Goal: Task Accomplishment & Management: Use online tool/utility

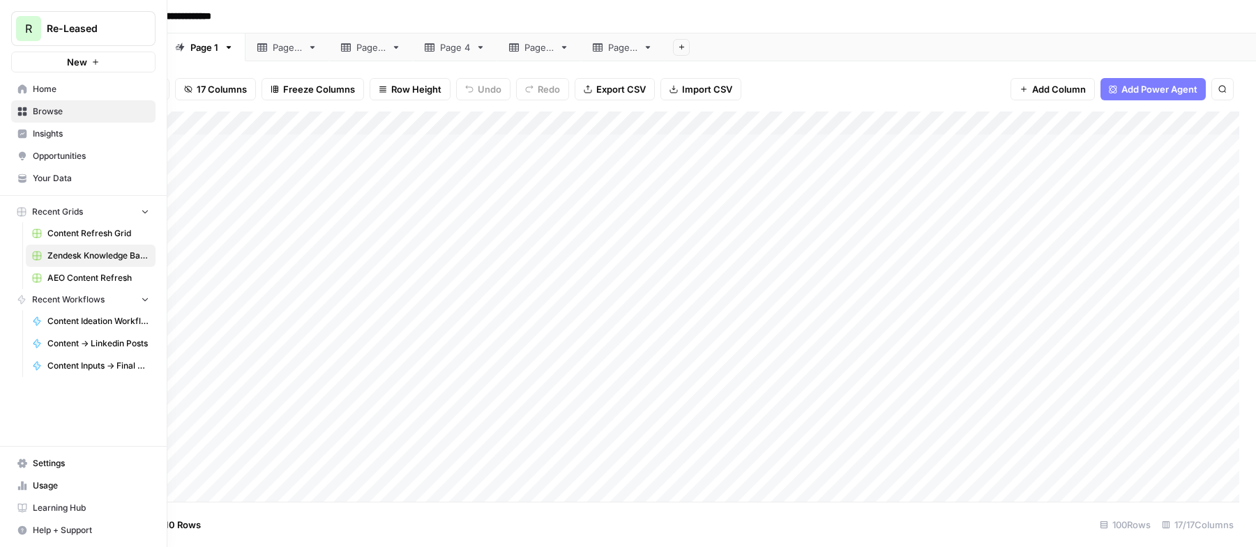
click at [56, 132] on span "Insights" at bounding box center [91, 134] width 116 height 13
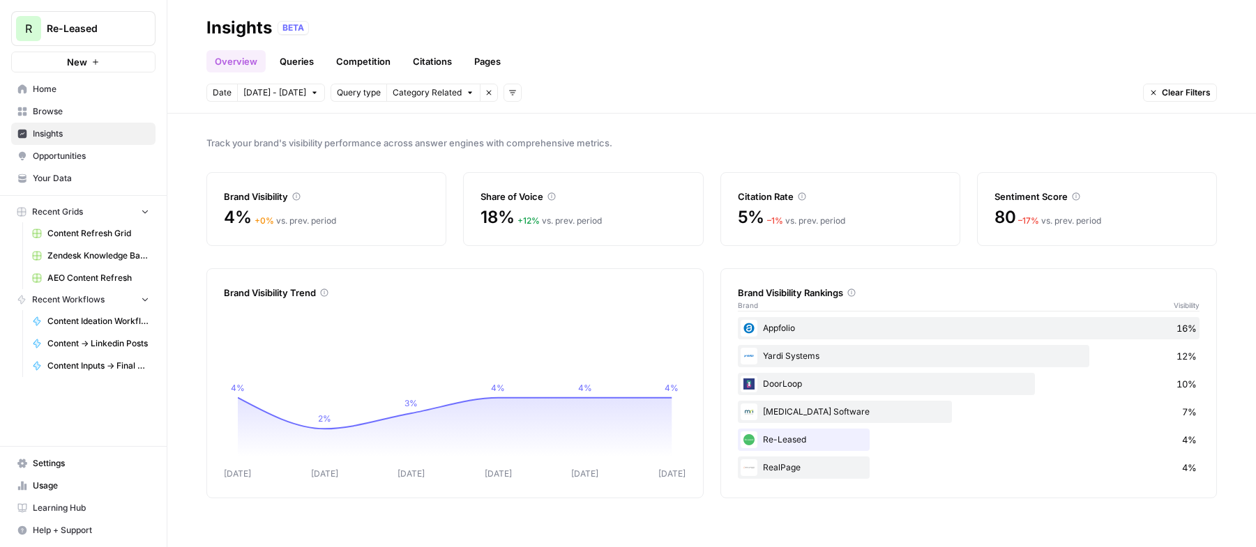
click at [293, 95] on span "Oct 7 - Oct 13" at bounding box center [274, 92] width 63 height 13
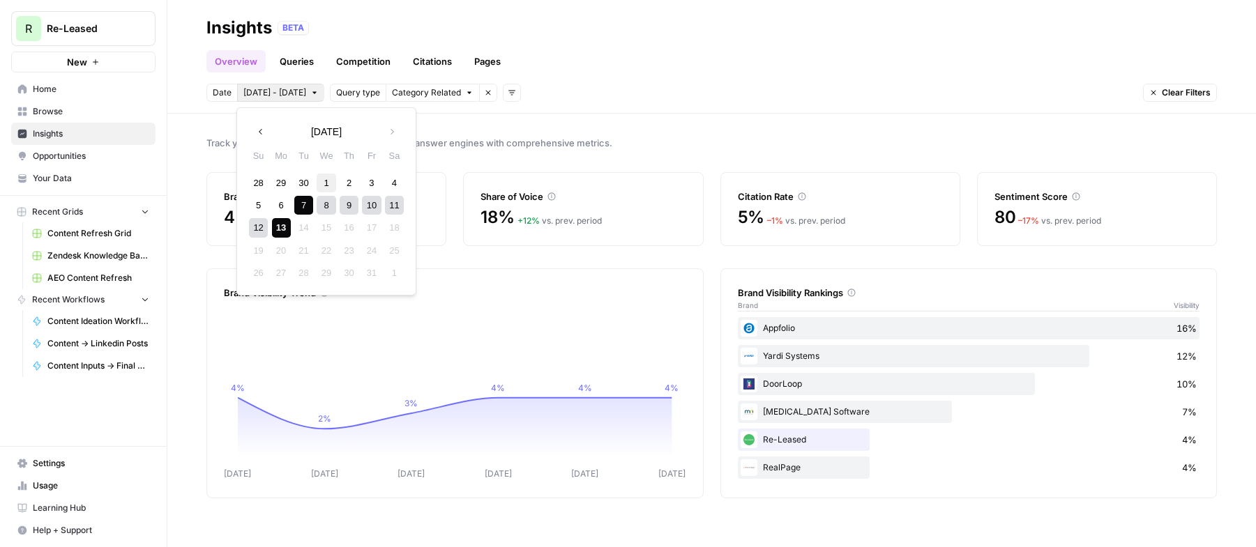
click at [331, 183] on div "1" at bounding box center [326, 183] width 19 height 19
click at [222, 91] on span "Date" at bounding box center [222, 92] width 19 height 13
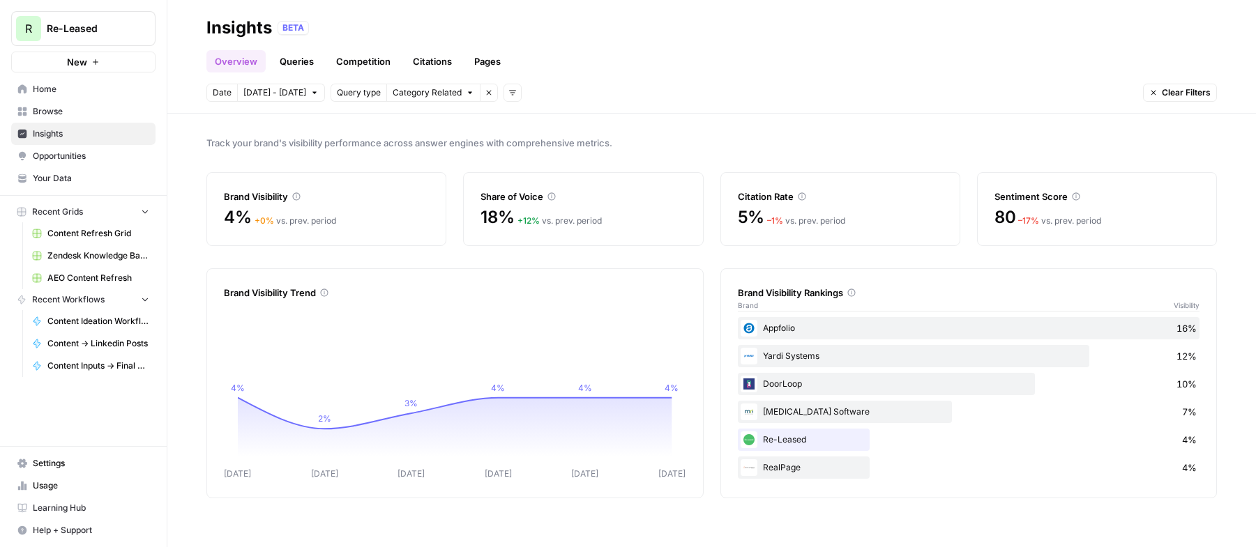
click at [220, 94] on span "Date" at bounding box center [222, 92] width 19 height 13
click at [262, 92] on span "Oct 7 - Oct 13" at bounding box center [274, 92] width 63 height 13
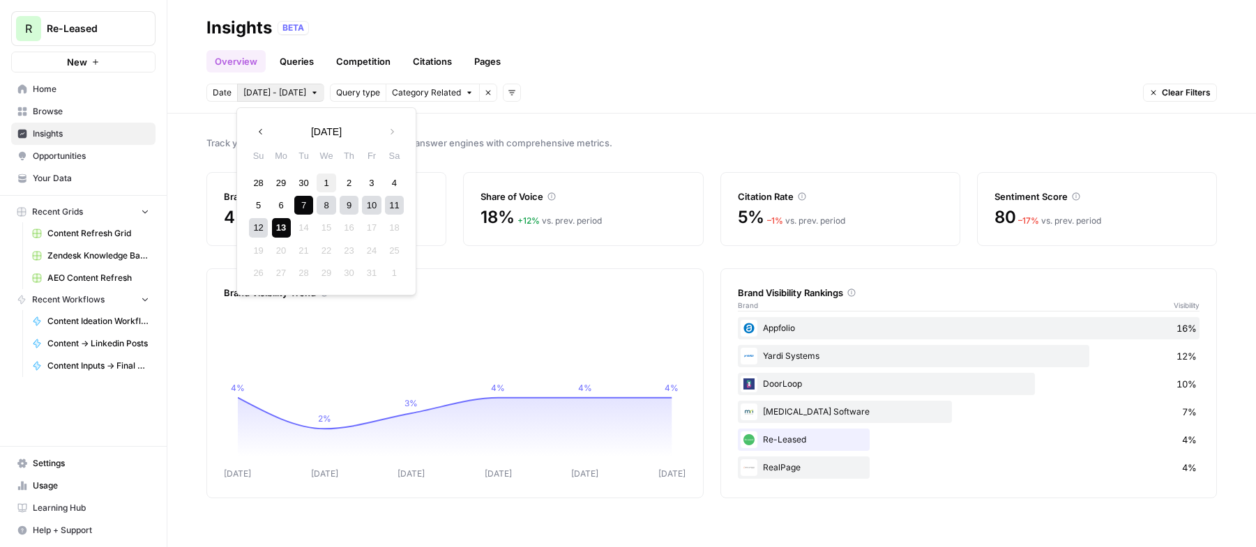
click at [326, 181] on div "1" at bounding box center [326, 183] width 19 height 19
click at [289, 227] on div "13" at bounding box center [281, 227] width 19 height 19
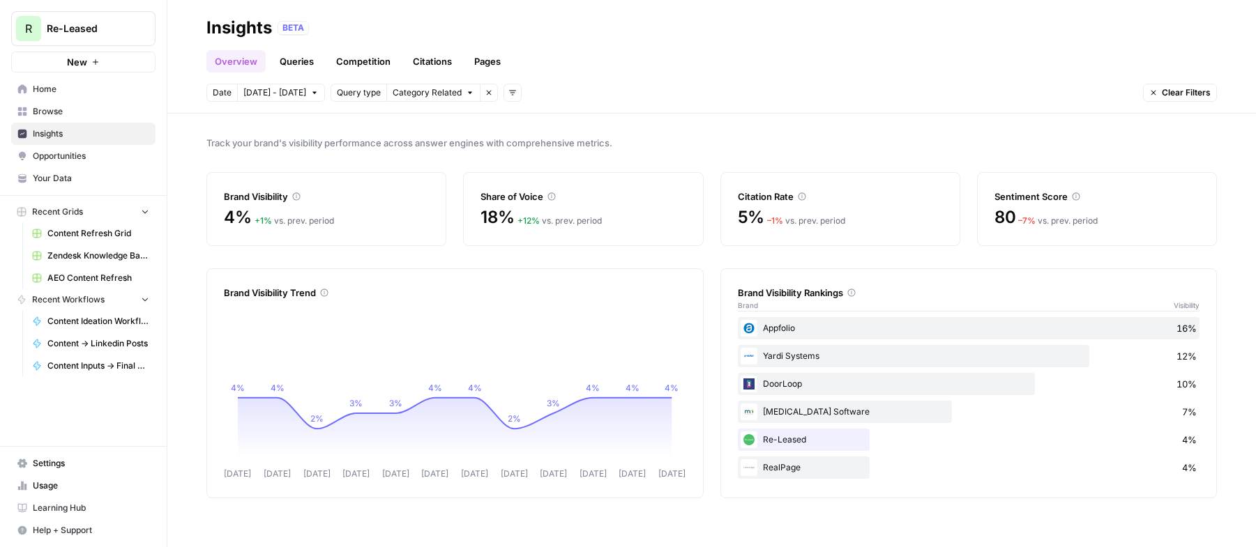
click at [298, 59] on link "Queries" at bounding box center [296, 61] width 51 height 22
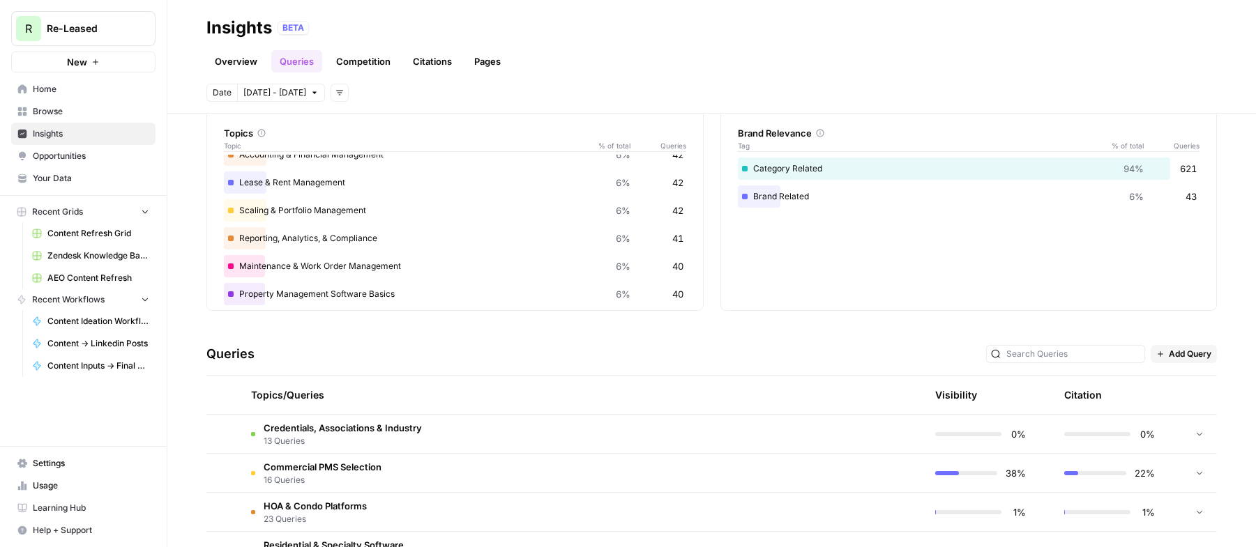
scroll to position [86, 0]
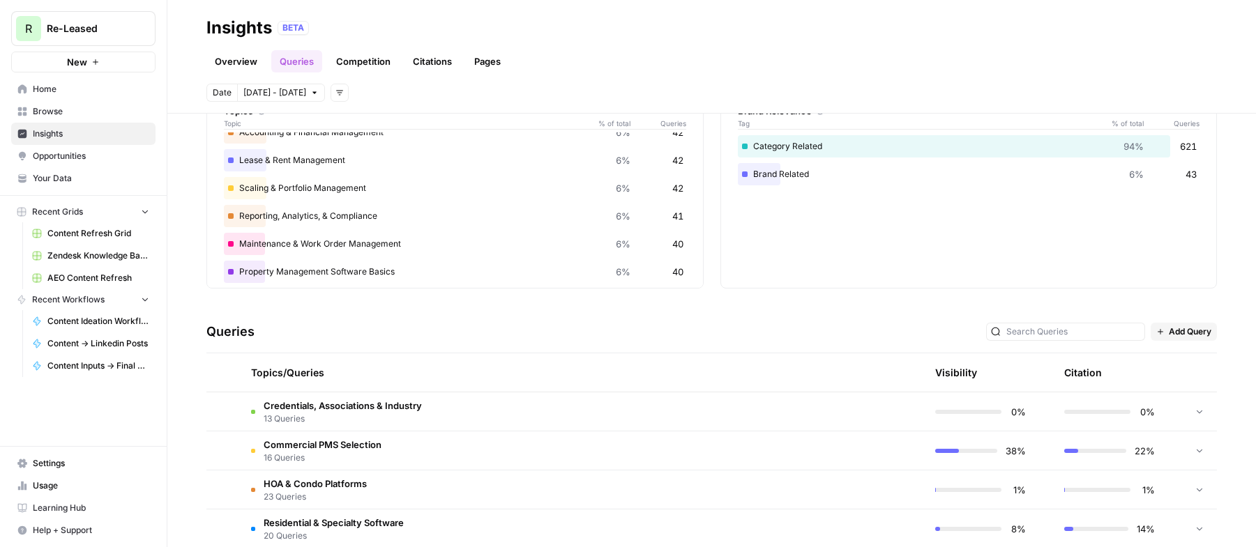
click at [536, 451] on td "Commercial PMS Selection 16 Queries" at bounding box center [516, 451] width 552 height 38
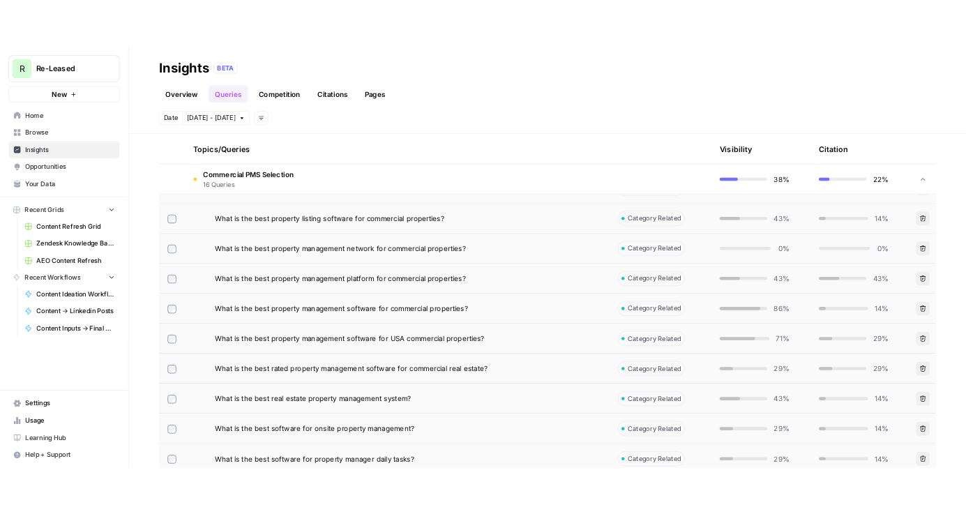
scroll to position [557, 0]
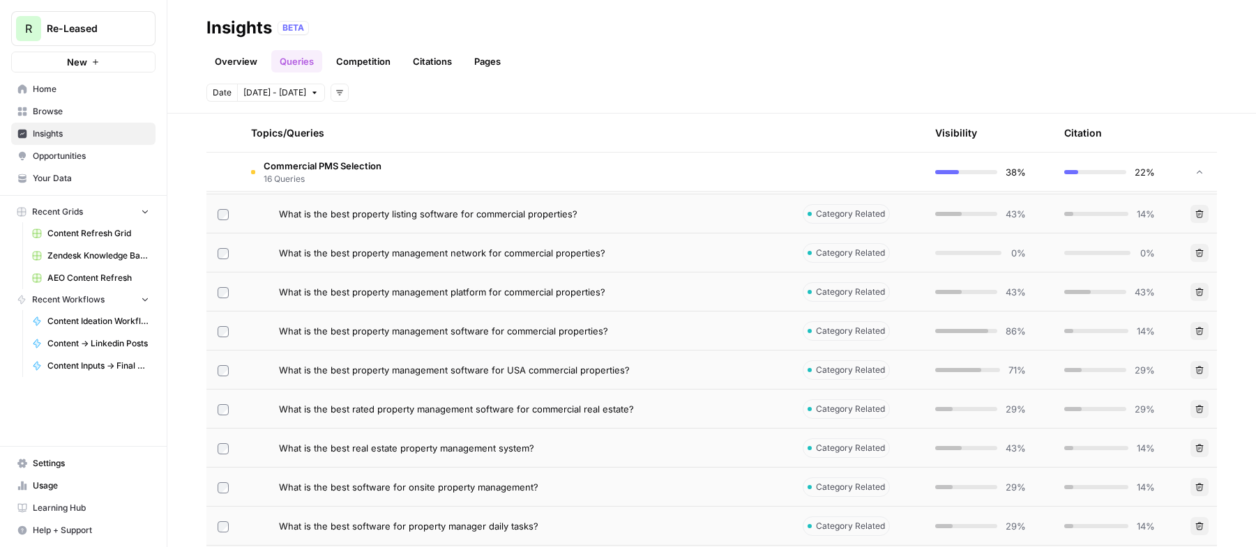
click at [63, 156] on span "Opportunities" at bounding box center [91, 156] width 116 height 13
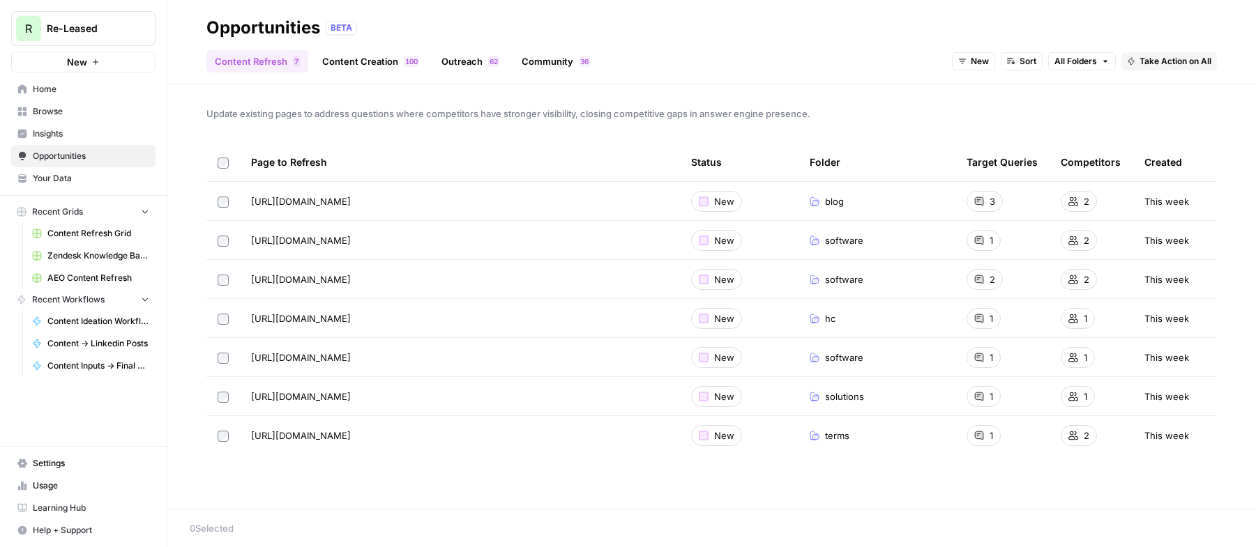
click at [349, 59] on link "Content Creation 0 0 1" at bounding box center [371, 61] width 114 height 22
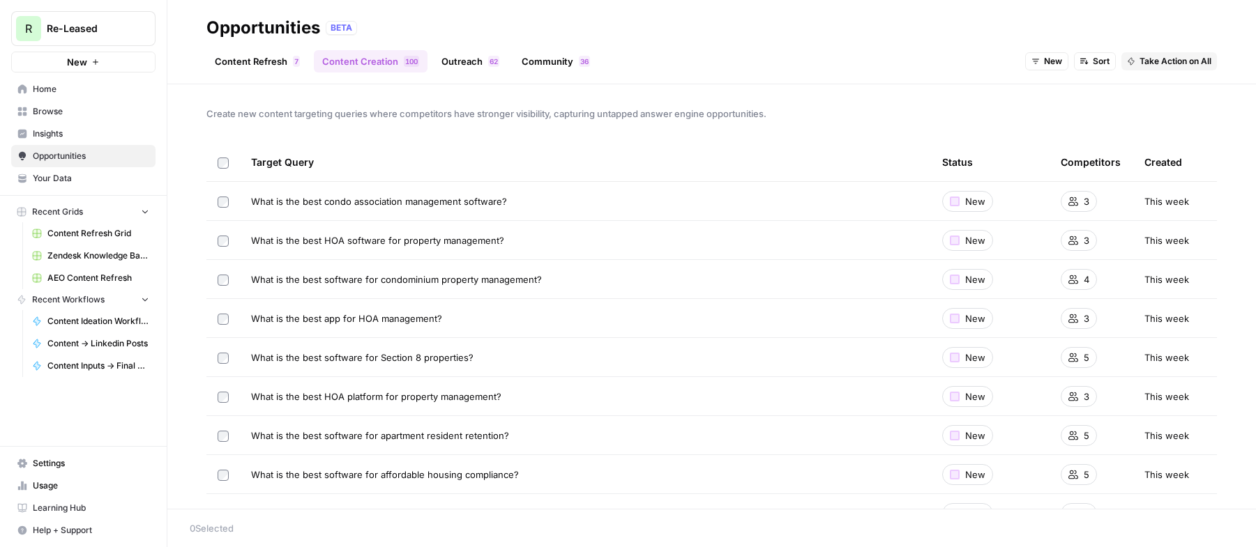
click at [257, 60] on link "Content Refresh 7" at bounding box center [257, 61] width 102 height 22
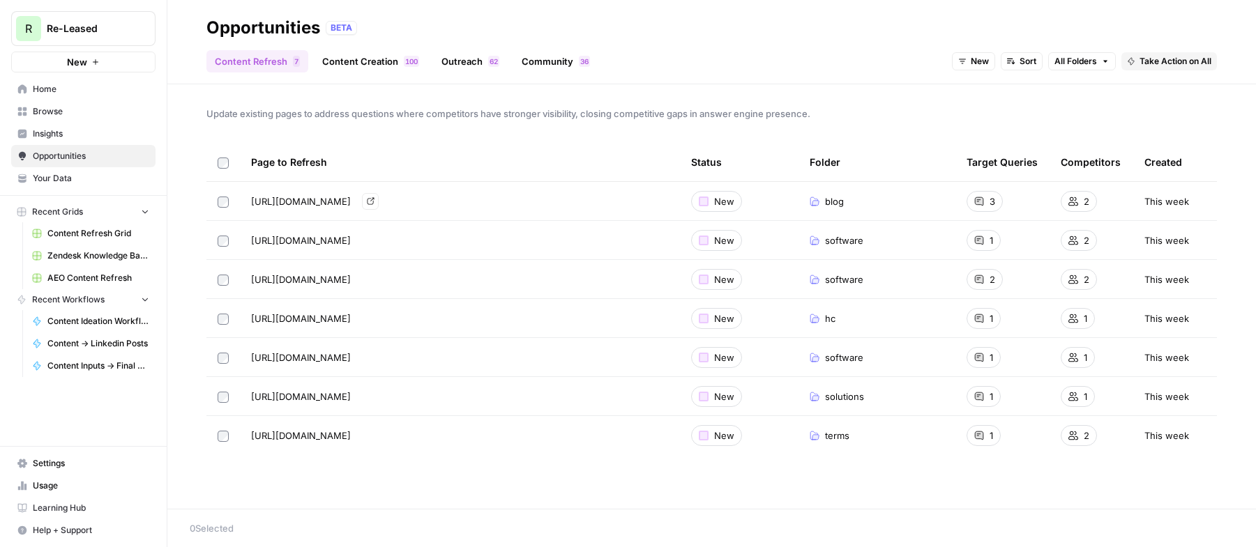
click at [351, 198] on span "https://www.re-leased.com/blog/top-property-management-systems-that-integrate-w…" at bounding box center [301, 202] width 100 height 14
click at [374, 201] on span "Go to page" at bounding box center [374, 201] width 1 height 1
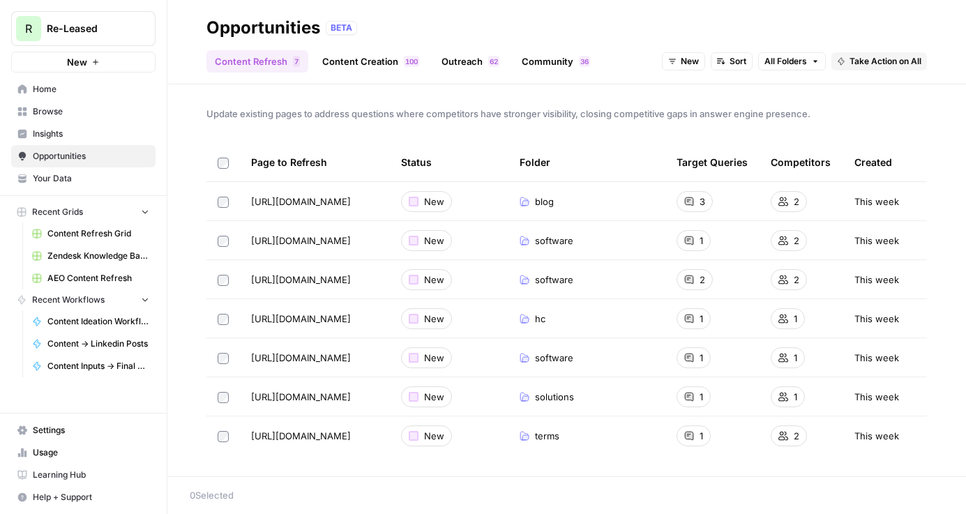
click at [351, 61] on link "Content Creation 0 0 1" at bounding box center [371, 61] width 114 height 22
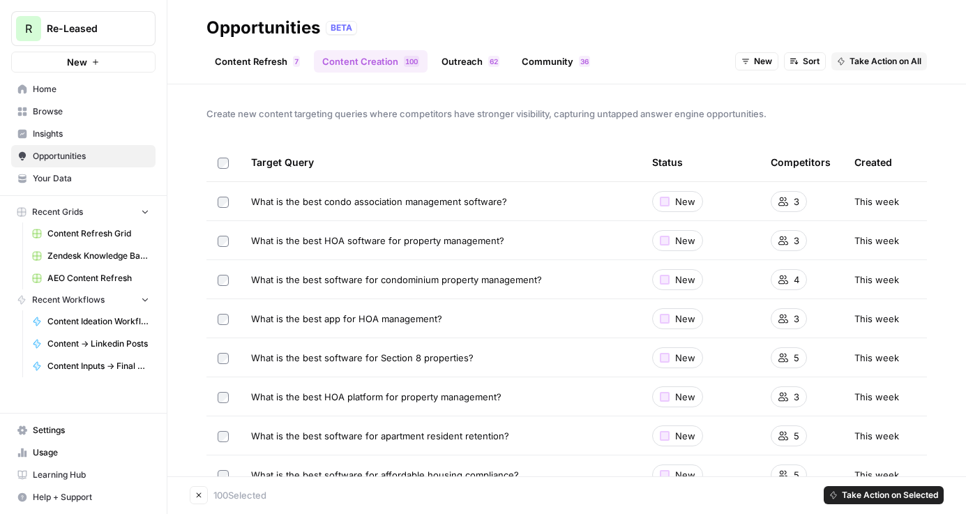
click at [889, 59] on span "Take Action on All" at bounding box center [885, 61] width 72 height 13
click at [898, 116] on span "Add to Existing Grid" at bounding box center [900, 112] width 84 height 14
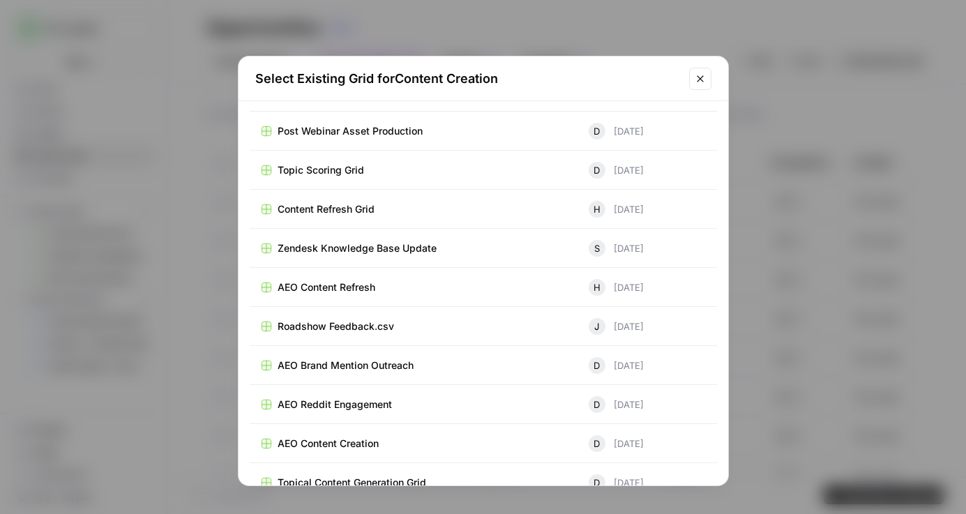
scroll to position [68, 0]
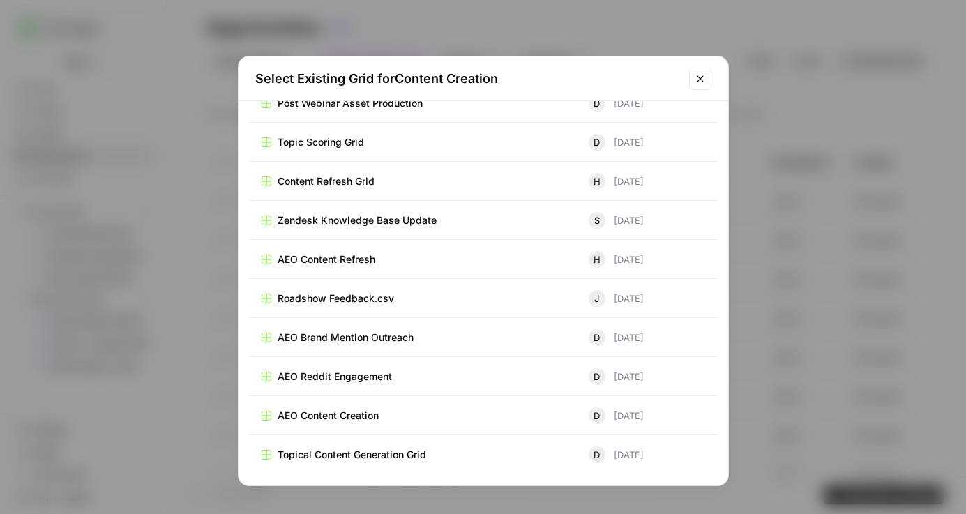
click at [332, 414] on span "AEO Content Creation" at bounding box center [328, 416] width 101 height 14
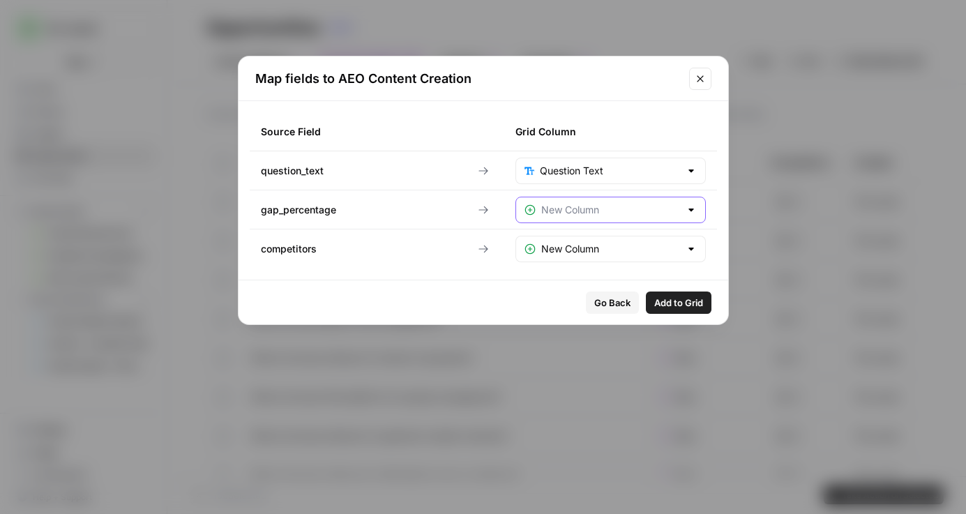
click at [649, 211] on input "text" at bounding box center [610, 210] width 139 height 14
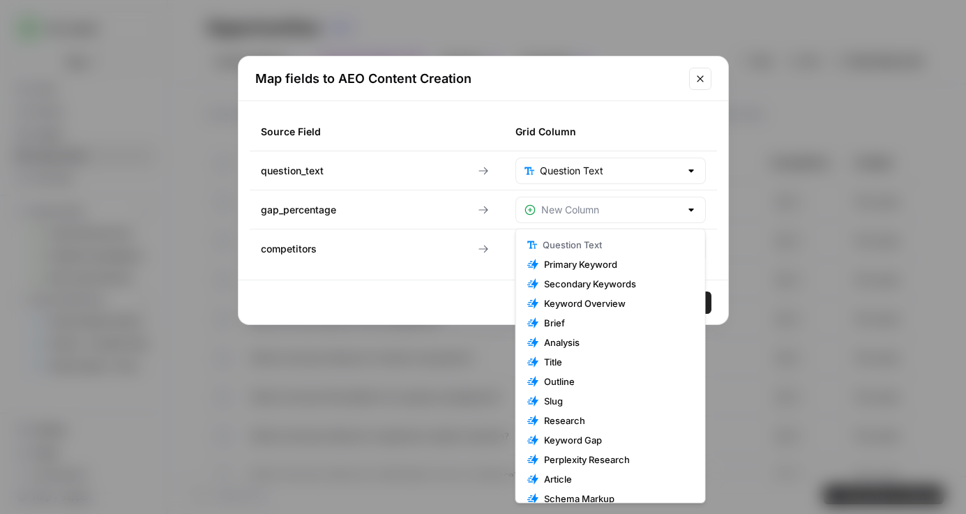
type input "New Column"
click at [704, 76] on icon "Close modal" at bounding box center [700, 78] width 11 height 11
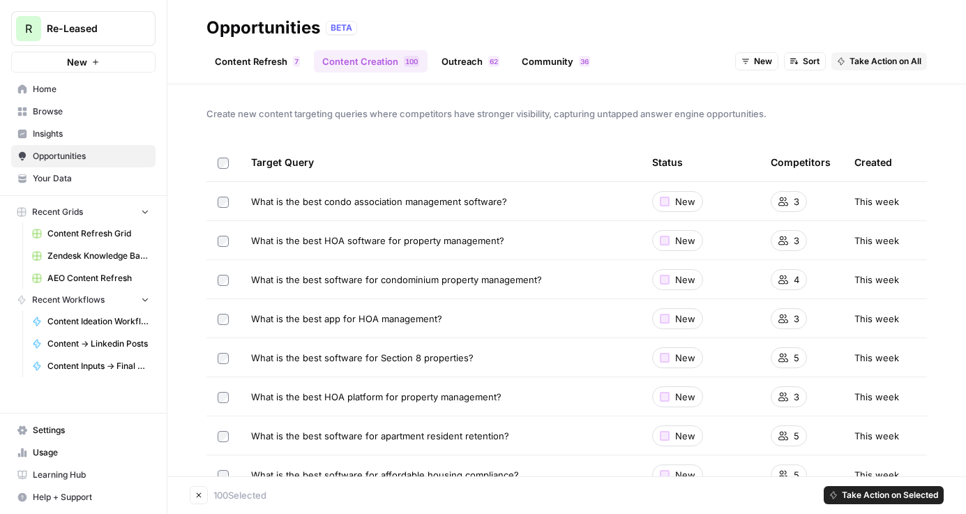
click at [876, 59] on span "Take Action on All" at bounding box center [885, 61] width 72 height 13
click at [57, 86] on span "Home" at bounding box center [91, 89] width 116 height 13
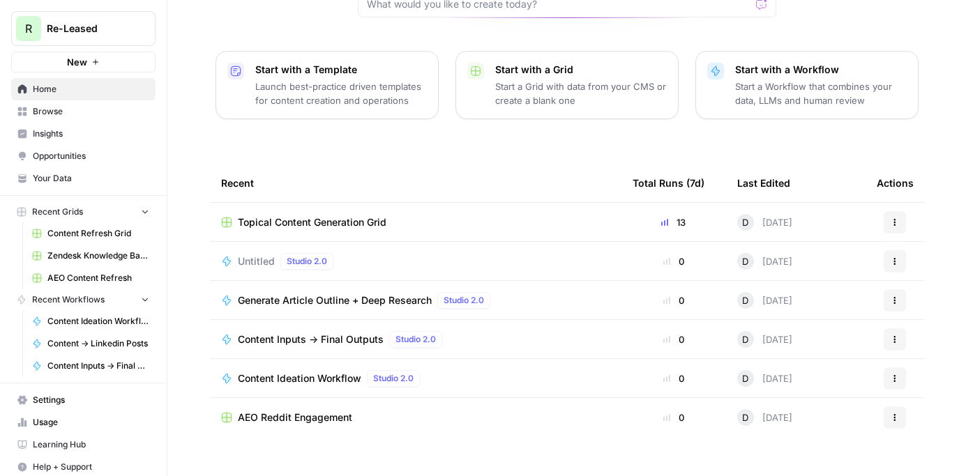
scroll to position [165, 0]
click at [63, 113] on span "Browse" at bounding box center [91, 111] width 116 height 13
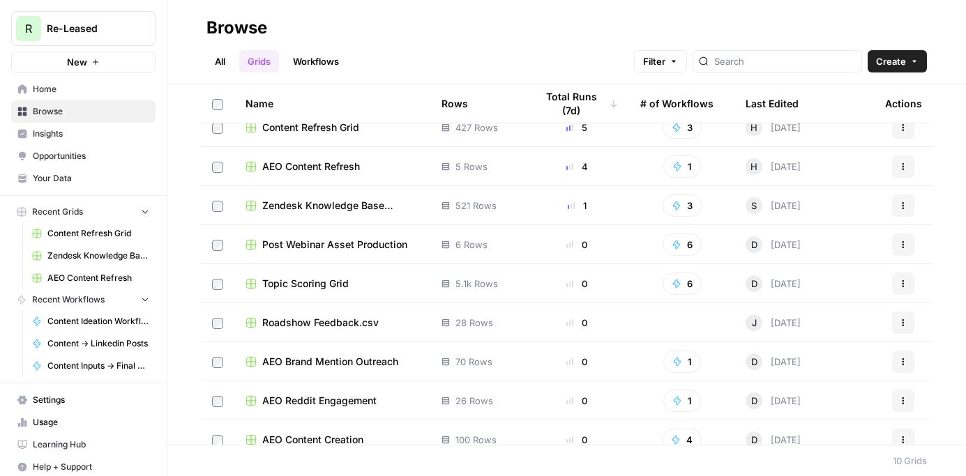
scroll to position [69, 0]
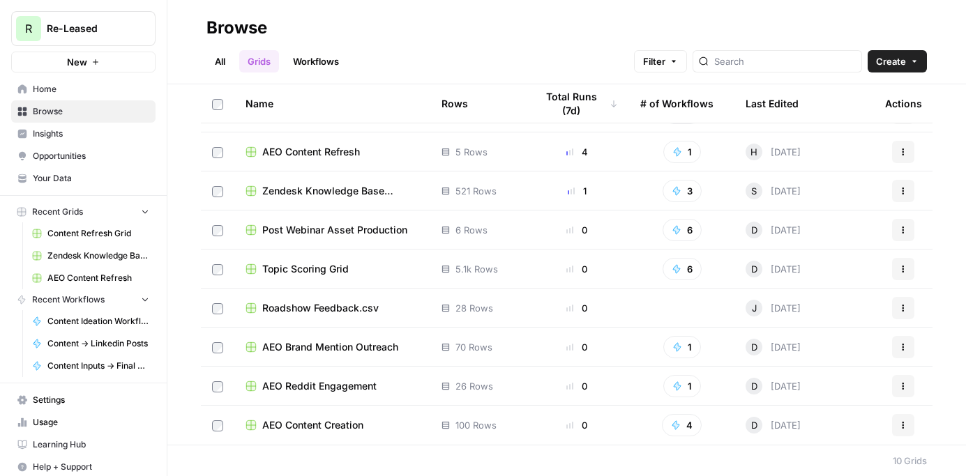
click at [307, 425] on span "AEO Content Creation" at bounding box center [312, 425] width 101 height 14
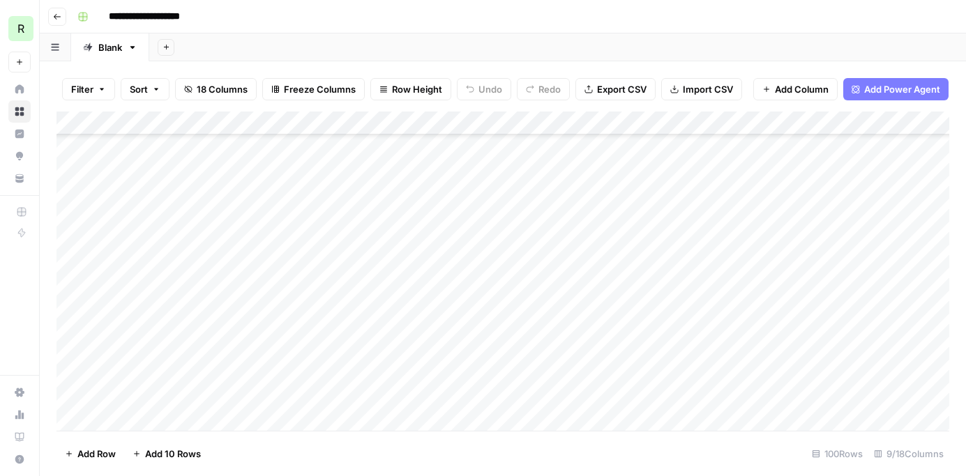
scroll to position [1755, 0]
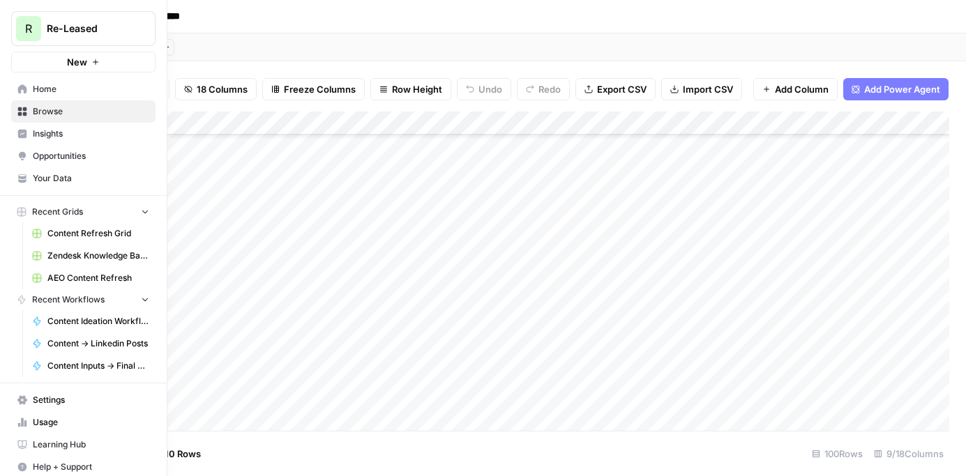
click at [25, 157] on icon at bounding box center [22, 155] width 7 height 6
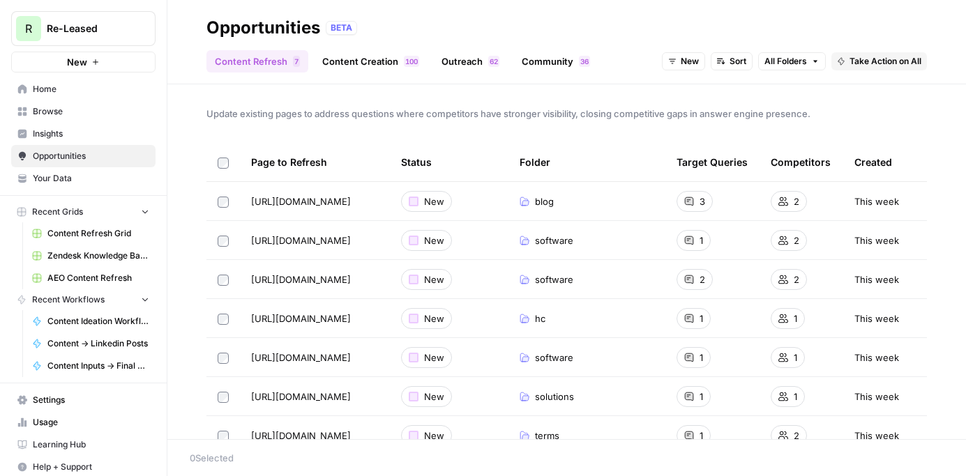
click at [358, 59] on link "Content Creation 0 0 1" at bounding box center [371, 61] width 114 height 22
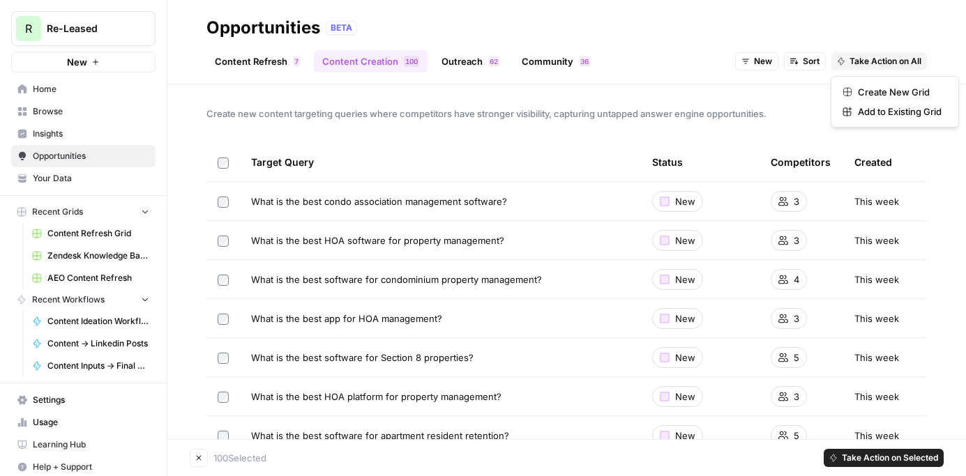
click at [893, 62] on span "Take Action on All" at bounding box center [885, 61] width 72 height 13
click at [888, 94] on span "Create New Grid" at bounding box center [900, 92] width 84 height 14
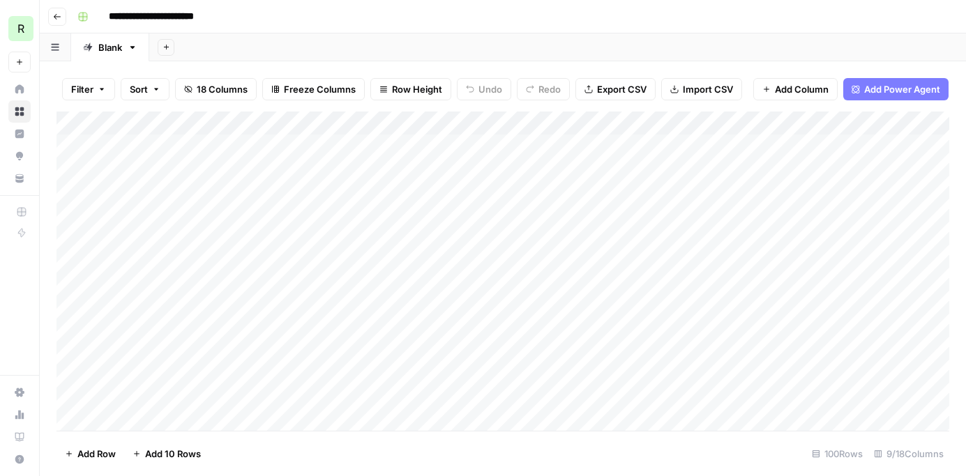
click at [526, 126] on div "Add Column" at bounding box center [502, 271] width 893 height 319
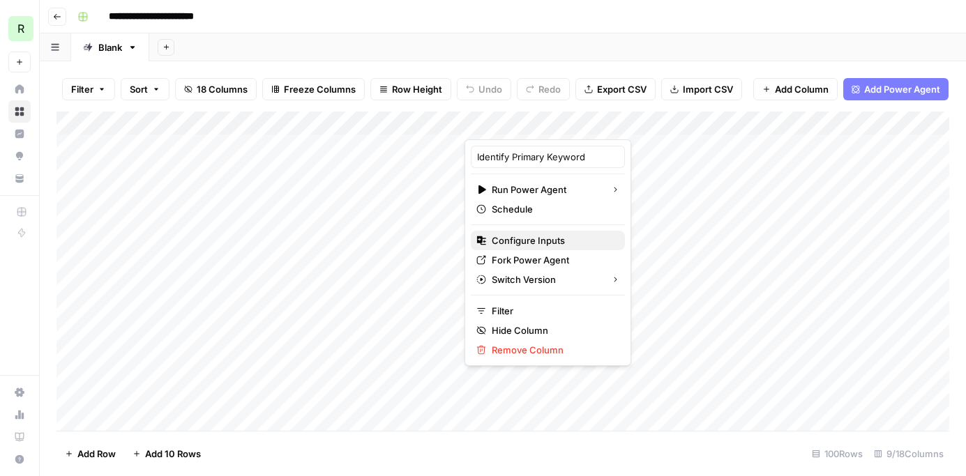
click at [514, 243] on span "Configure Inputs" at bounding box center [553, 241] width 122 height 14
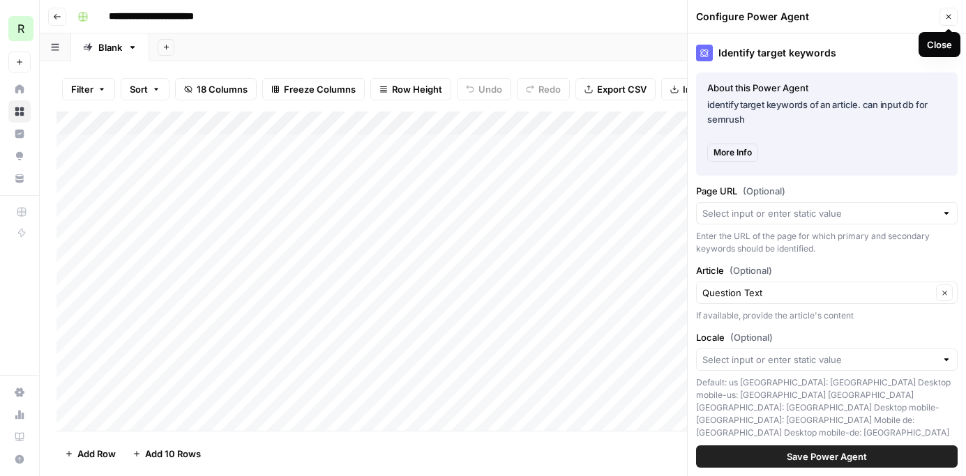
click at [946, 15] on icon "button" at bounding box center [948, 17] width 8 height 8
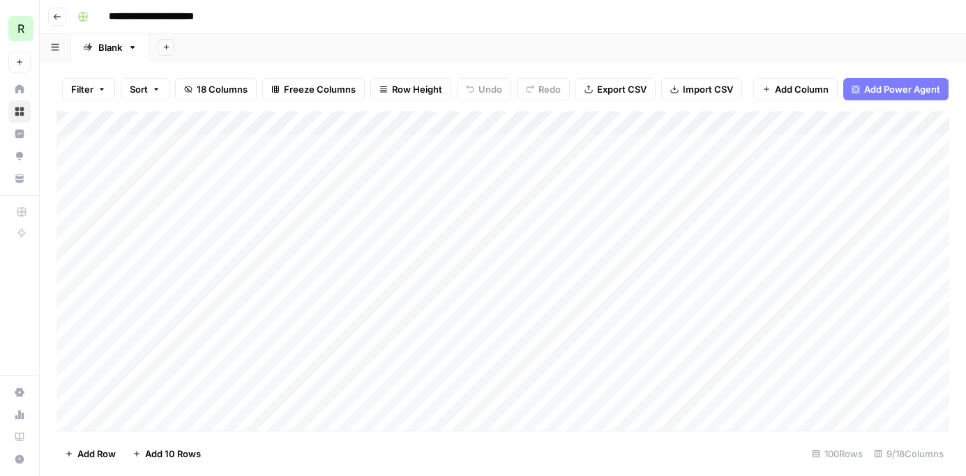
click at [323, 148] on div "Add Column" at bounding box center [502, 271] width 893 height 319
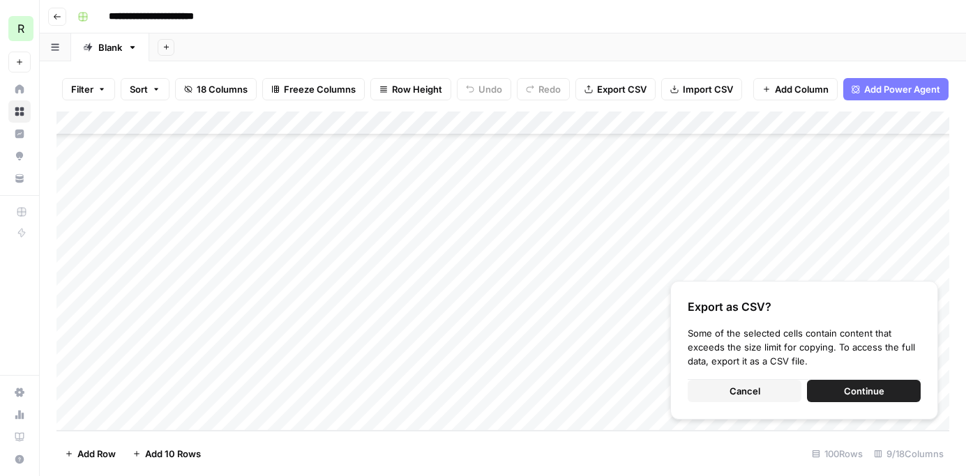
click at [766, 394] on button "Cancel" at bounding box center [745, 391] width 114 height 22
click at [248, 165] on div "Add Column" at bounding box center [502, 271] width 893 height 319
drag, startPoint x: 248, startPoint y: 169, endPoint x: 266, endPoint y: 333, distance: 164.2
click at [266, 333] on div "Add Column" at bounding box center [502, 271] width 893 height 319
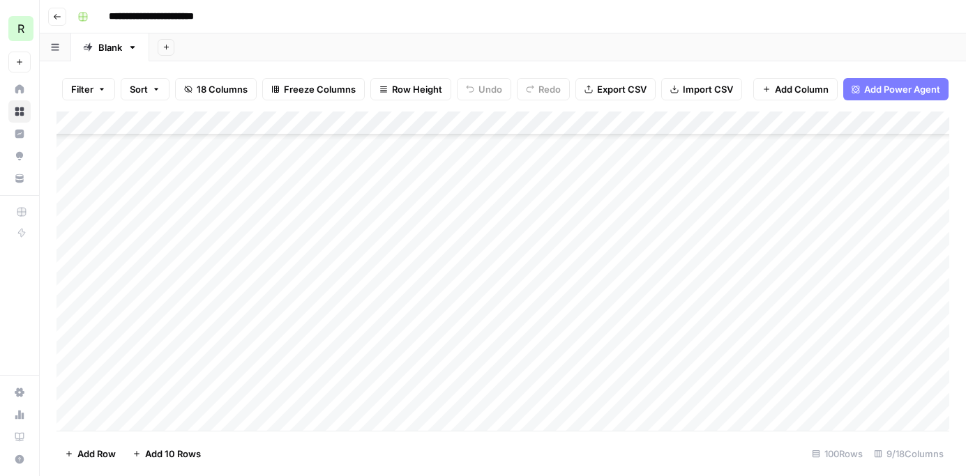
scroll to position [570, 0]
drag, startPoint x: 255, startPoint y: 148, endPoint x: 271, endPoint y: 383, distance: 235.5
click at [271, 383] on div "Add Column" at bounding box center [502, 271] width 893 height 319
click at [294, 245] on div "Add Column" at bounding box center [502, 271] width 893 height 319
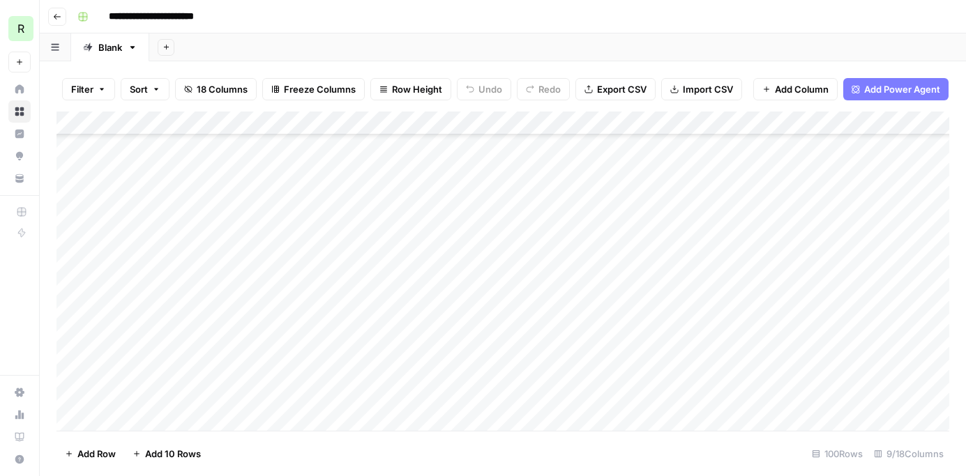
scroll to position [2098, 0]
click at [241, 202] on div "Add Column" at bounding box center [502, 271] width 893 height 319
click at [263, 202] on div "Add Column" at bounding box center [502, 271] width 893 height 319
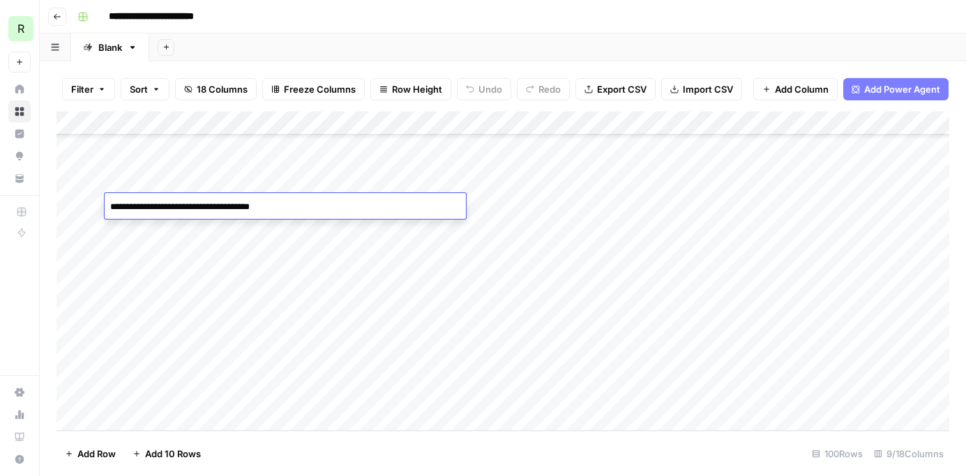
click at [265, 207] on textarea "**********" at bounding box center [285, 207] width 361 height 20
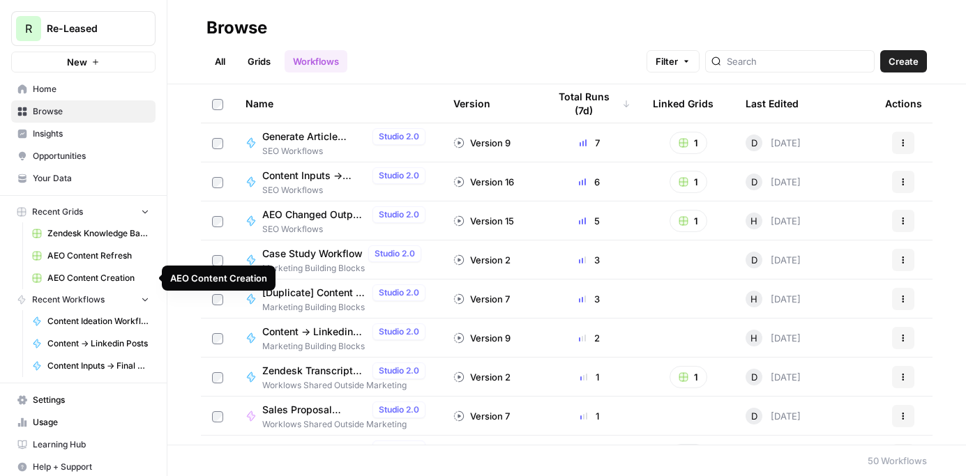
click at [98, 281] on span "AEO Content Creation" at bounding box center [98, 278] width 102 height 13
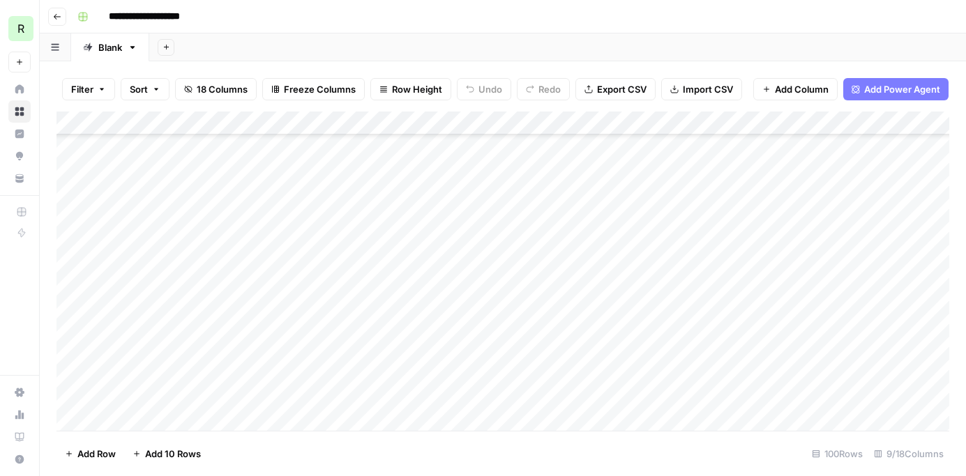
scroll to position [2098, 0]
click at [146, 423] on div "Add Column" at bounding box center [502, 271] width 893 height 319
click at [273, 442] on footer "Add Row Add 10 Rows 101 Rows 9/18 Columns" at bounding box center [502, 453] width 893 height 45
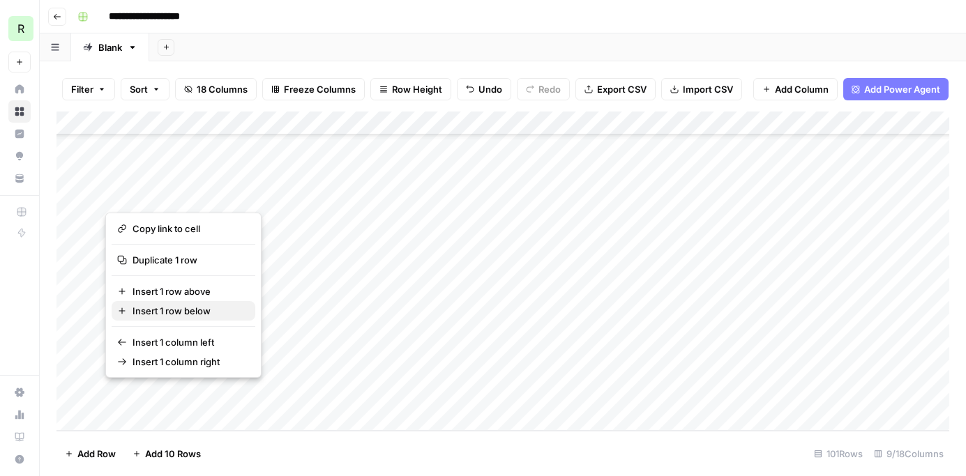
click at [197, 312] on span "Insert 1 row below" at bounding box center [188, 311] width 112 height 14
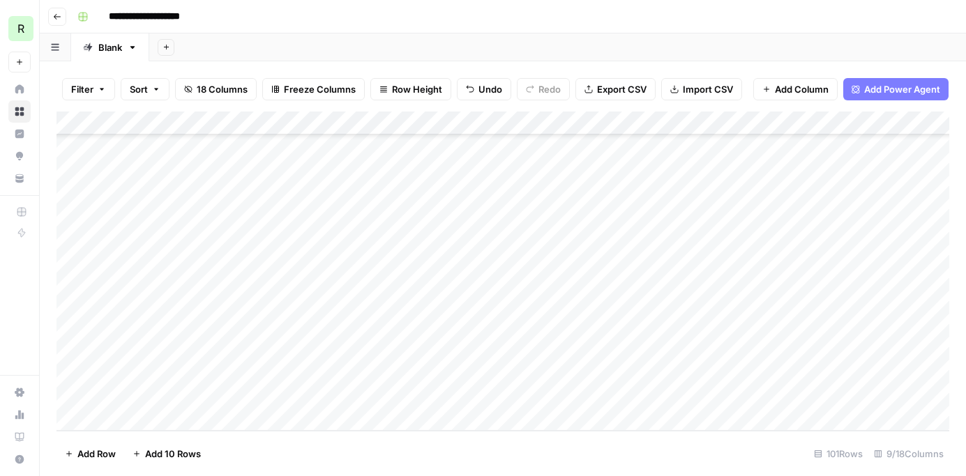
scroll to position [2145, 0]
click at [206, 395] on div "Add Column" at bounding box center [502, 271] width 893 height 319
click at [199, 374] on div "Add Column" at bounding box center [502, 271] width 893 height 319
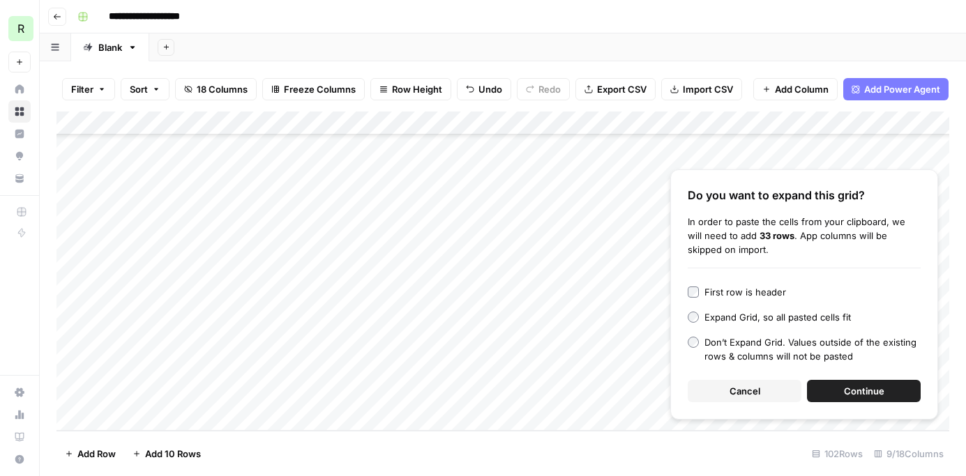
click at [851, 394] on span "Continue" at bounding box center [864, 391] width 40 height 14
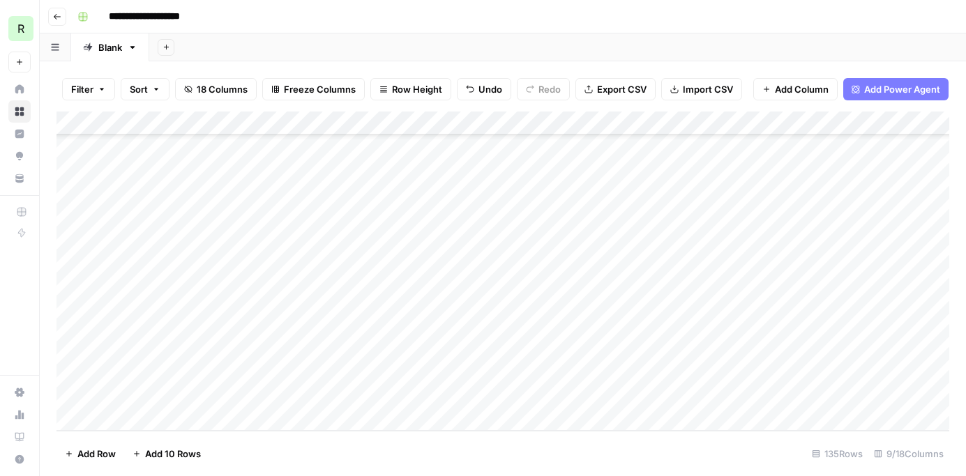
click at [128, 421] on div "Add Column" at bounding box center [502, 271] width 893 height 319
click at [146, 421] on div "Add Column" at bounding box center [502, 271] width 893 height 319
click at [150, 371] on div "Add Column" at bounding box center [502, 271] width 893 height 319
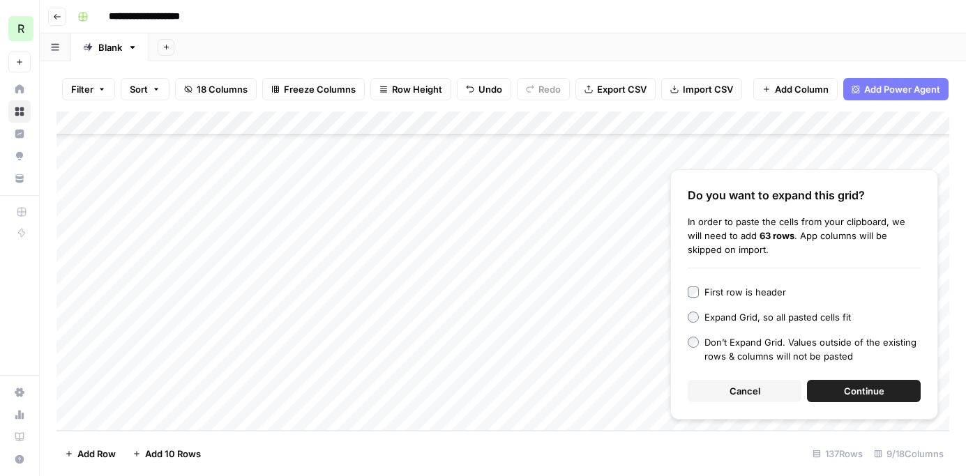
click at [849, 386] on span "Continue" at bounding box center [864, 391] width 40 height 14
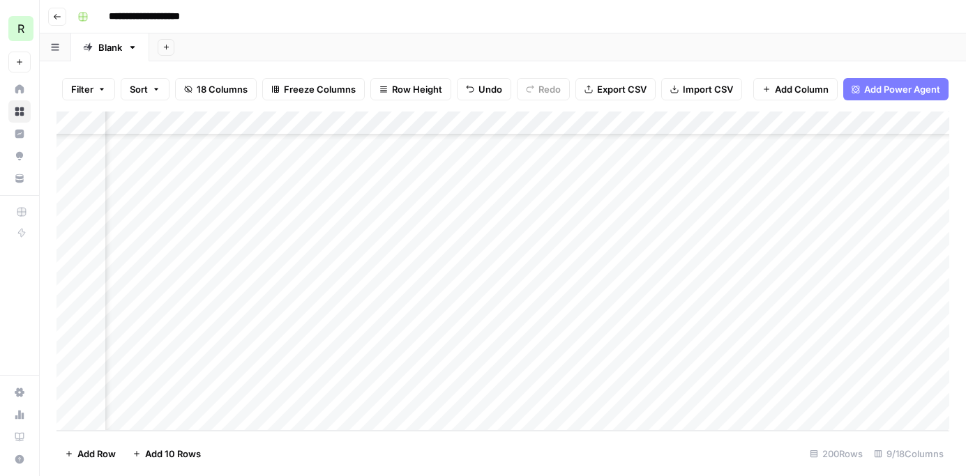
scroll to position [4469, 741]
click at [920, 123] on span "Add Column" at bounding box center [917, 123] width 49 height 13
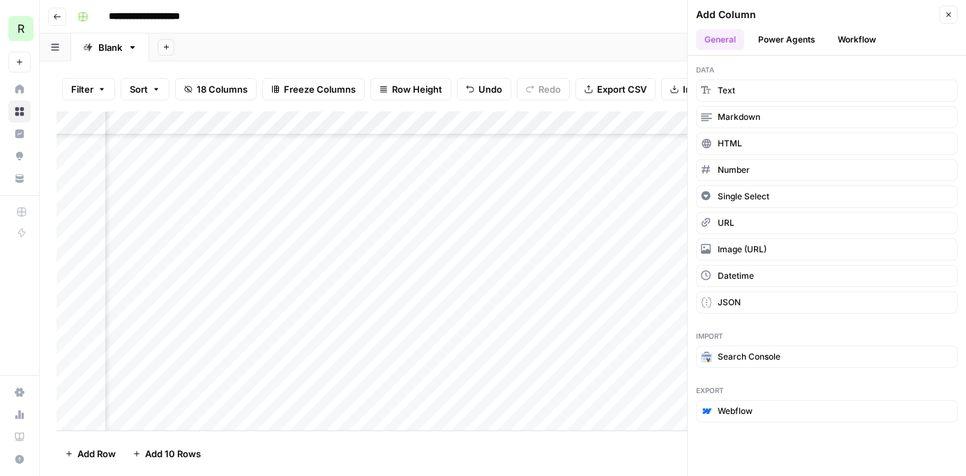
click at [844, 37] on button "Workflow" at bounding box center [856, 39] width 55 height 21
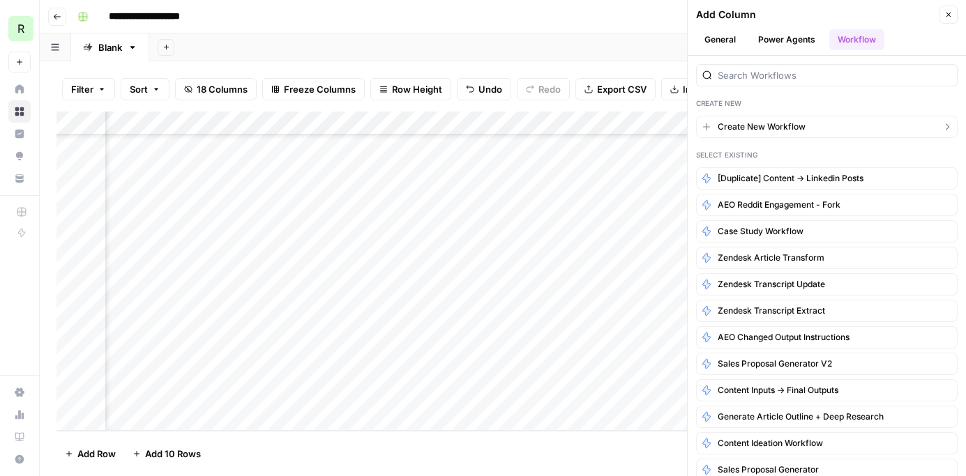
click at [768, 131] on span "Create New Workflow" at bounding box center [762, 127] width 88 height 13
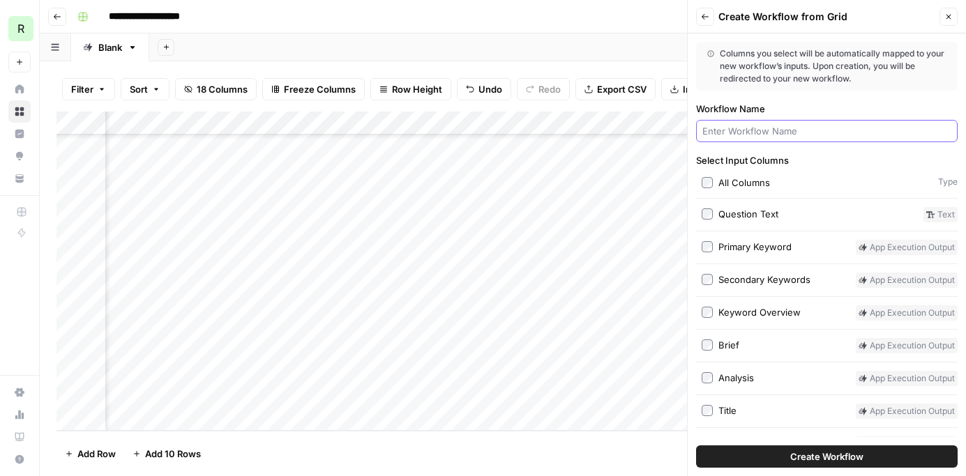
click at [726, 129] on input "Workflow Name" at bounding box center [826, 131] width 249 height 14
type input "Identify Existing Page"
click at [814, 458] on span "Create Workflow" at bounding box center [826, 457] width 73 height 14
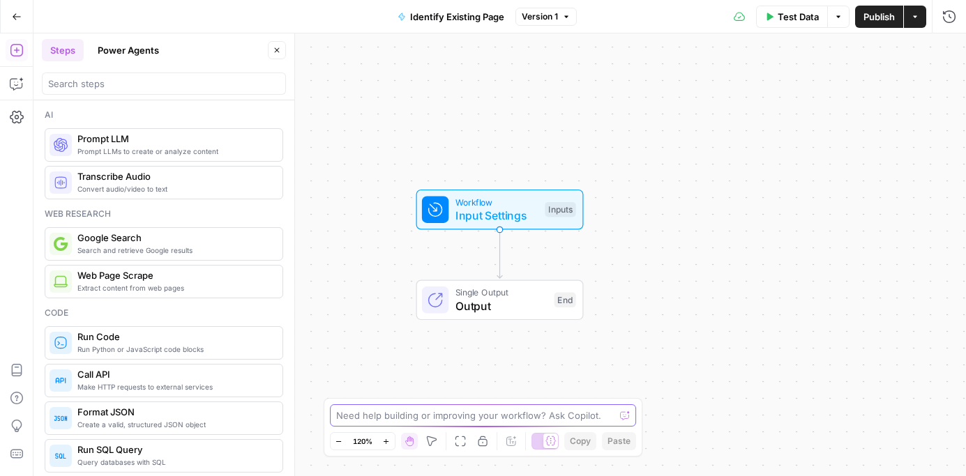
click at [441, 414] on textarea at bounding box center [475, 416] width 279 height 14
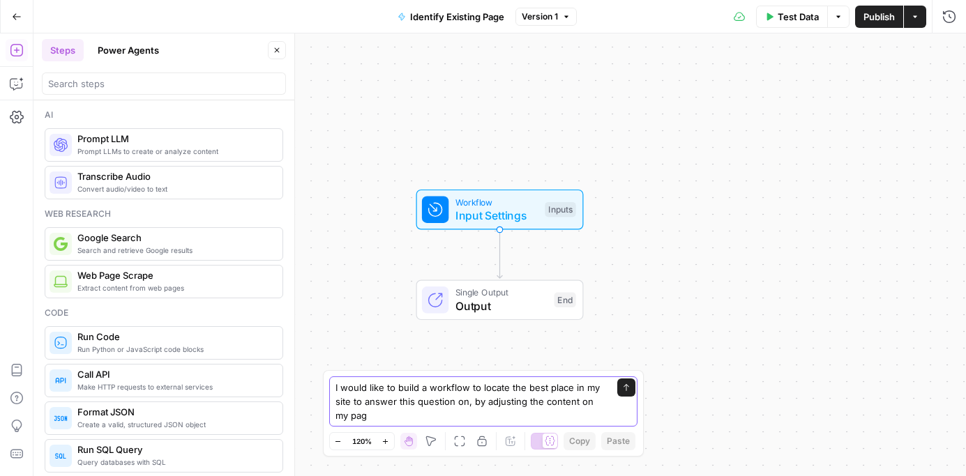
type textarea "I would like to build a workflow to locate the best place in my site to answer …"
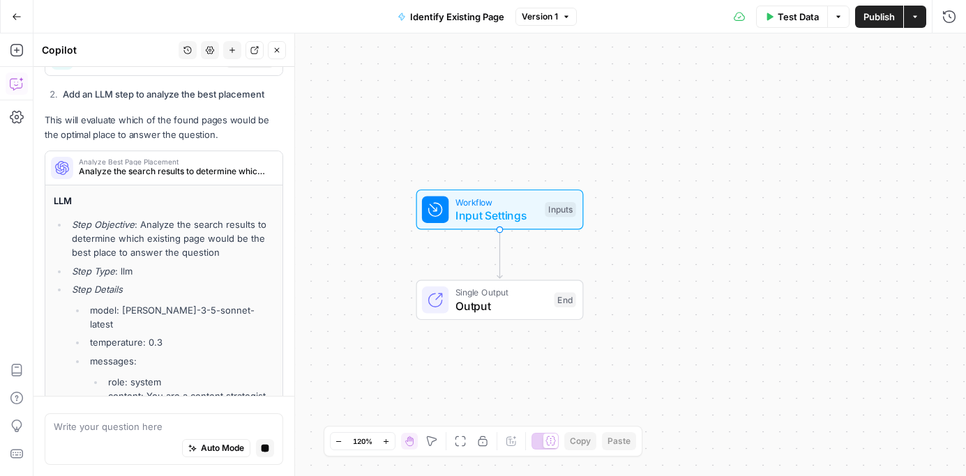
scroll to position [505, 0]
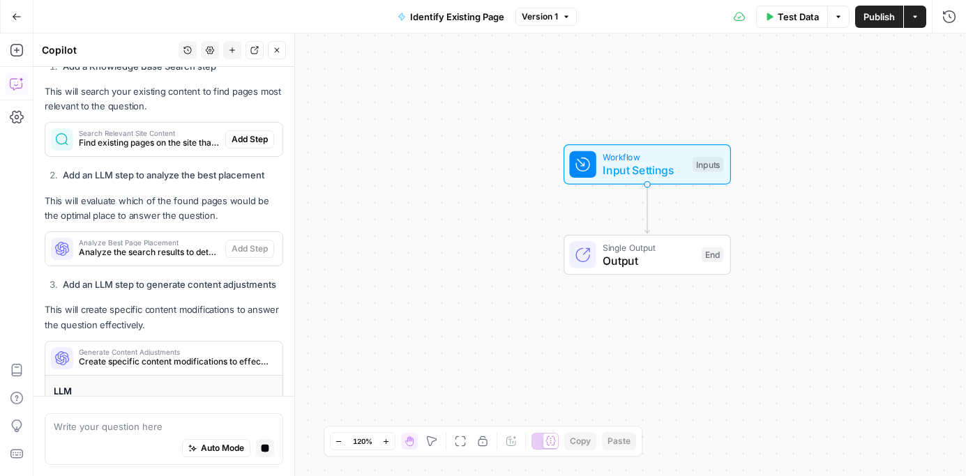
scroll to position [446, 0]
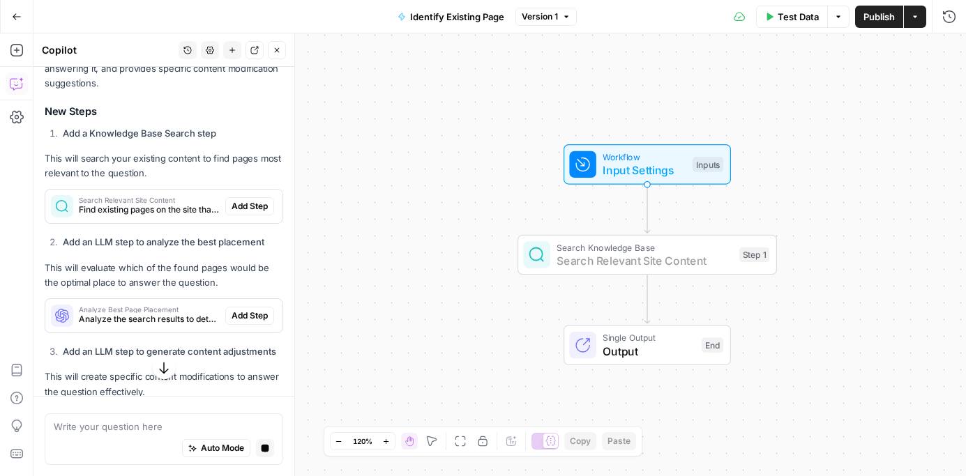
click at [257, 203] on span "Add Step" at bounding box center [250, 206] width 36 height 13
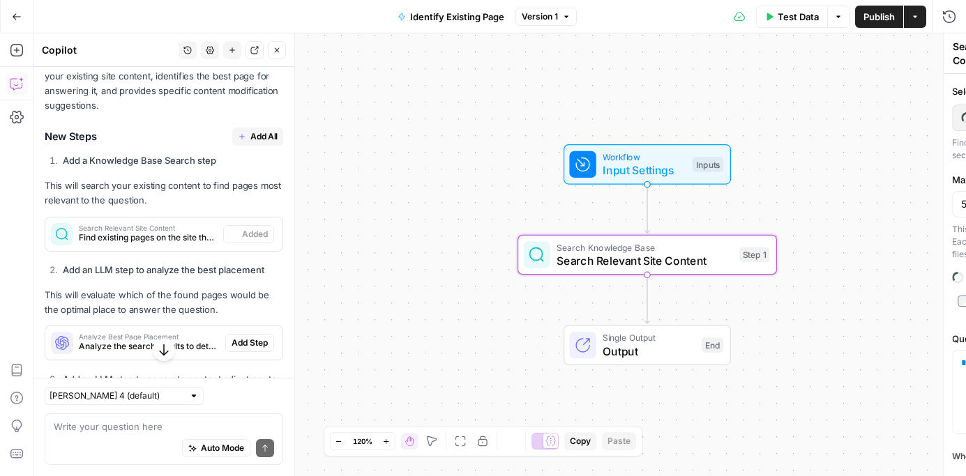
scroll to position [468, 0]
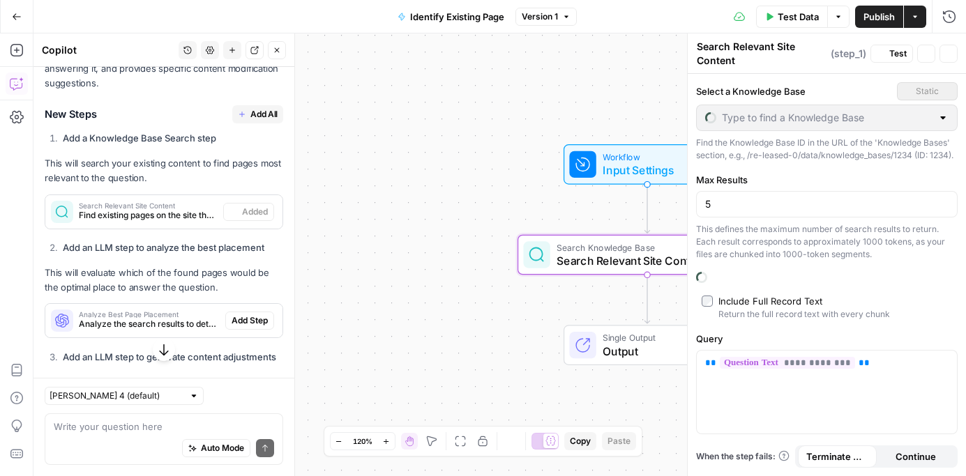
type input "Product and Solution Pages"
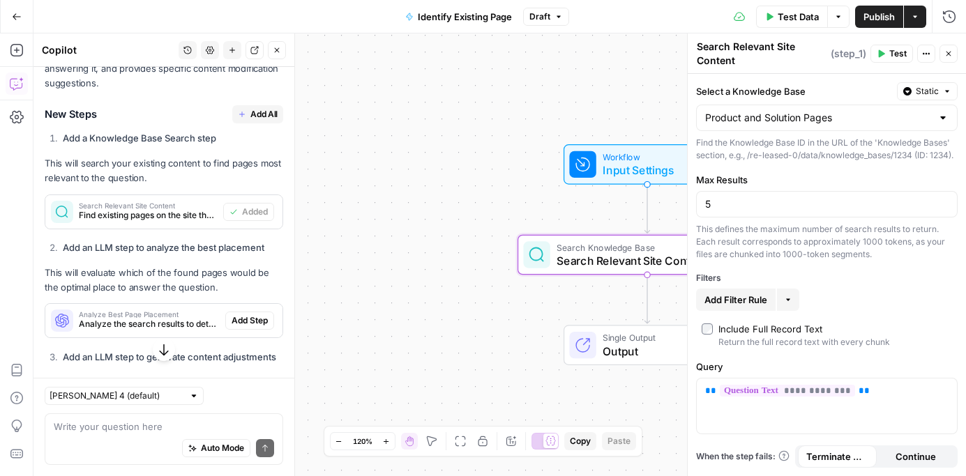
click at [946, 119] on div at bounding box center [942, 118] width 11 height 14
click at [812, 80] on div "**********" at bounding box center [827, 275] width 278 height 402
click at [486, 15] on span "Identify Existing Page" at bounding box center [465, 17] width 94 height 14
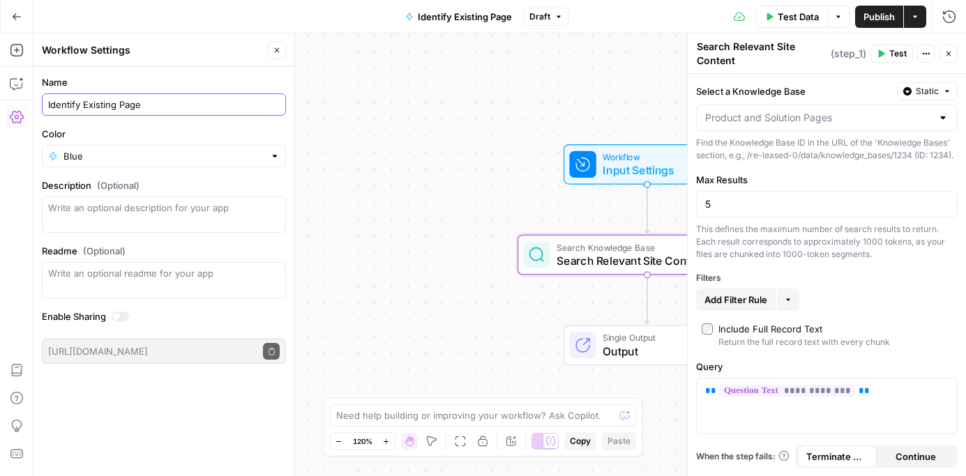
click at [149, 100] on input "Identify Existing Page" at bounding box center [164, 105] width 232 height 14
click at [117, 105] on input "Identify Existing Page" at bounding box center [164, 105] width 232 height 14
type input "Identify Existing Product and Solution Pages"
click at [723, 211] on input "5" at bounding box center [826, 204] width 243 height 14
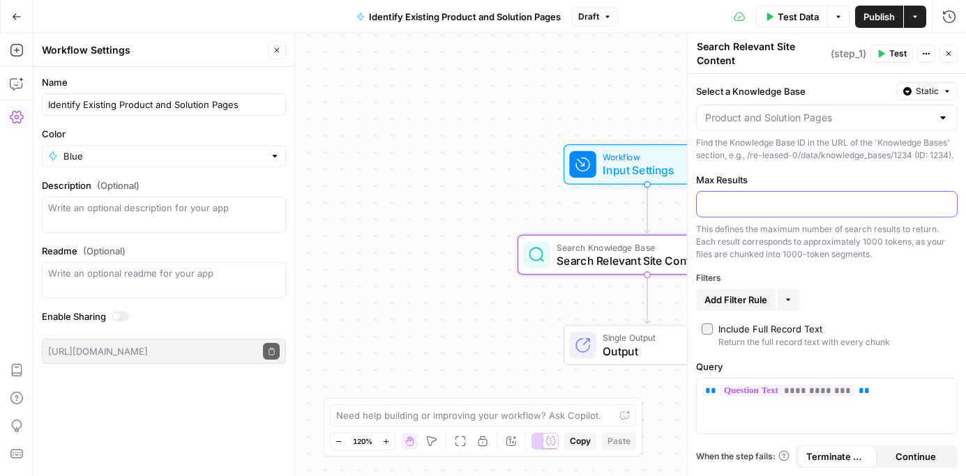
type input "6"
type input "10"
click at [890, 278] on div "**********" at bounding box center [827, 275] width 278 height 402
click at [900, 115] on input "Select a Knowledge Base" at bounding box center [818, 118] width 227 height 14
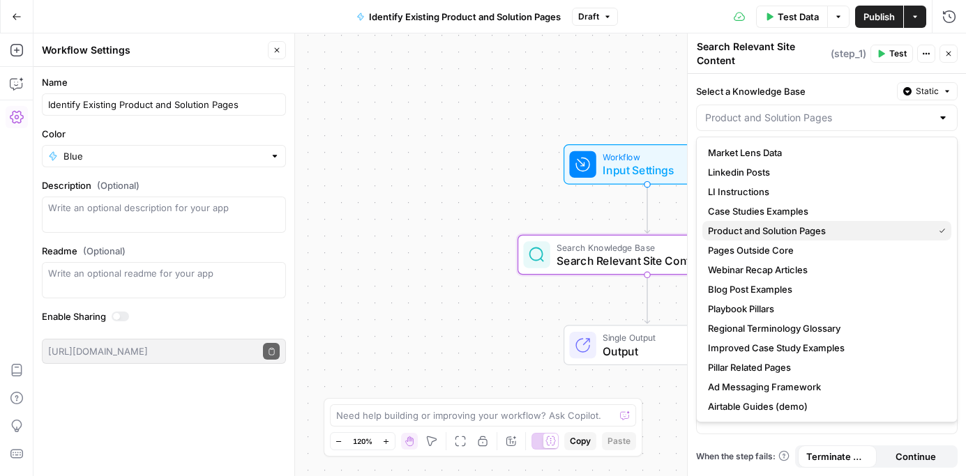
click at [782, 232] on span "Product and Solution Pages" at bounding box center [818, 231] width 220 height 14
type input "Product and Solution Pages"
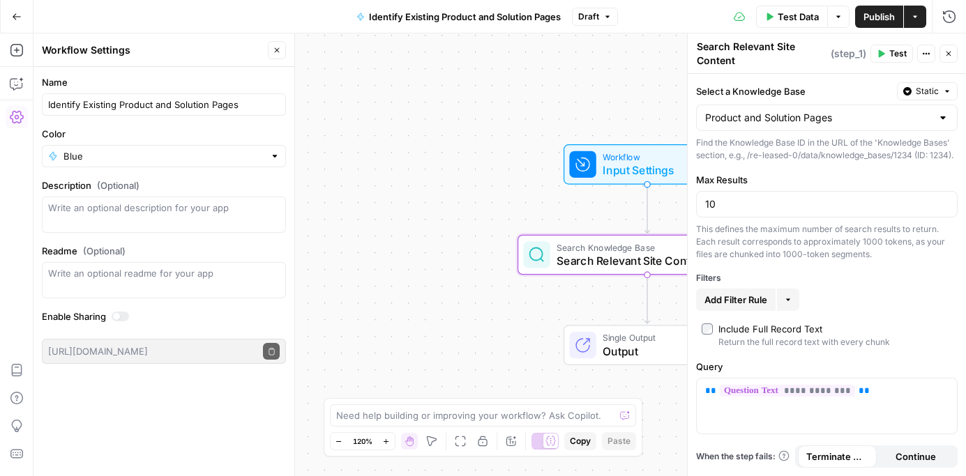
click at [948, 51] on icon "button" at bounding box center [948, 54] width 8 height 8
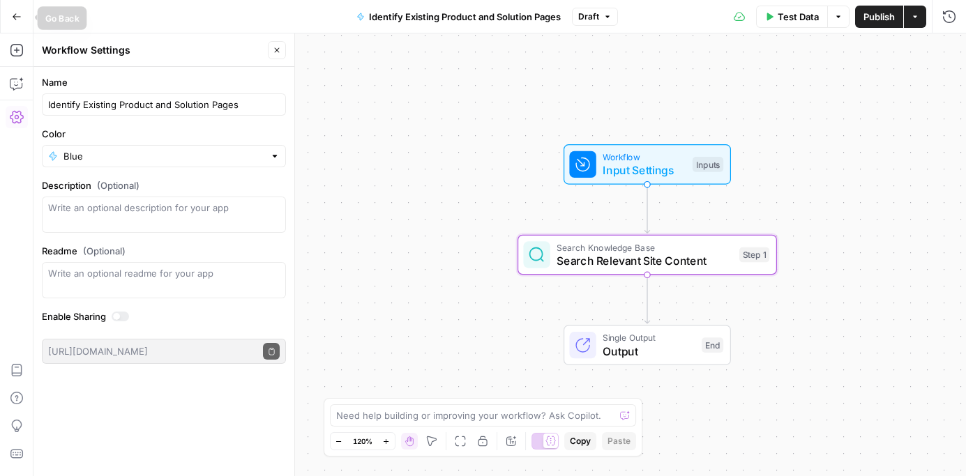
click at [16, 13] on icon "button" at bounding box center [17, 17] width 10 height 10
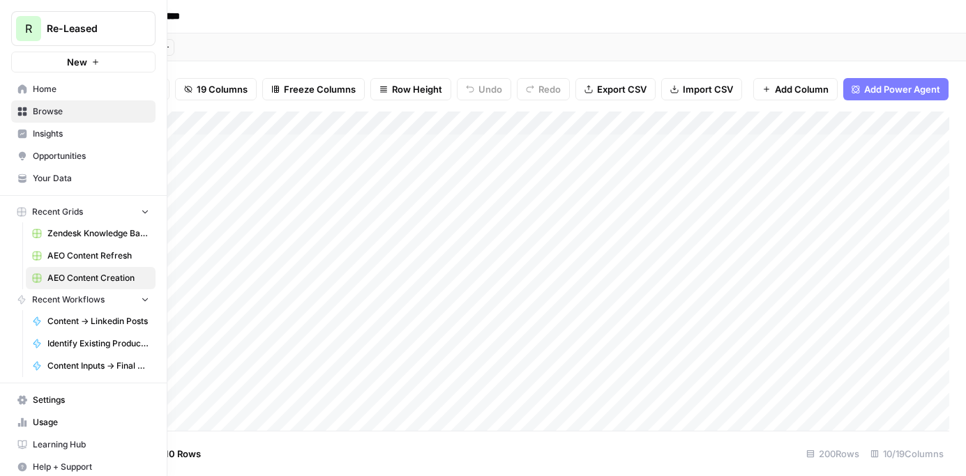
click at [43, 90] on span "Home" at bounding box center [91, 89] width 116 height 13
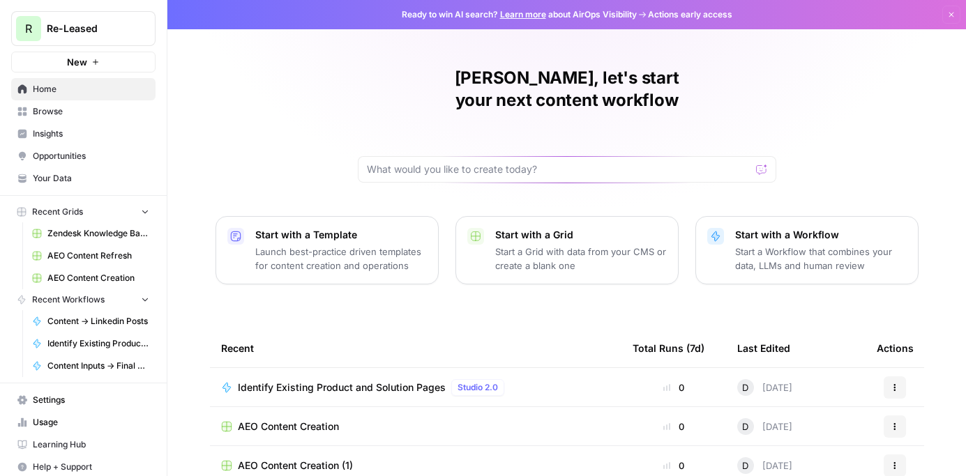
click at [361, 381] on span "Identify Existing Product and Solution Pages" at bounding box center [342, 388] width 208 height 14
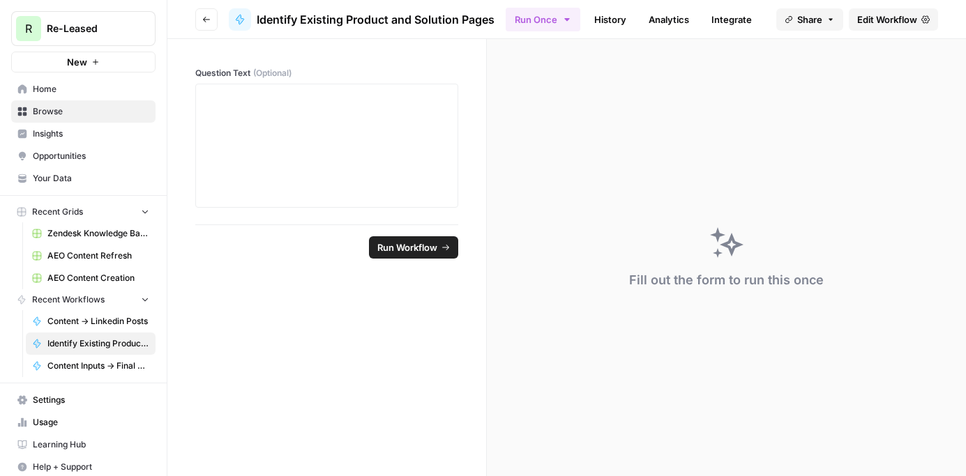
click at [904, 16] on span "Edit Workflow" at bounding box center [887, 20] width 60 height 14
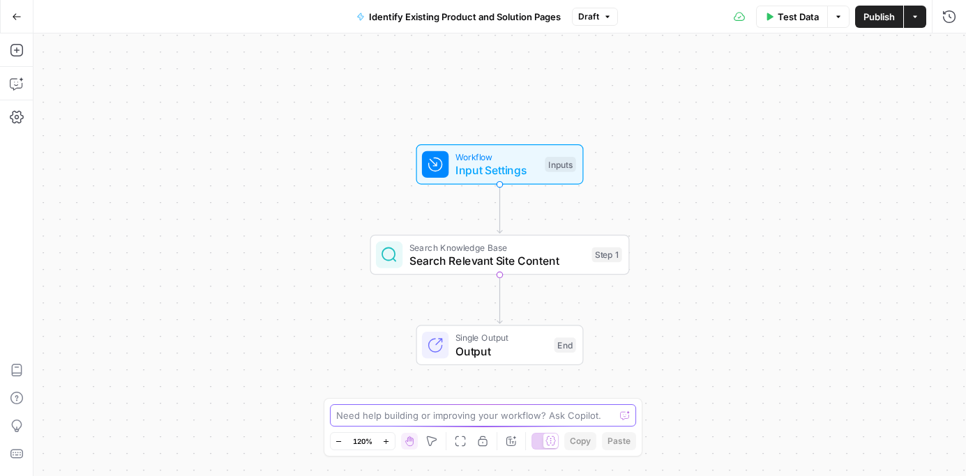
click at [404, 416] on textarea at bounding box center [475, 416] width 279 height 14
click at [400, 414] on textarea at bounding box center [475, 416] width 279 height 14
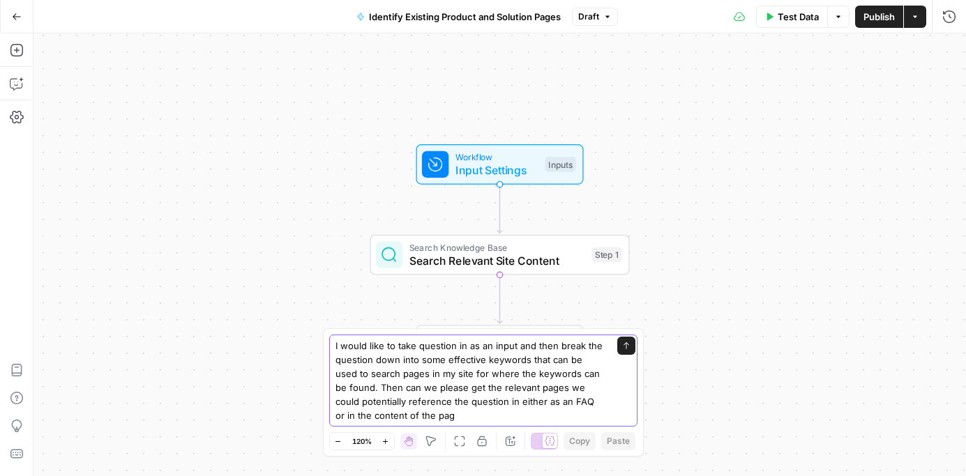
type textarea "I would like to take question in as an input and then break the question down i…"
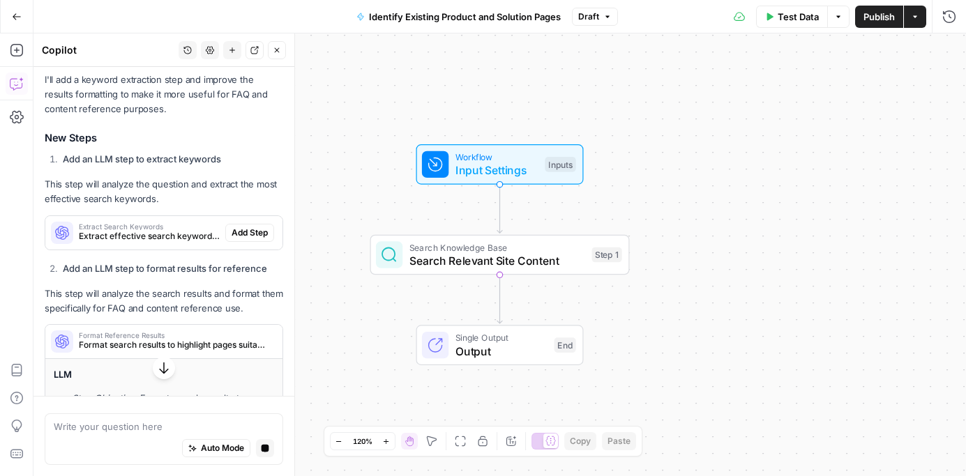
scroll to position [391, 0]
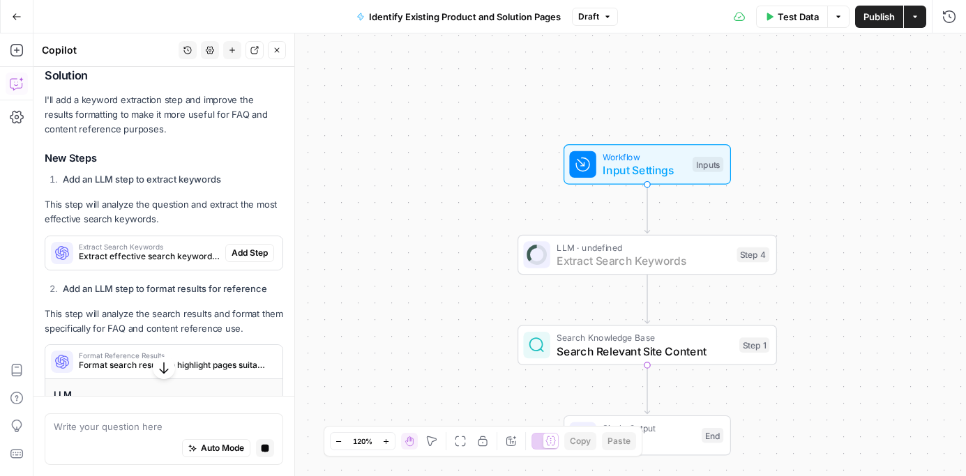
click at [257, 247] on span "Add Step" at bounding box center [250, 253] width 36 height 13
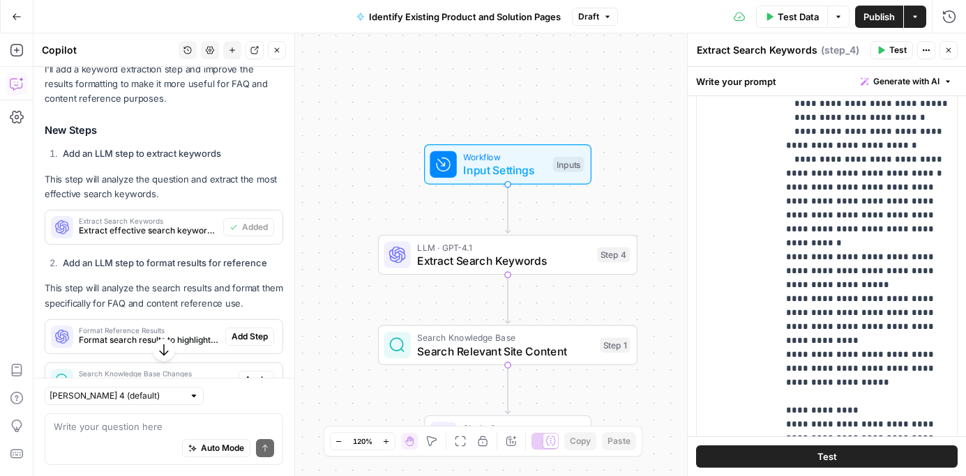
scroll to position [464, 0]
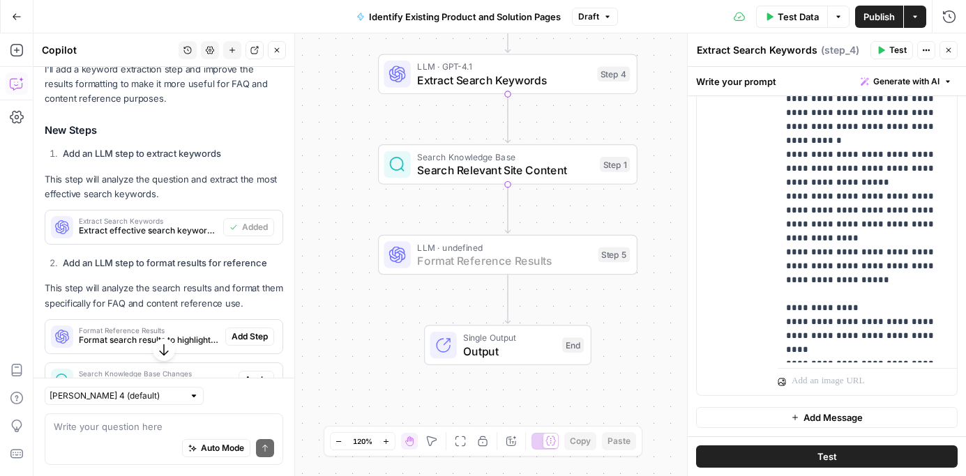
click at [242, 331] on span "Add Step" at bounding box center [250, 337] width 36 height 13
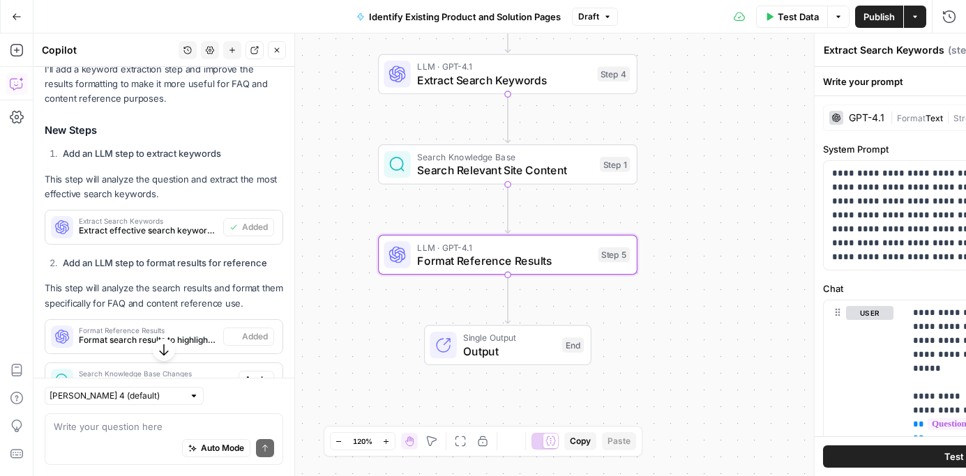
type textarea "Format Reference Results"
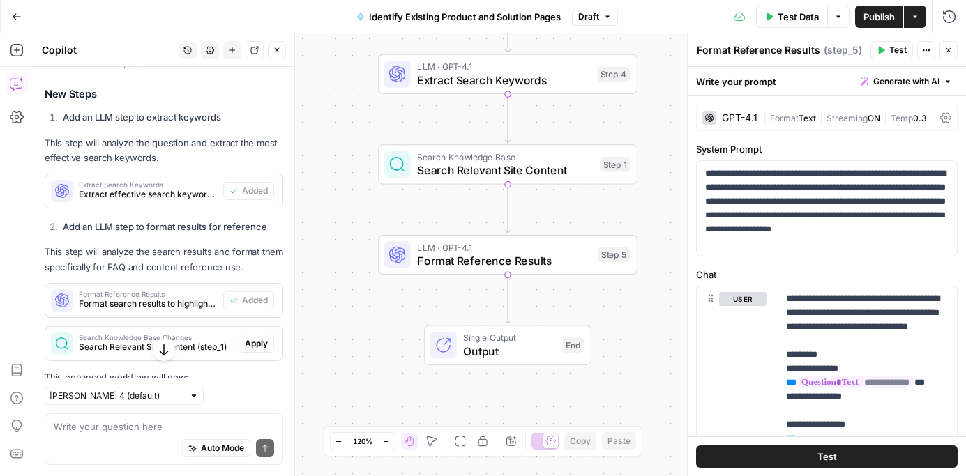
scroll to position [481, 0]
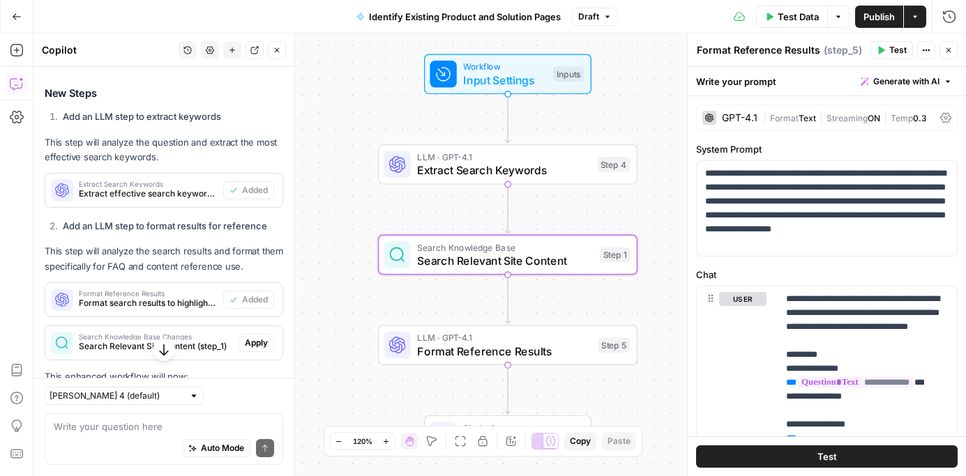
click at [259, 337] on span "Apply" at bounding box center [256, 343] width 23 height 13
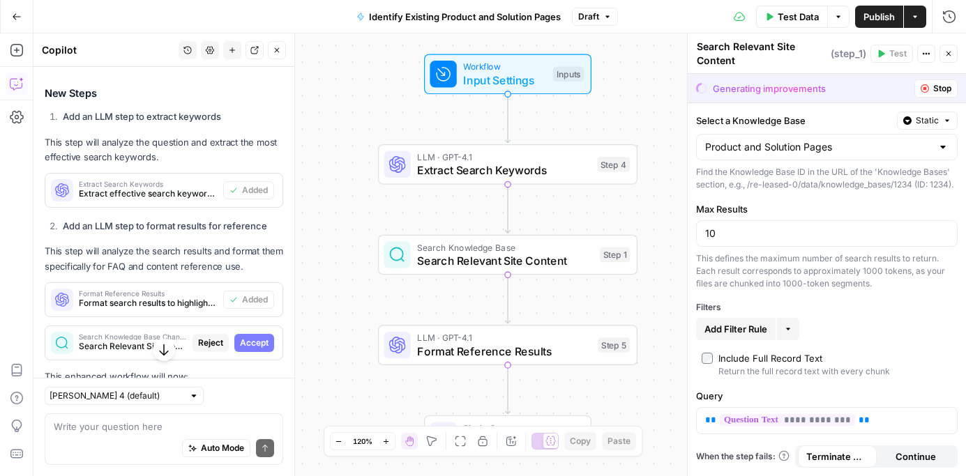
scroll to position [12, 0]
click at [470, 174] on span "Extract Search Keywords" at bounding box center [503, 170] width 173 height 17
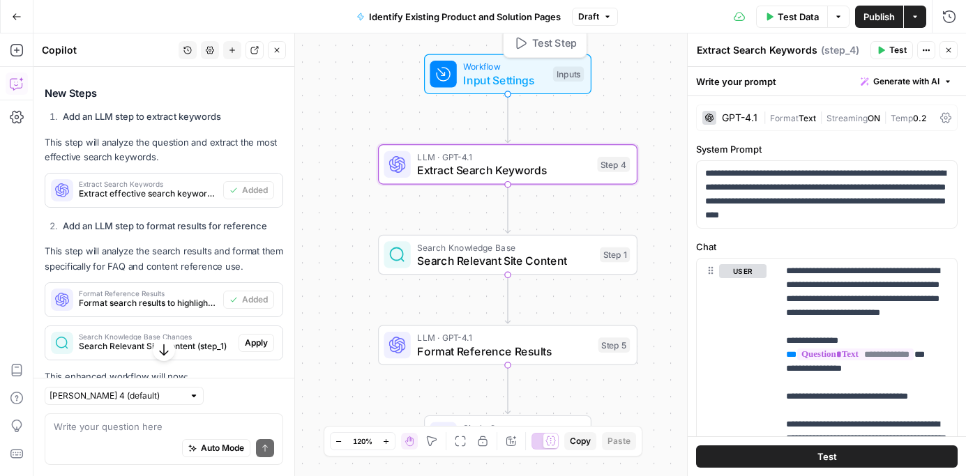
click at [478, 66] on span "Workflow" at bounding box center [504, 66] width 83 height 13
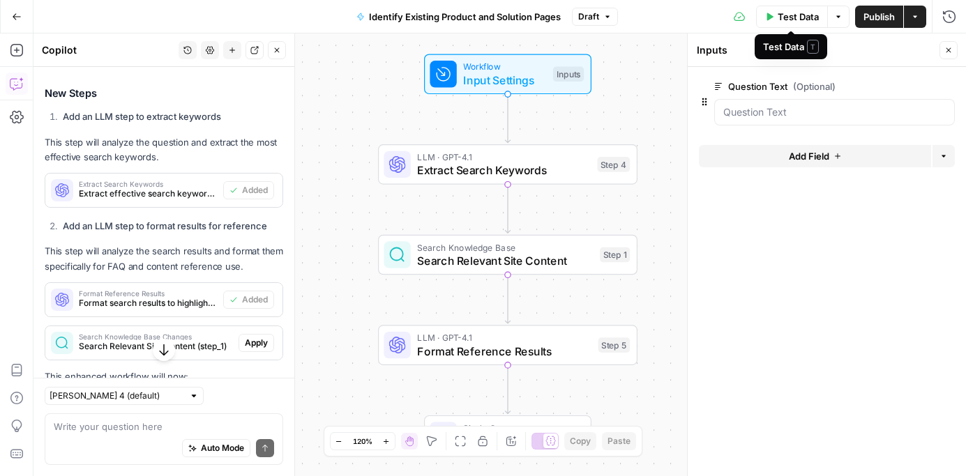
click at [789, 19] on span "Test Data" at bounding box center [798, 17] width 41 height 14
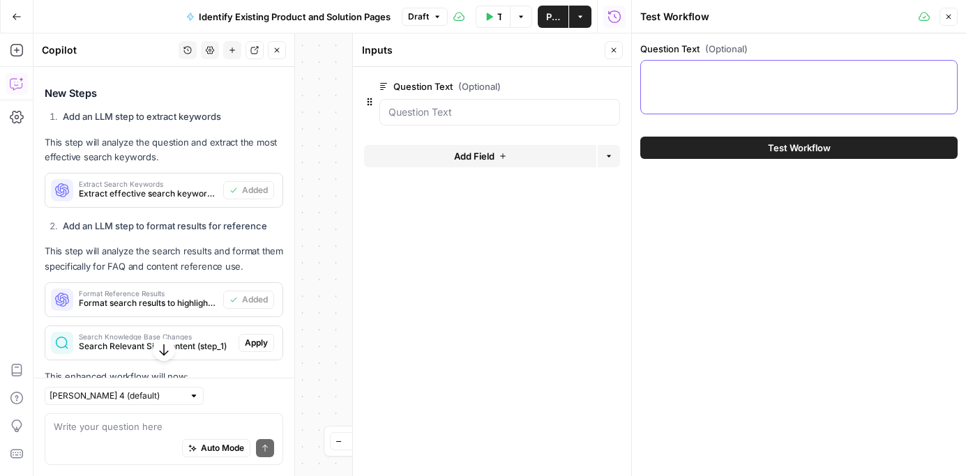
click at [711, 73] on textarea "Question Text (Optional)" at bounding box center [798, 73] width 299 height 14
paste textarea "How to automate lease renewal reminders?"
type textarea "How to automate lease renewal reminders?"
click at [733, 152] on button "Test Workflow" at bounding box center [798, 148] width 317 height 22
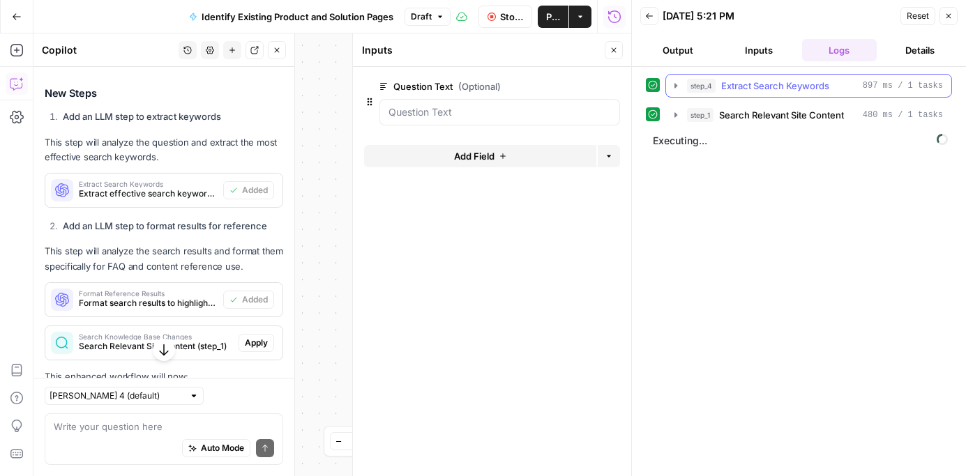
click at [672, 84] on icon "button" at bounding box center [675, 85] width 11 height 11
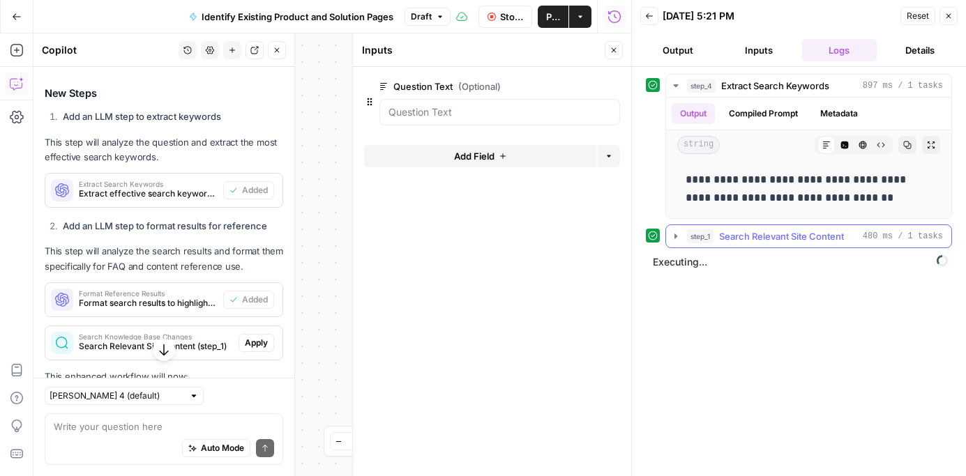
click at [674, 238] on icon "button" at bounding box center [675, 236] width 3 height 5
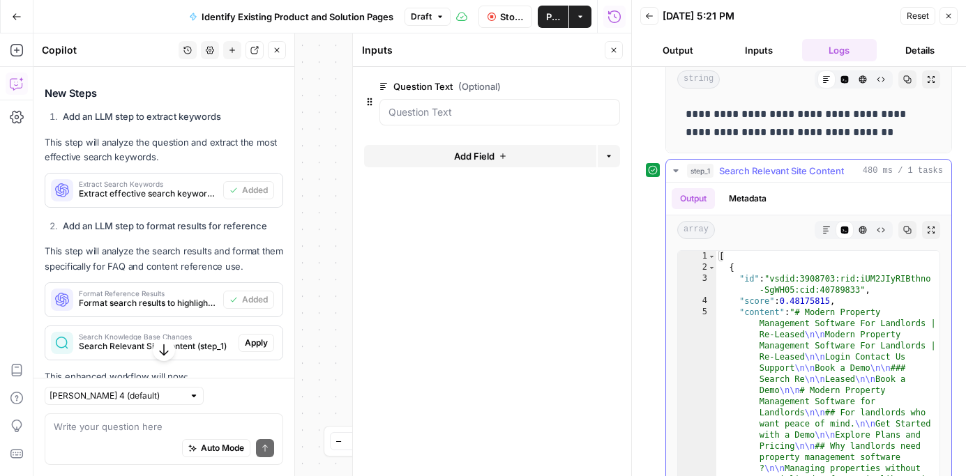
scroll to position [153, 0]
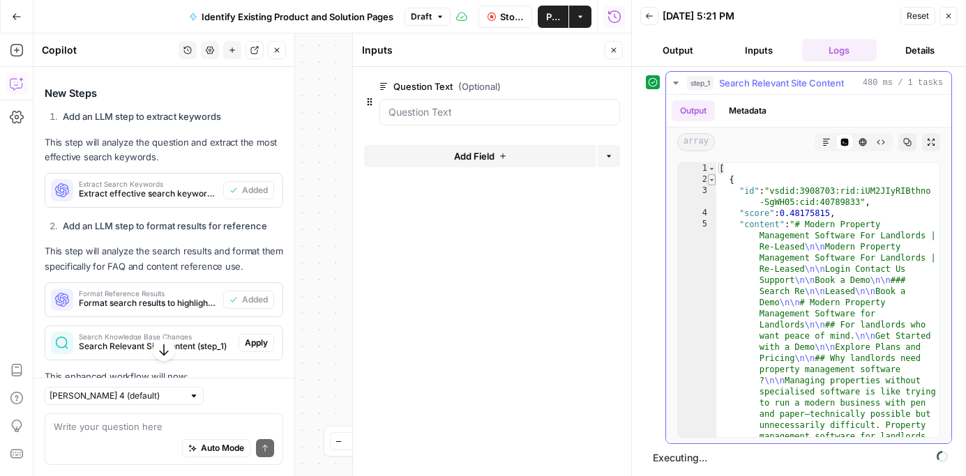
type textarea "*"
click at [711, 177] on span "Toggle code folding, rows 2 through 21" at bounding box center [712, 179] width 8 height 11
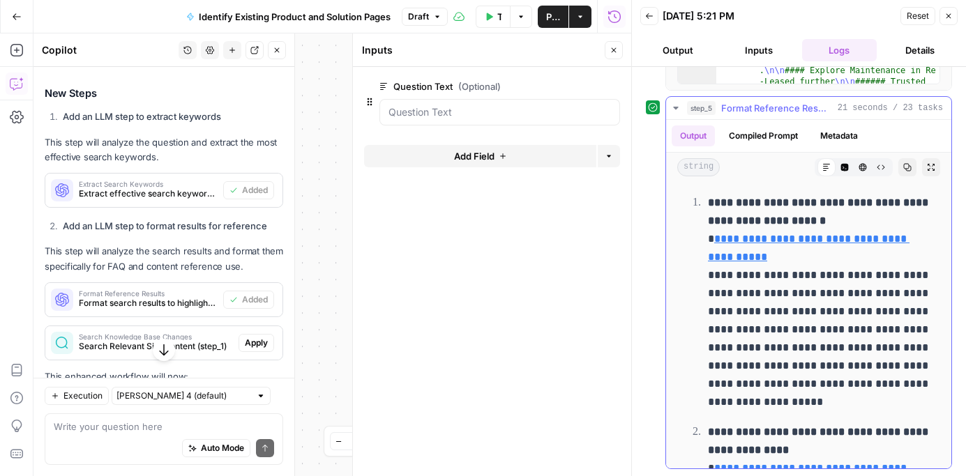
scroll to position [158, 0]
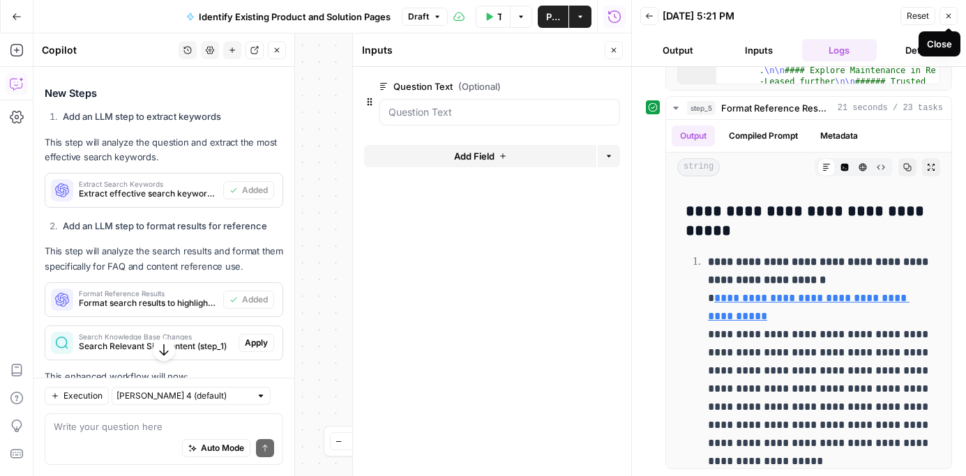
click at [944, 19] on icon "button" at bounding box center [948, 16] width 8 height 8
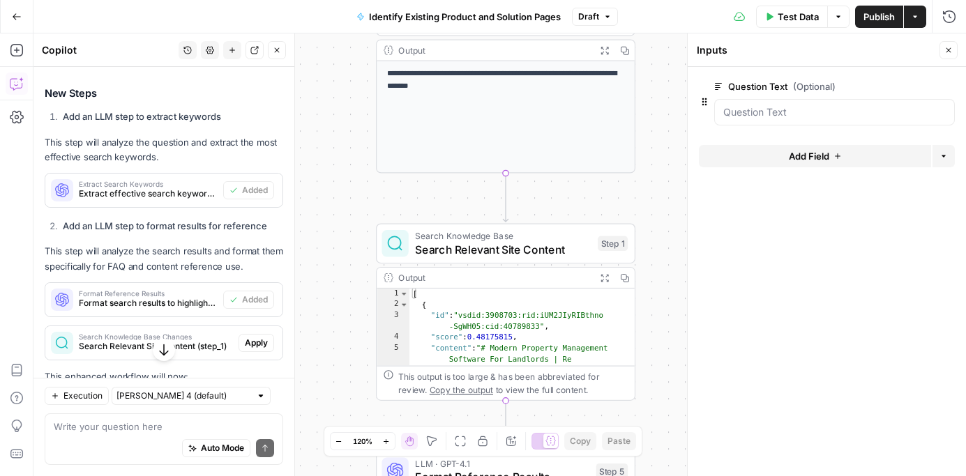
drag, startPoint x: 653, startPoint y: 363, endPoint x: 650, endPoint y: 213, distance: 149.3
click at [650, 213] on div "**********" at bounding box center [499, 254] width 932 height 443
click at [492, 242] on span "Search Relevant Site Content" at bounding box center [502, 249] width 176 height 17
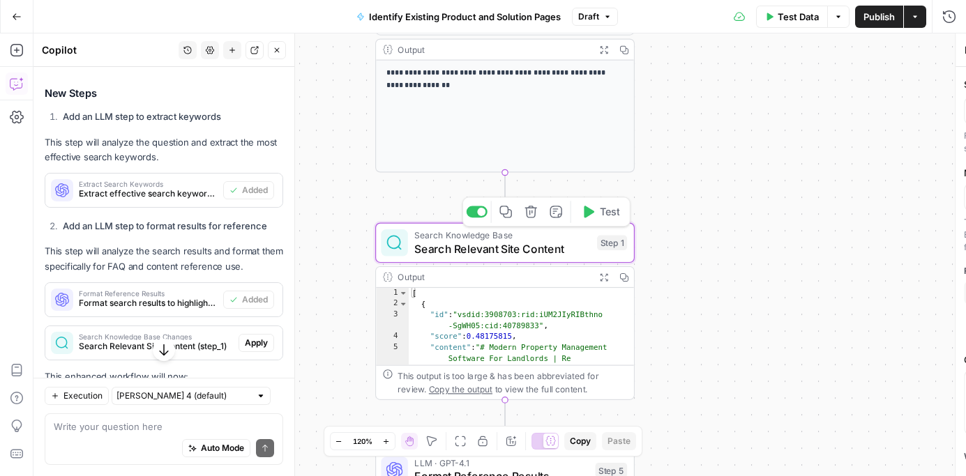
type textarea "Search Relevant Site Content"
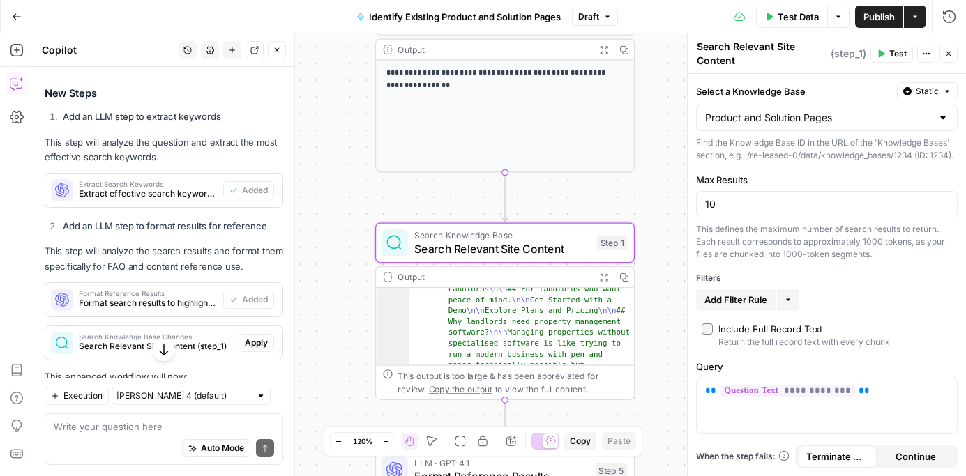
scroll to position [121, 0]
click at [876, 398] on p "**********" at bounding box center [826, 391] width 243 height 14
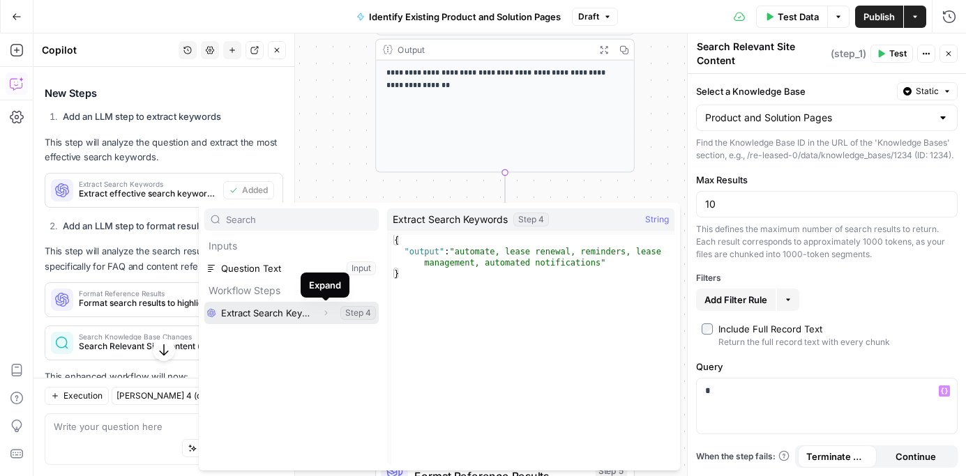
click at [328, 314] on icon "button" at bounding box center [325, 313] width 8 height 8
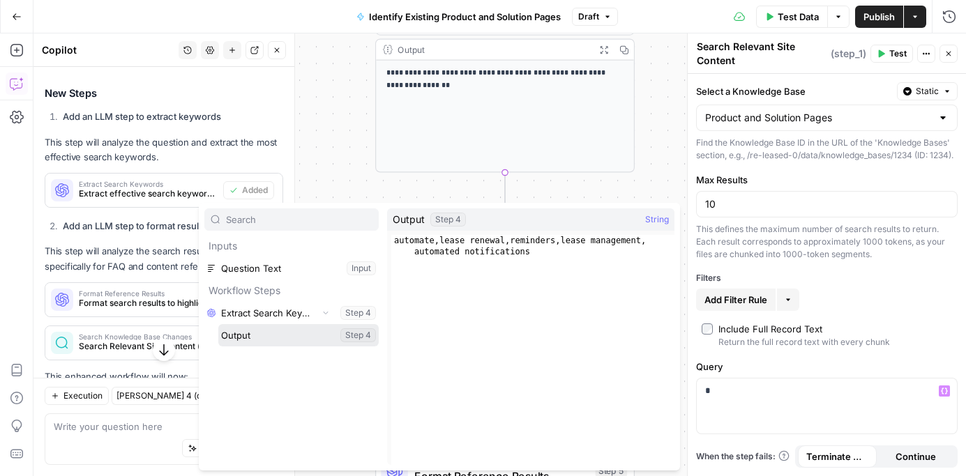
click at [257, 340] on button "Select variable Output" at bounding box center [298, 335] width 160 height 22
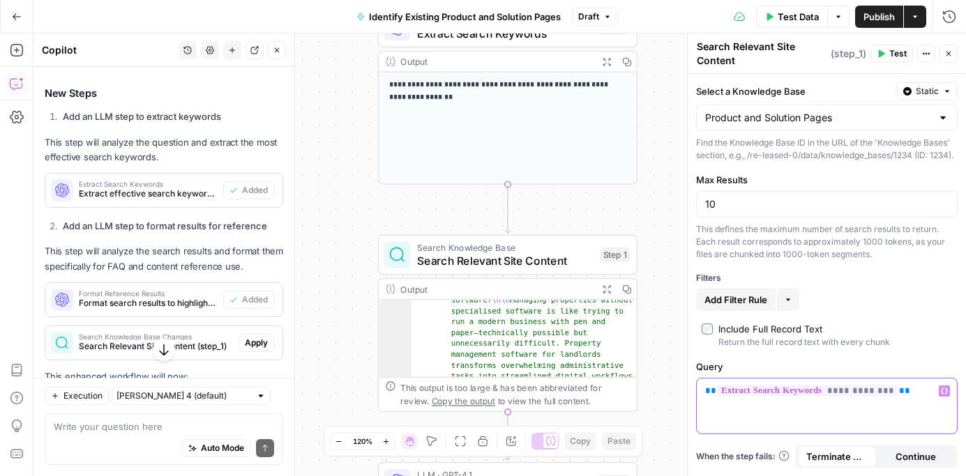
scroll to position [174, 0]
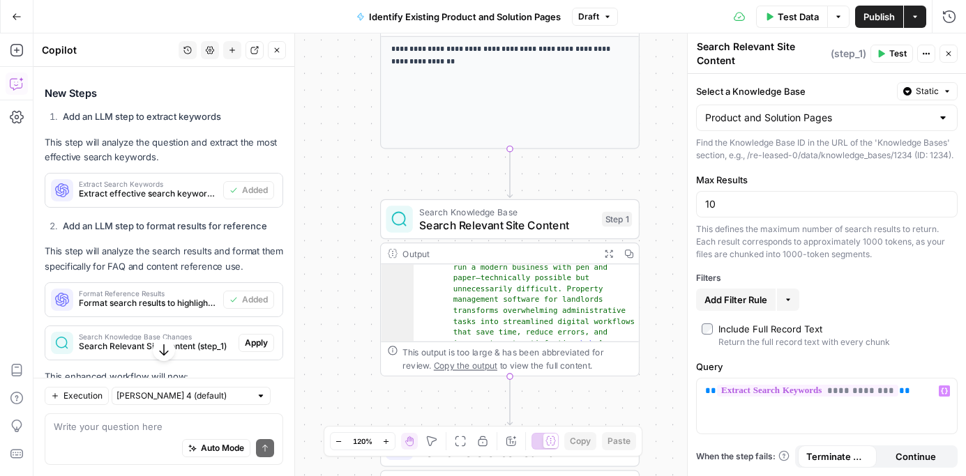
click at [890, 51] on span "Test" at bounding box center [897, 53] width 17 height 13
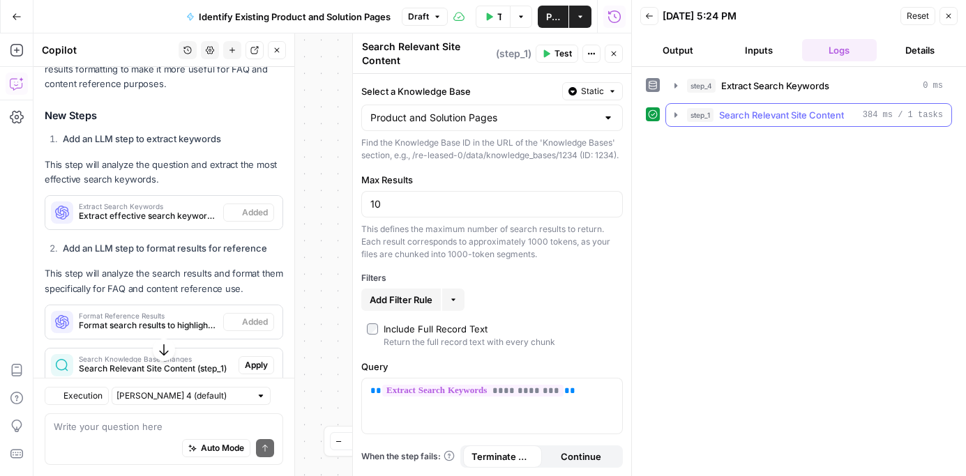
scroll to position [481, 0]
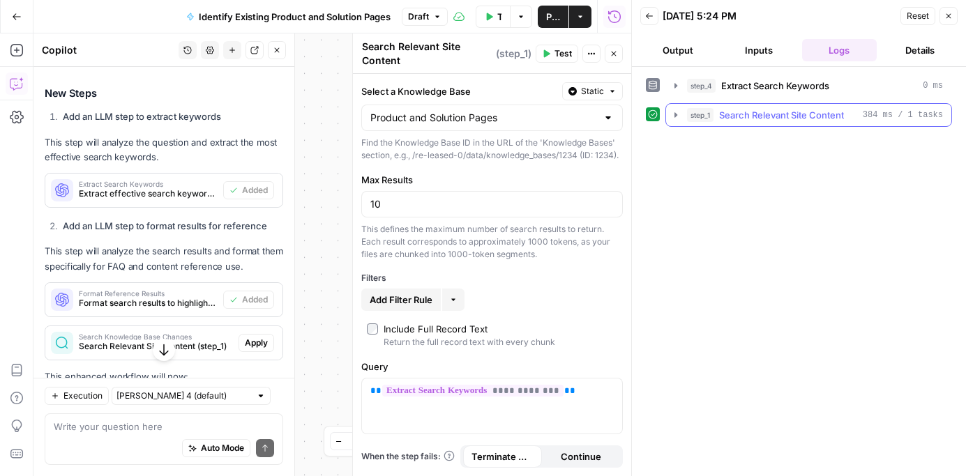
click at [676, 117] on icon "button" at bounding box center [675, 114] width 11 height 11
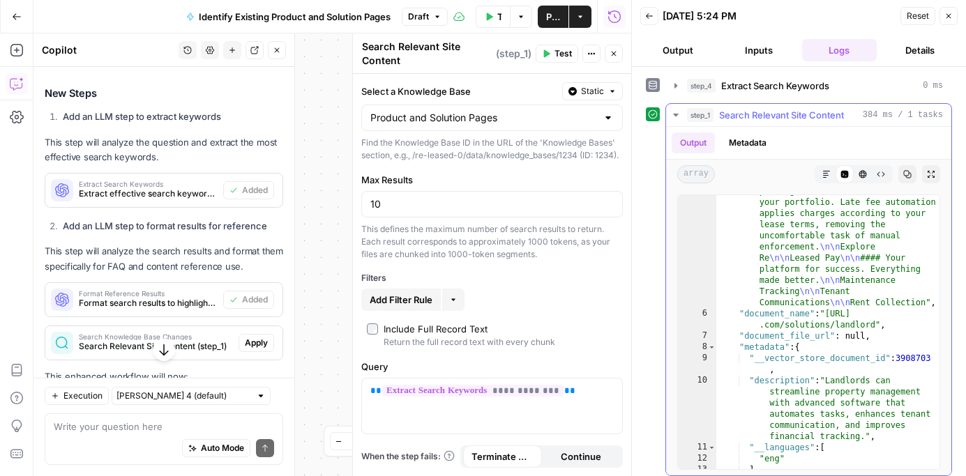
scroll to position [649, 0]
click at [948, 19] on icon "button" at bounding box center [948, 16] width 8 height 8
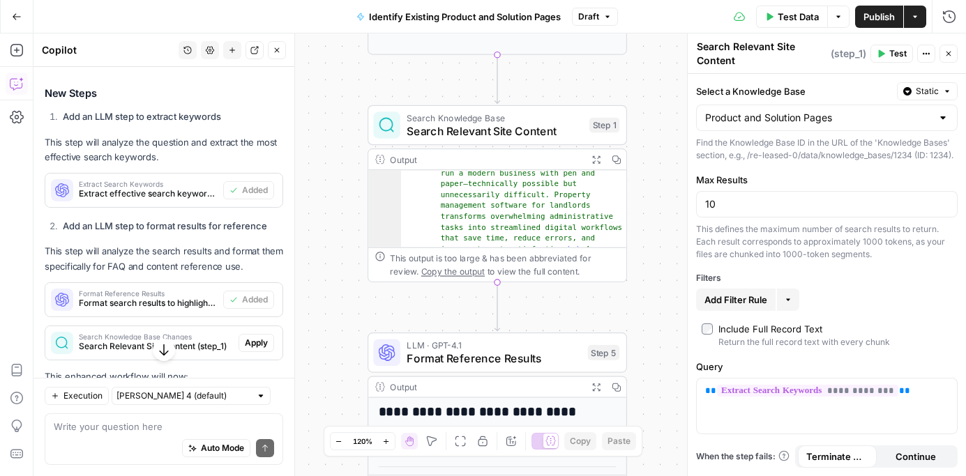
drag, startPoint x: 644, startPoint y: 173, endPoint x: 628, endPoint y: 33, distance: 141.0
click at [628, 33] on div "**********" at bounding box center [499, 254] width 932 height 443
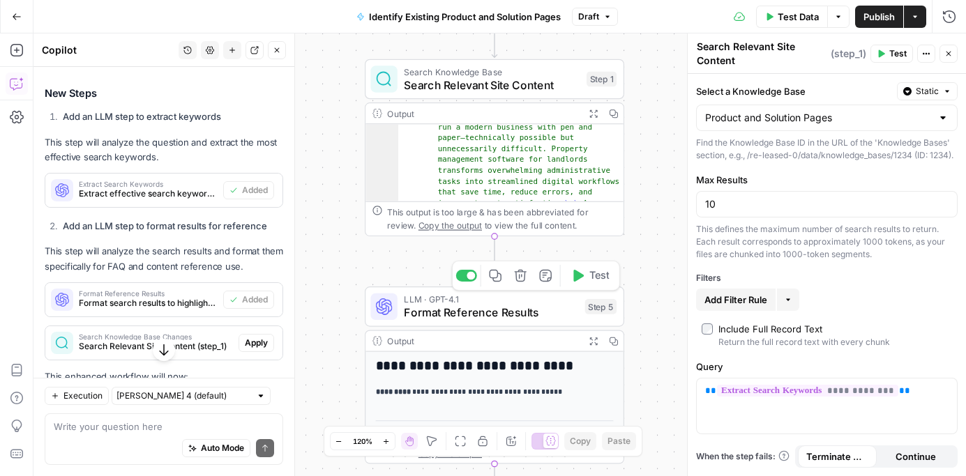
click at [496, 310] on span "Format Reference Results" at bounding box center [491, 312] width 174 height 17
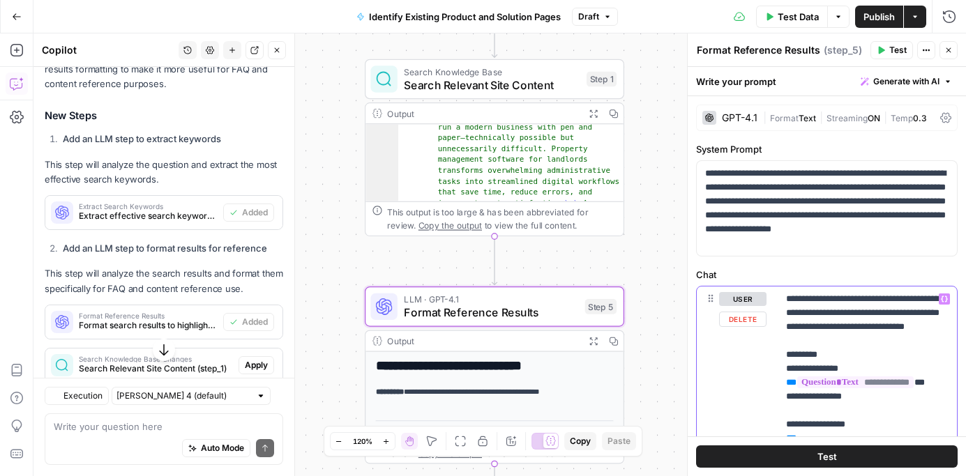
scroll to position [481, 0]
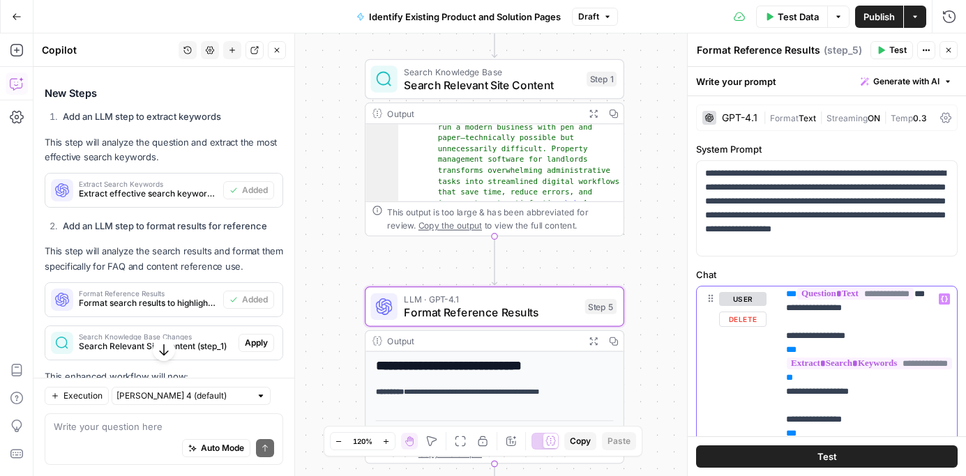
drag, startPoint x: 886, startPoint y: 402, endPoint x: 786, endPoint y: 353, distance: 111.3
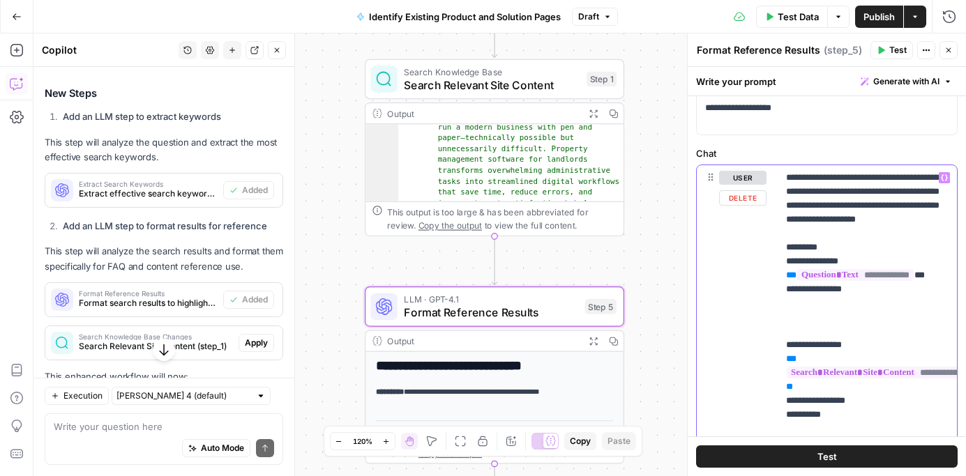
scroll to position [89, 0]
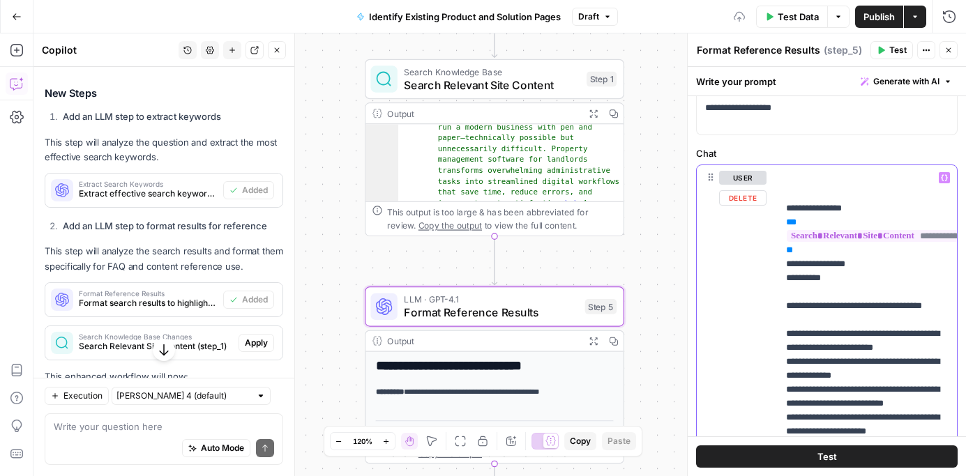
scroll to position [160, 0]
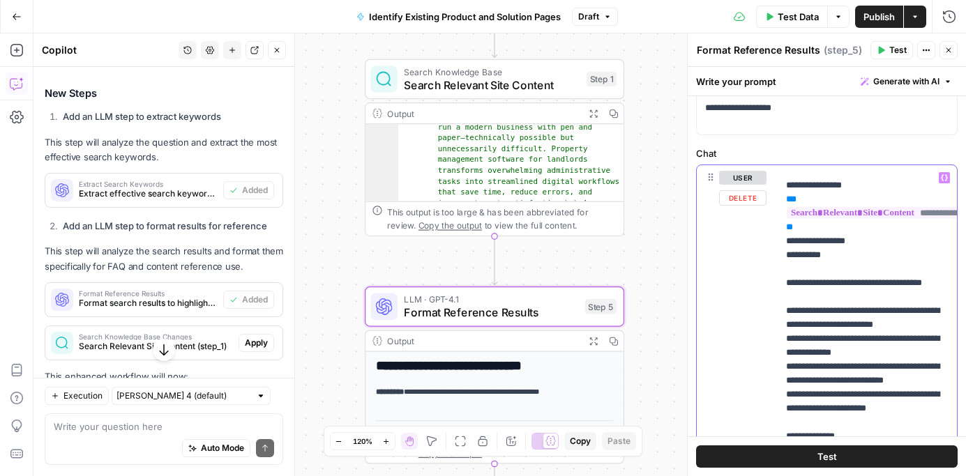
drag, startPoint x: 911, startPoint y: 356, endPoint x: 929, endPoint y: 342, distance: 22.3
drag, startPoint x: 893, startPoint y: 380, endPoint x: 787, endPoint y: 367, distance: 106.0
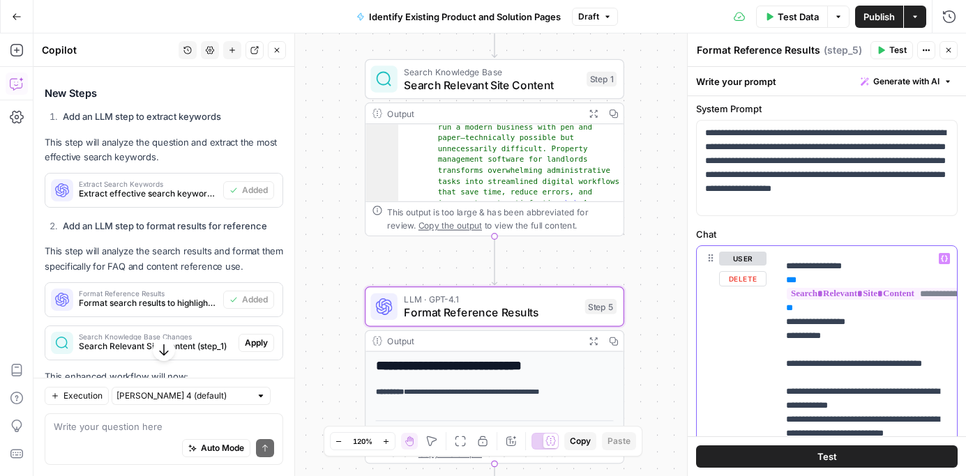
scroll to position [0, 0]
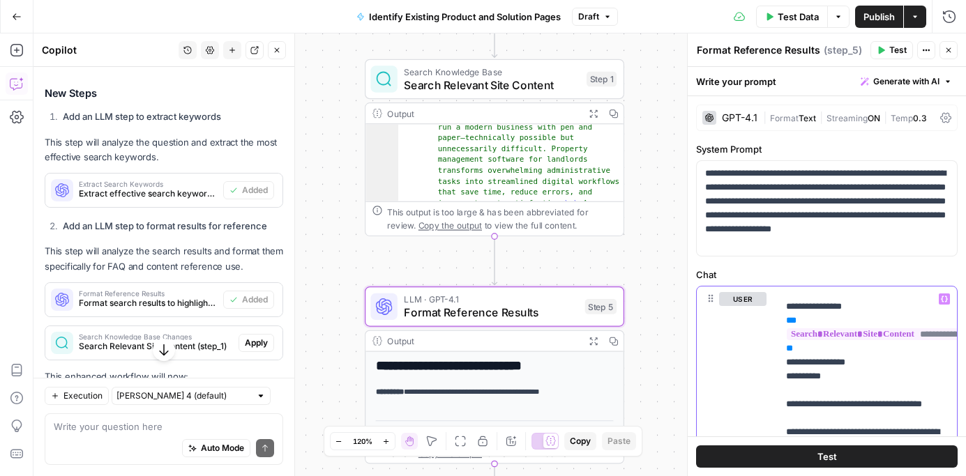
click at [927, 80] on span "Generate with AI" at bounding box center [906, 81] width 66 height 13
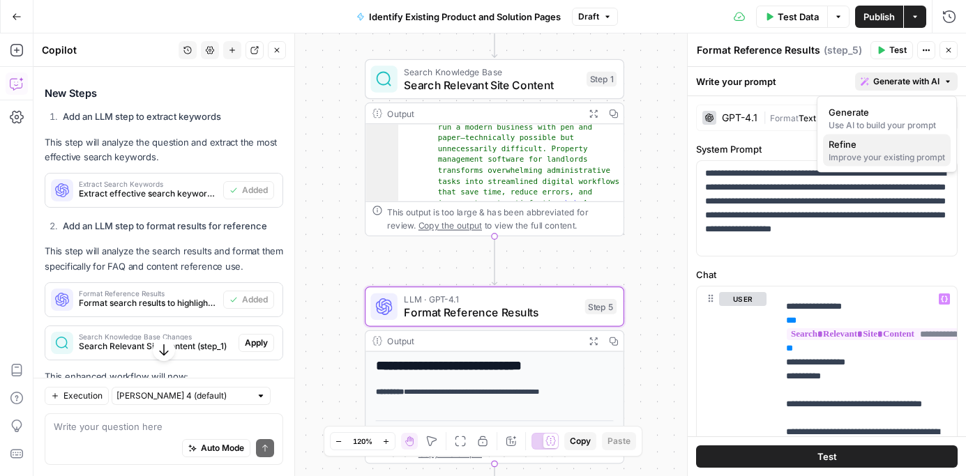
click at [882, 150] on span "Refine" at bounding box center [883, 144] width 111 height 14
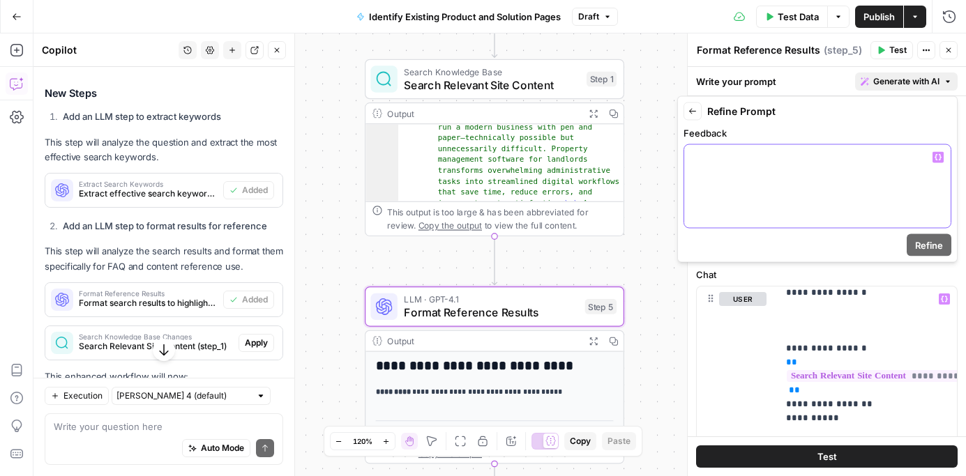
click at [737, 189] on div at bounding box center [817, 186] width 266 height 83
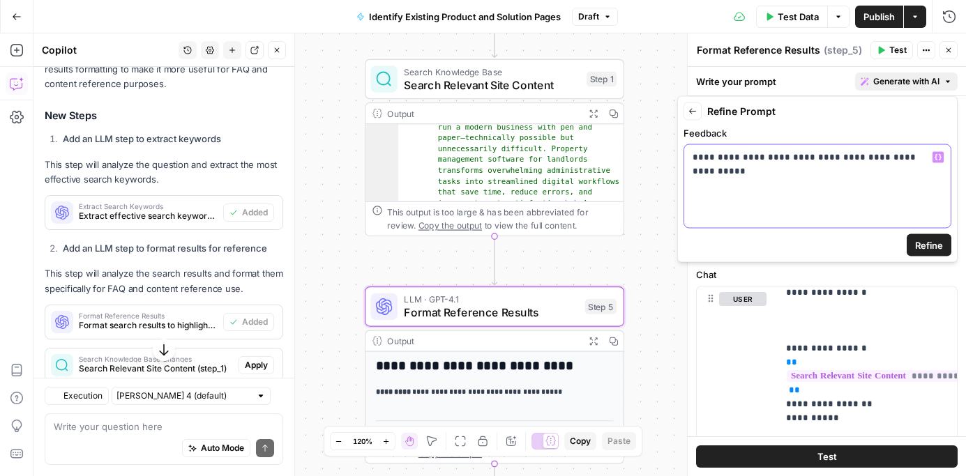
scroll to position [481, 0]
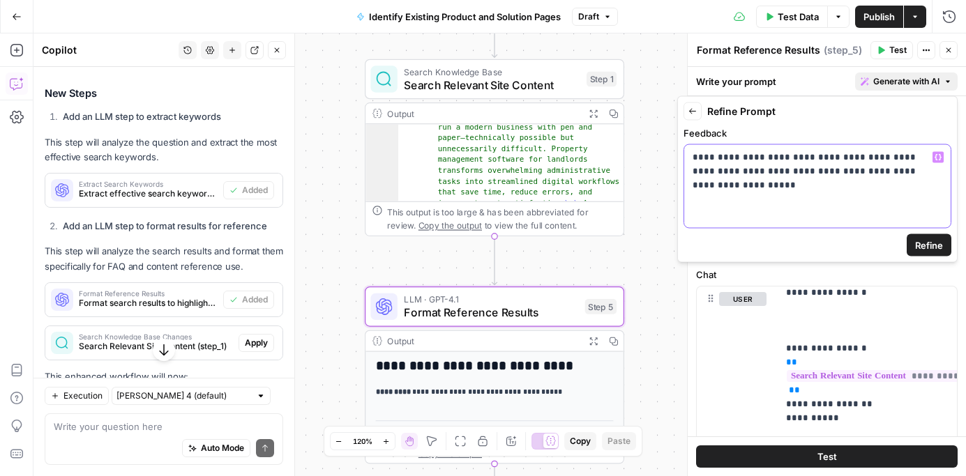
click at [907, 158] on p "**********" at bounding box center [817, 172] width 250 height 42
click at [729, 173] on p "**********" at bounding box center [817, 172] width 250 height 42
click at [721, 186] on p "**********" at bounding box center [817, 172] width 250 height 42
click at [921, 247] on span "Refine" at bounding box center [929, 245] width 28 height 14
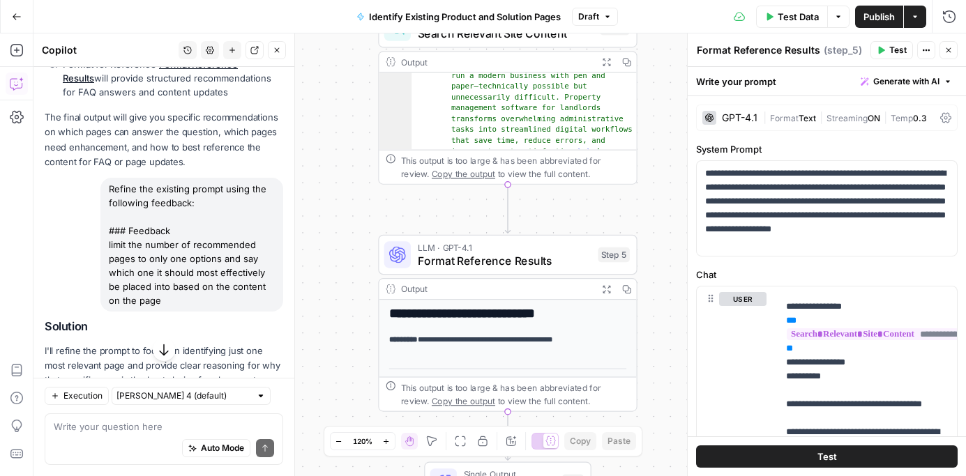
scroll to position [985, 0]
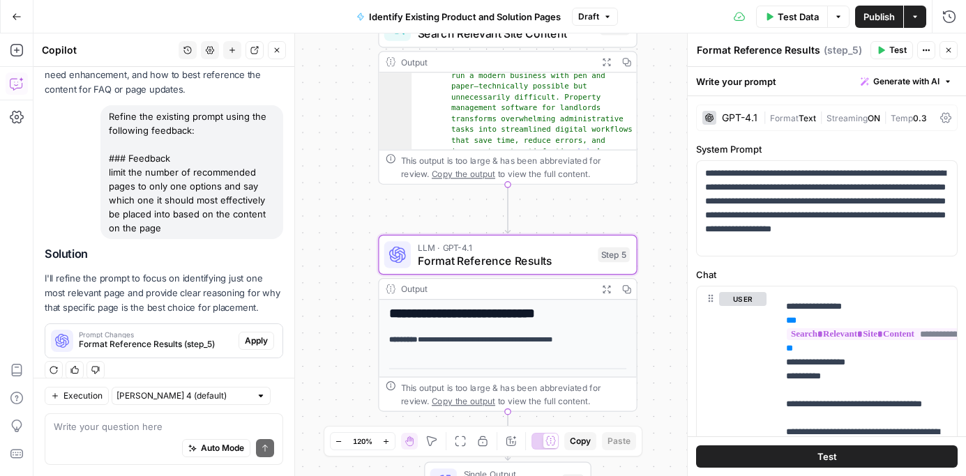
click at [186, 338] on span "Format Reference Results (step_5)" at bounding box center [156, 344] width 154 height 13
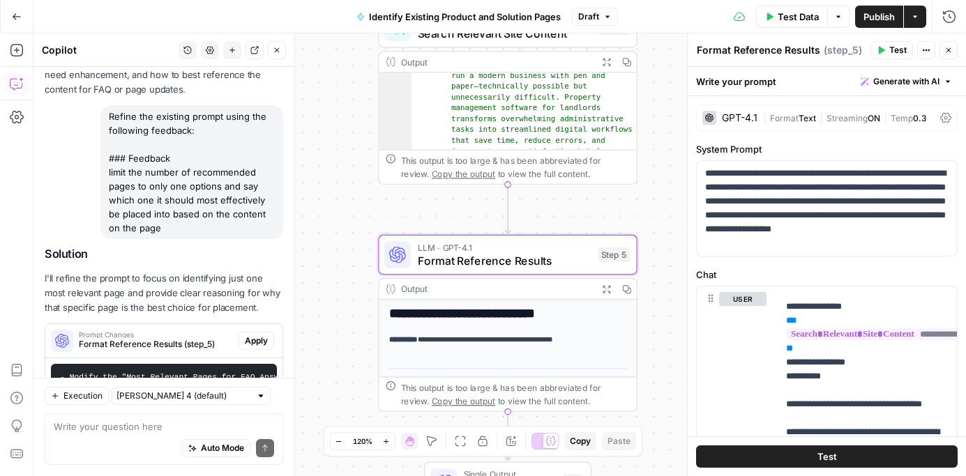
click at [255, 335] on span "Apply" at bounding box center [256, 341] width 23 height 13
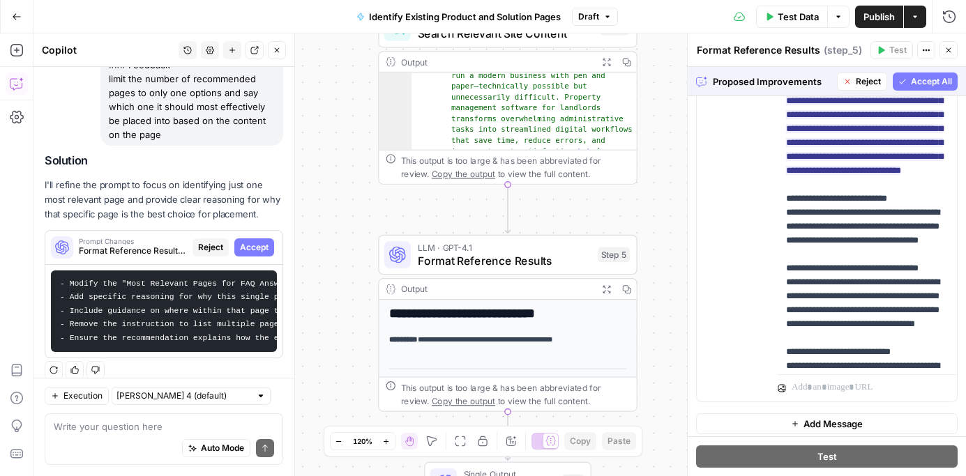
scroll to position [492, 0]
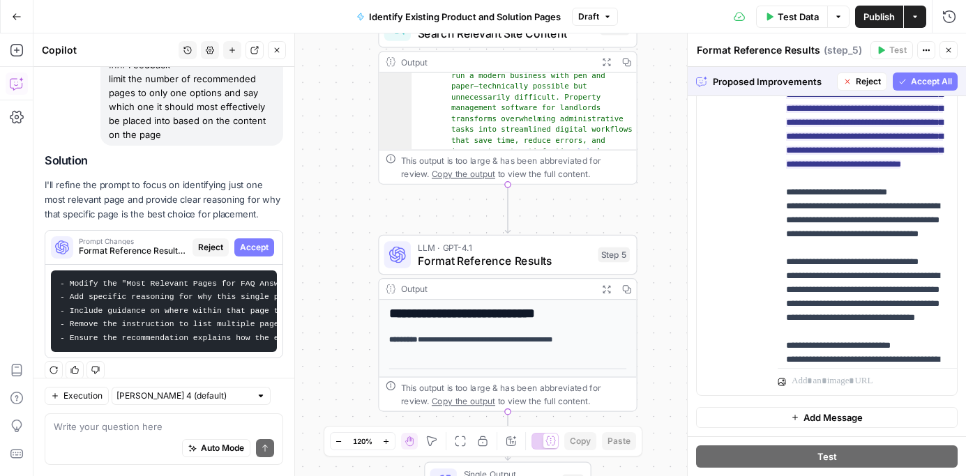
click at [919, 82] on span "Accept All" at bounding box center [931, 81] width 41 height 13
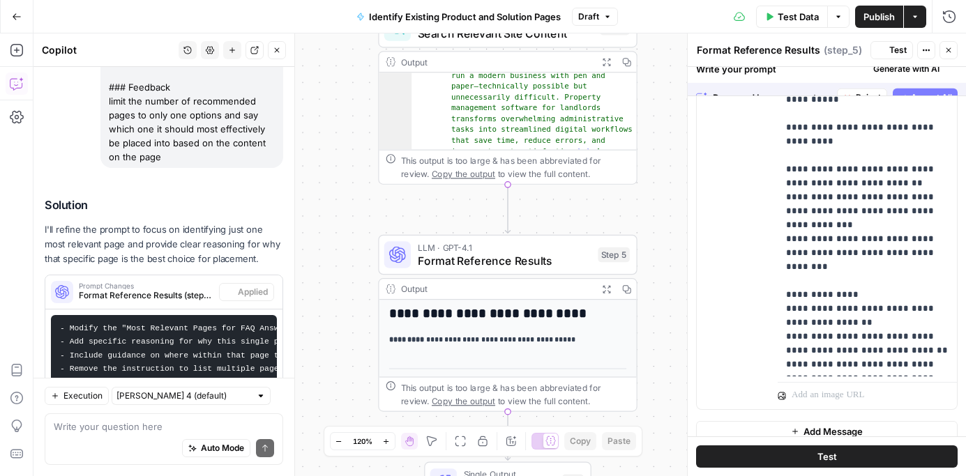
scroll to position [0, 0]
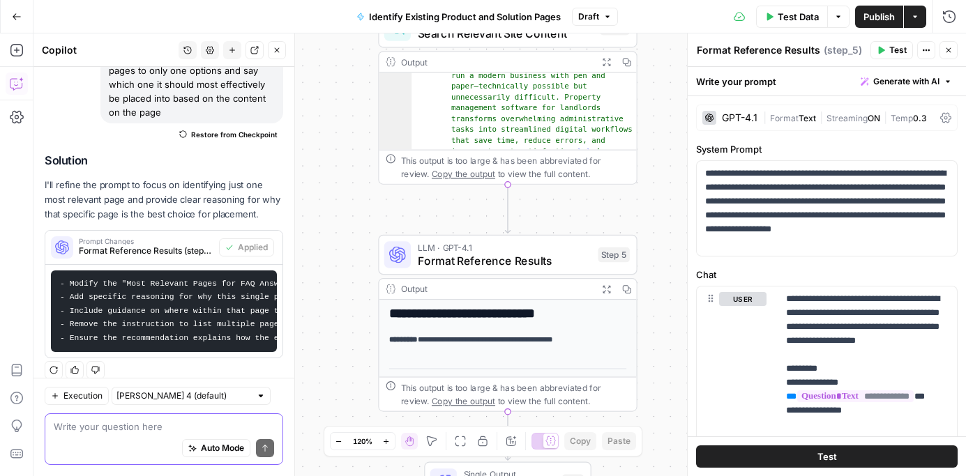
click at [83, 425] on textarea at bounding box center [164, 427] width 220 height 14
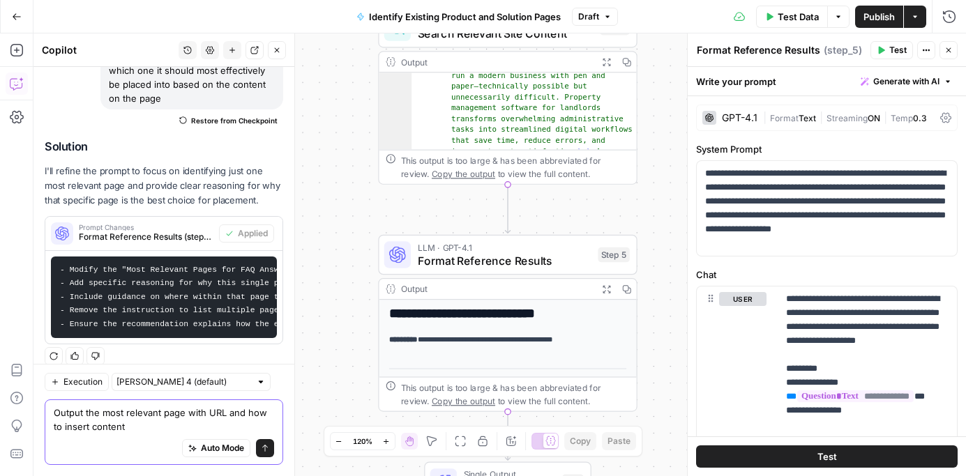
drag, startPoint x: 133, startPoint y: 428, endPoint x: 228, endPoint y: 412, distance: 96.2
click at [228, 412] on textarea "Output the most relevant page with URL and how to insert content" at bounding box center [164, 420] width 220 height 28
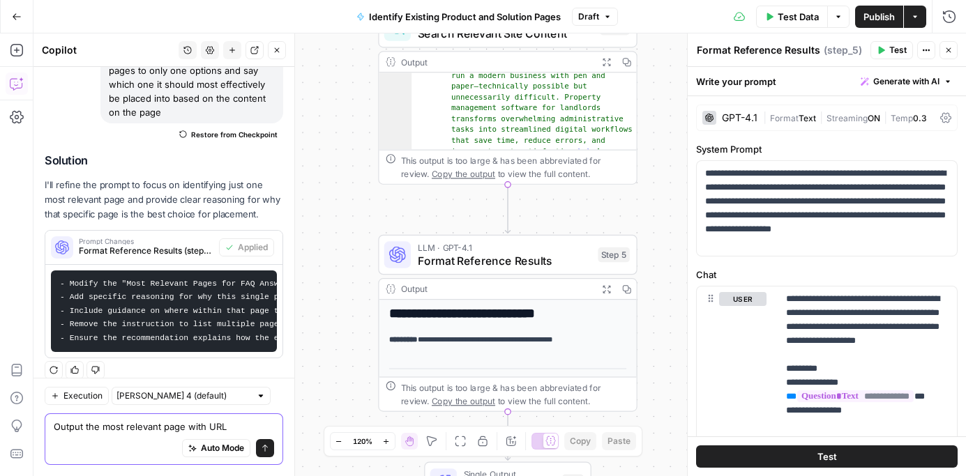
scroll to position [1100, 0]
type textarea "Output the most relevant page with URL as a JSON"
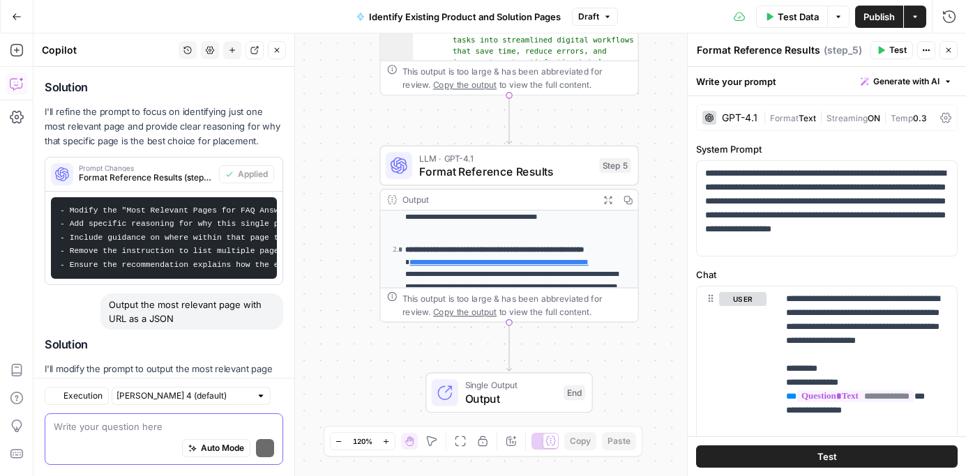
scroll to position [1264, 0]
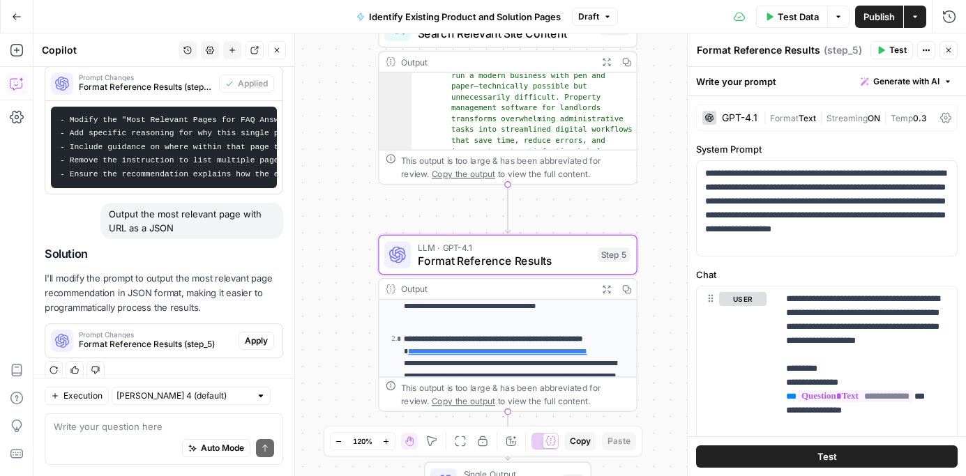
click at [151, 338] on span "Format Reference Results (step_5)" at bounding box center [156, 344] width 154 height 13
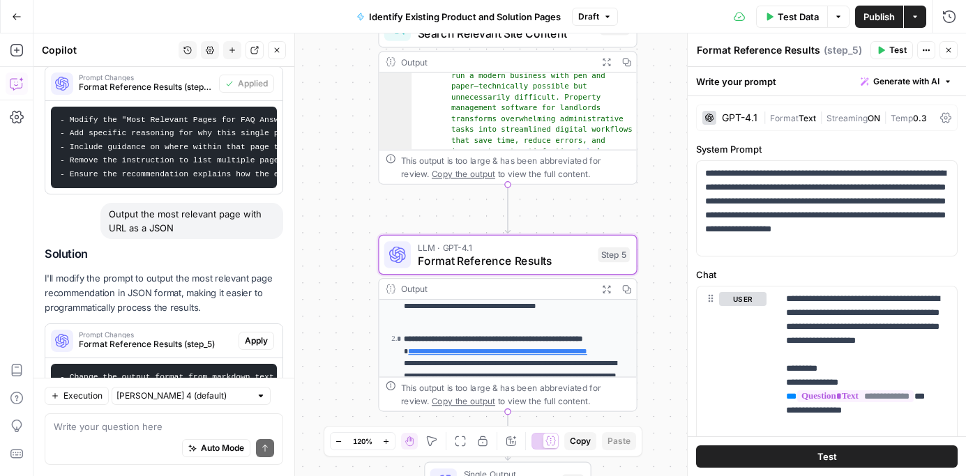
scroll to position [1417, 0]
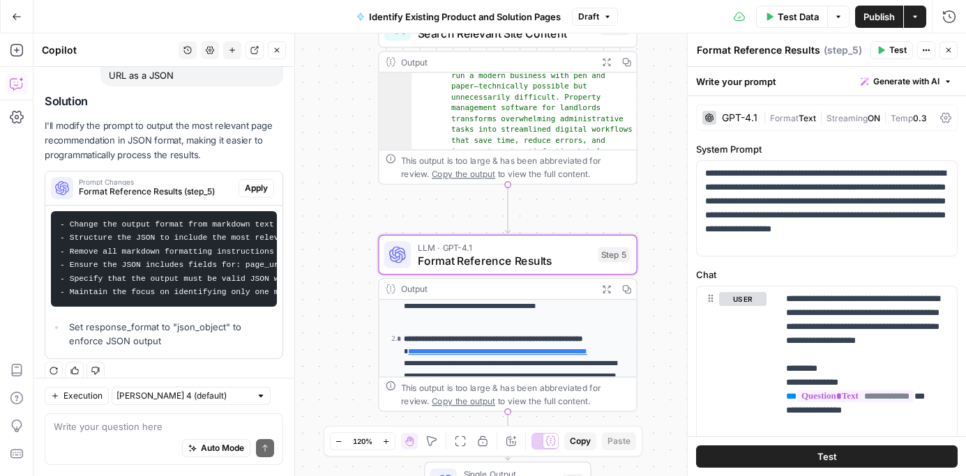
click at [259, 182] on span "Apply" at bounding box center [256, 188] width 23 height 13
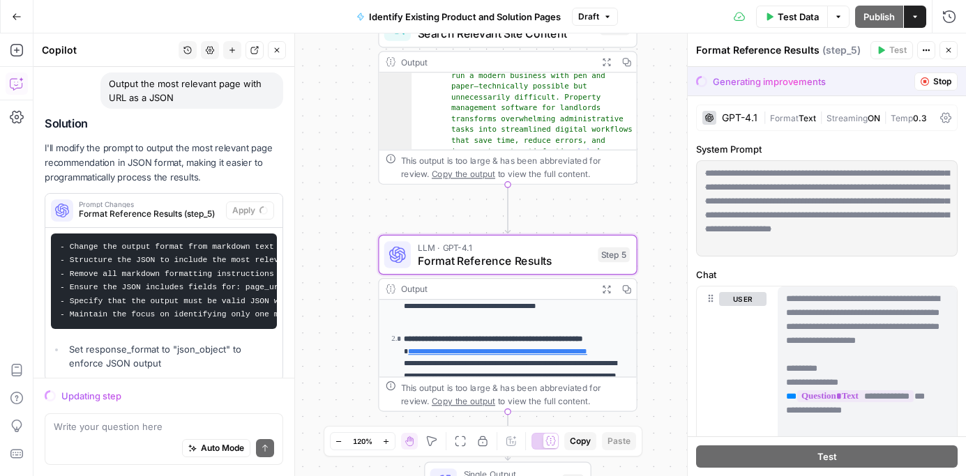
scroll to position [1372, 0]
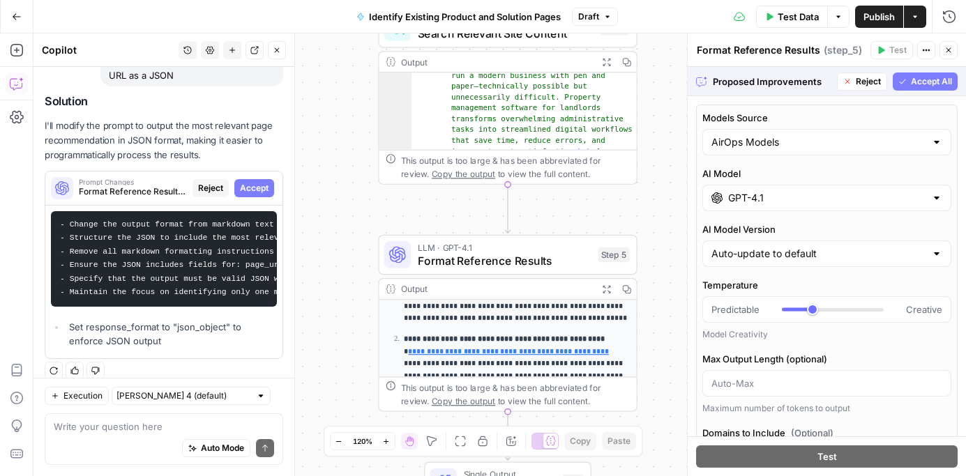
click at [783, 201] on input "GPT-4.1" at bounding box center [826, 198] width 197 height 14
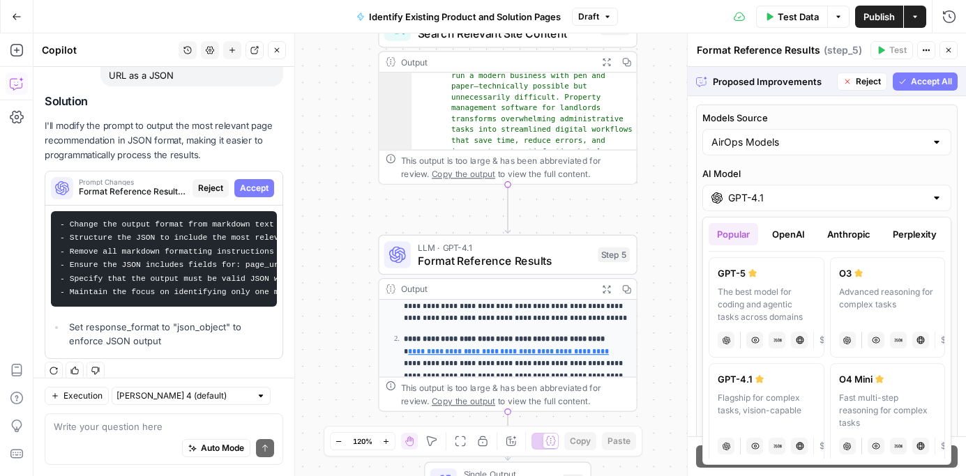
click at [779, 285] on label "GPT-5 The best model for coding and agentic tasks across domains chat Vision Ca…" at bounding box center [766, 307] width 116 height 100
type input "GPT-5"
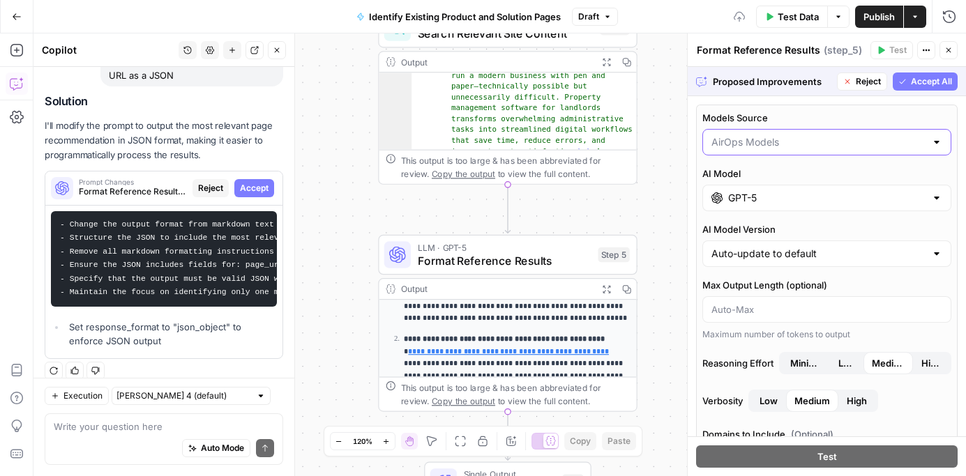
click at [835, 142] on input "Models Source" at bounding box center [818, 142] width 214 height 14
click at [789, 194] on span "My Models" at bounding box center [824, 197] width 220 height 14
type input "My Models"
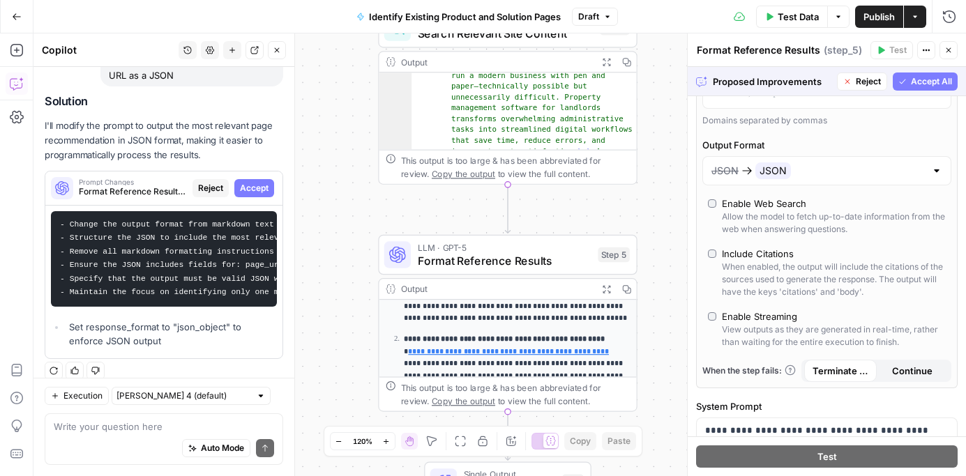
scroll to position [347, 0]
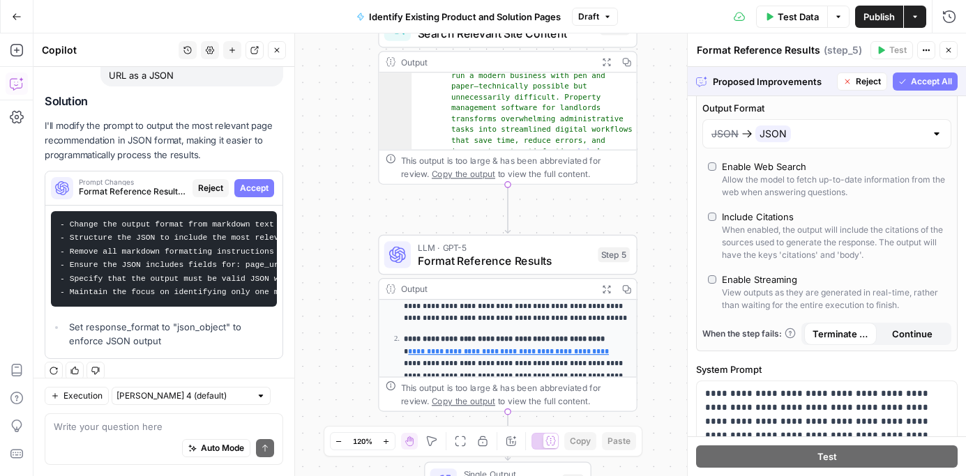
click at [908, 78] on button "Accept All" at bounding box center [925, 82] width 65 height 18
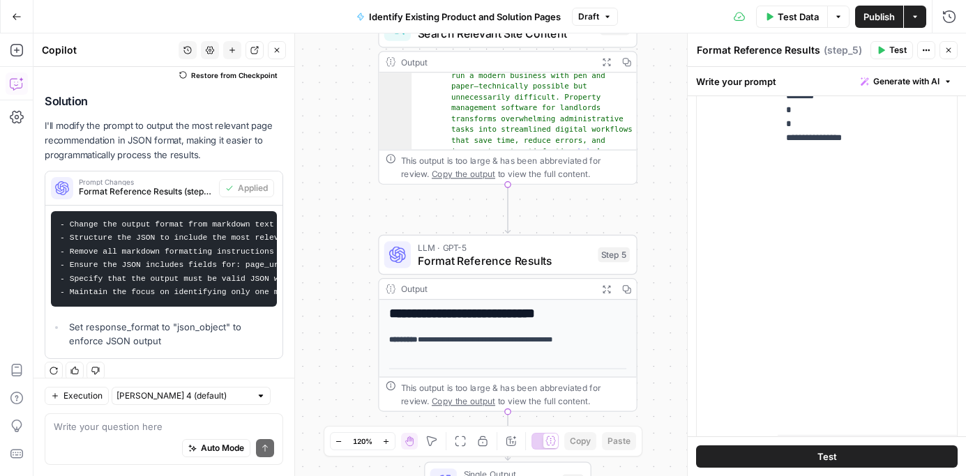
scroll to position [492, 0]
click at [858, 453] on button "Test" at bounding box center [827, 457] width 262 height 22
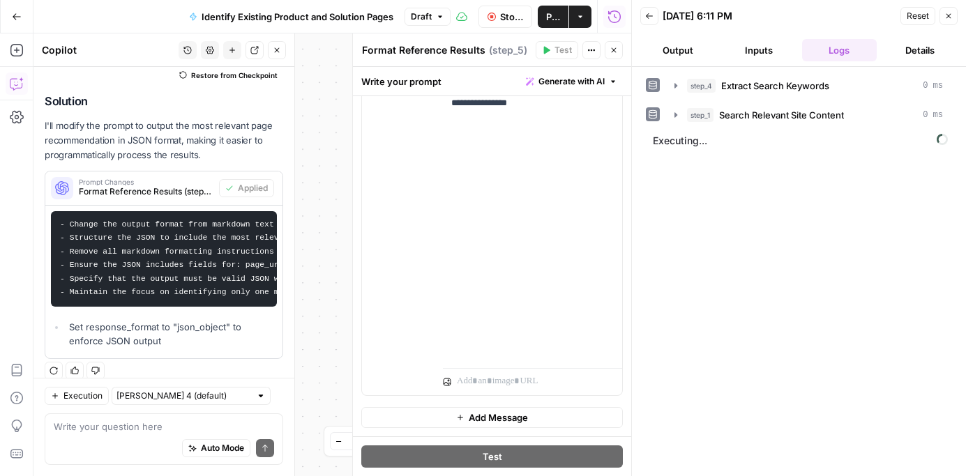
scroll to position [1089, 0]
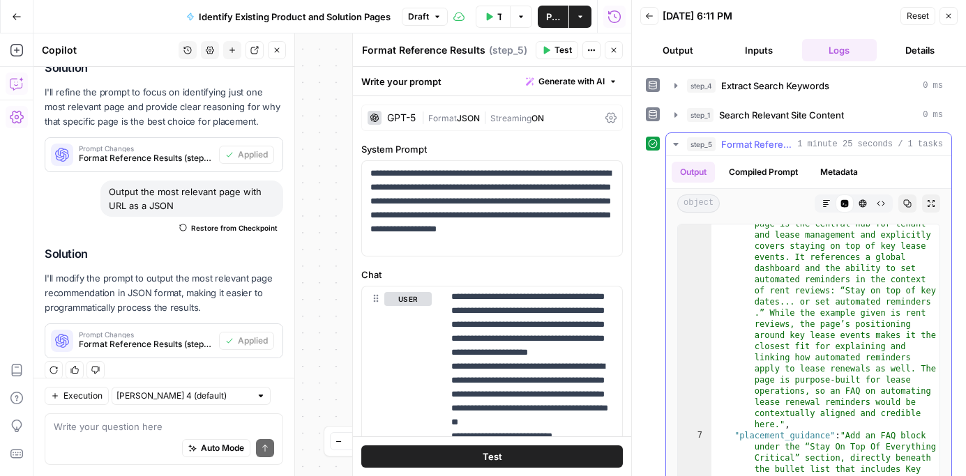
scroll to position [65, 0]
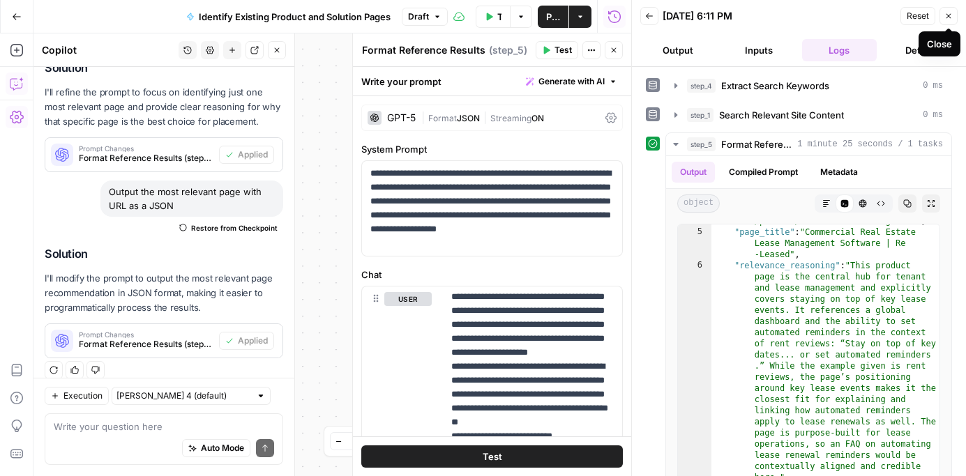
click at [945, 19] on icon "button" at bounding box center [948, 16] width 8 height 8
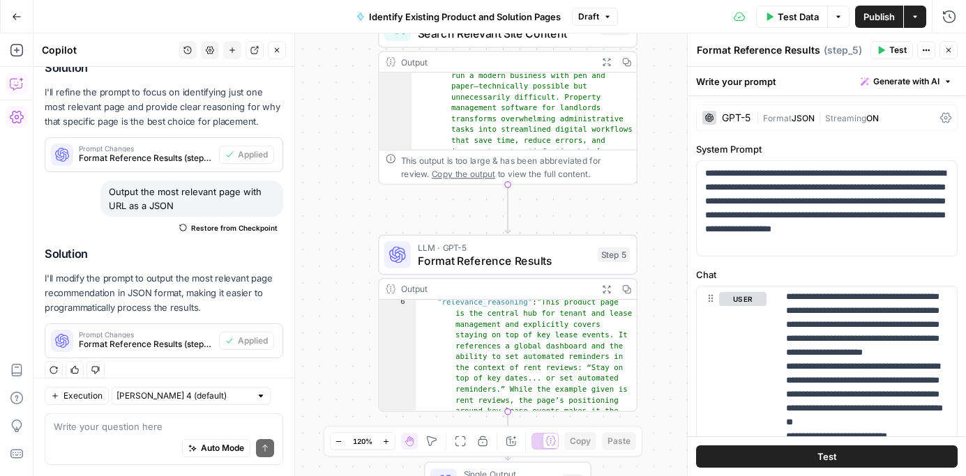
scroll to position [144, 0]
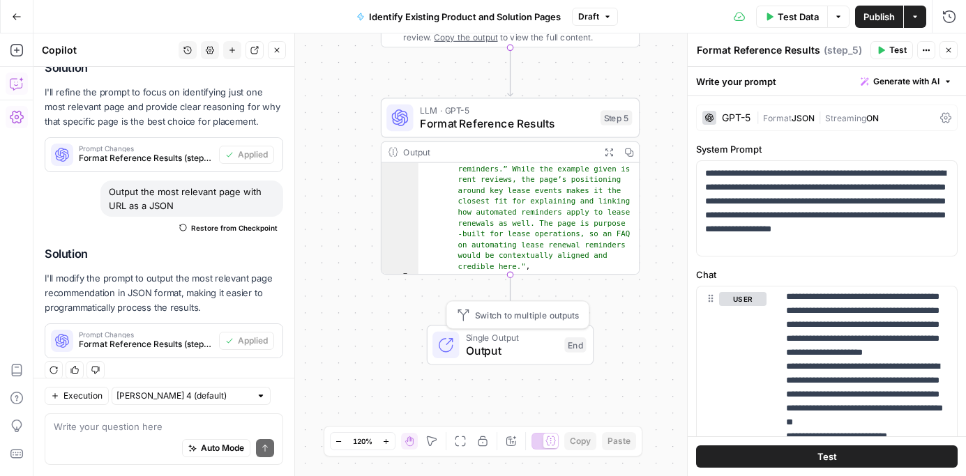
click at [505, 340] on span "Single Output" at bounding box center [512, 337] width 92 height 13
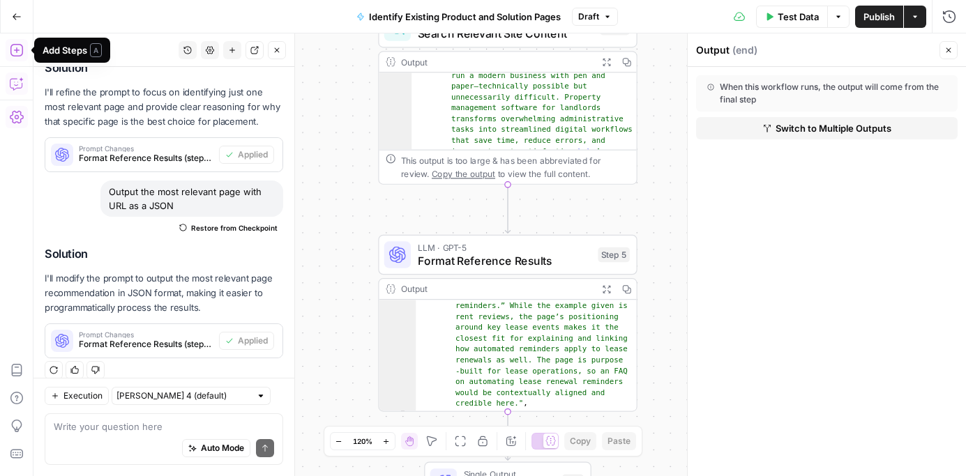
click at [18, 50] on icon "button" at bounding box center [16, 50] width 13 height 13
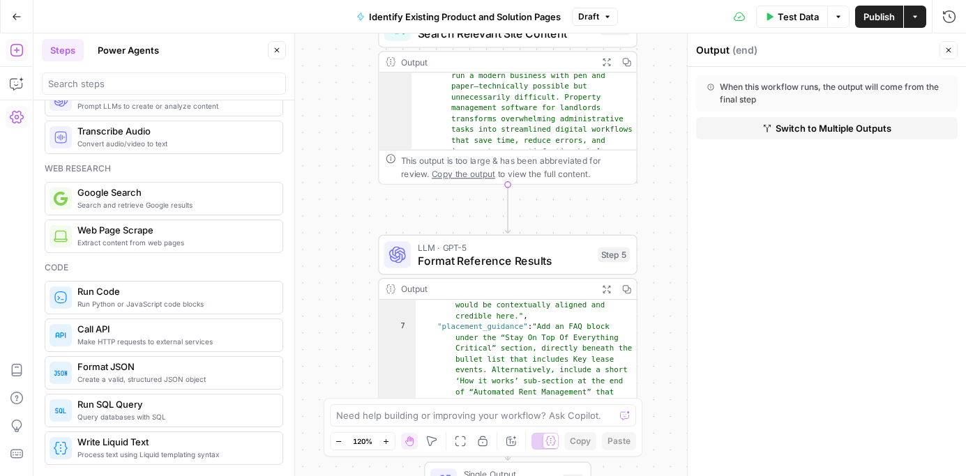
scroll to position [237, 0]
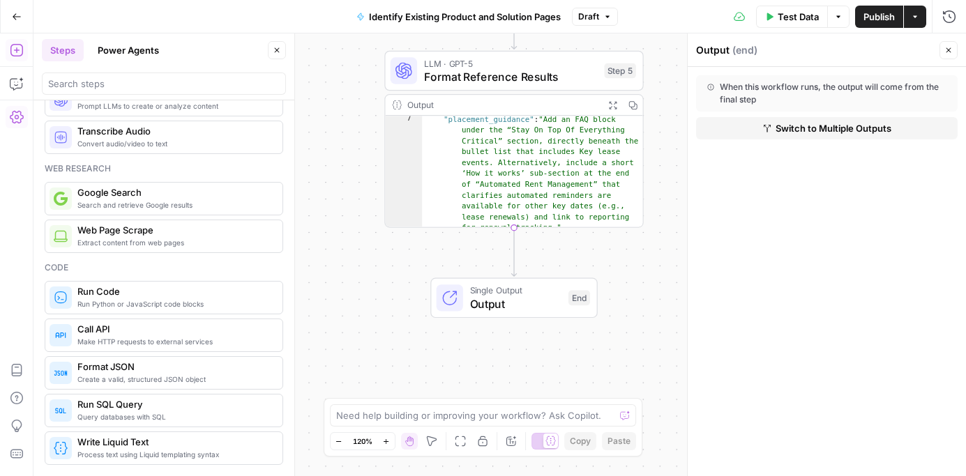
drag, startPoint x: 365, startPoint y: 373, endPoint x: 371, endPoint y: 189, distance: 184.2
click at [371, 189] on div "**********" at bounding box center [499, 254] width 932 height 443
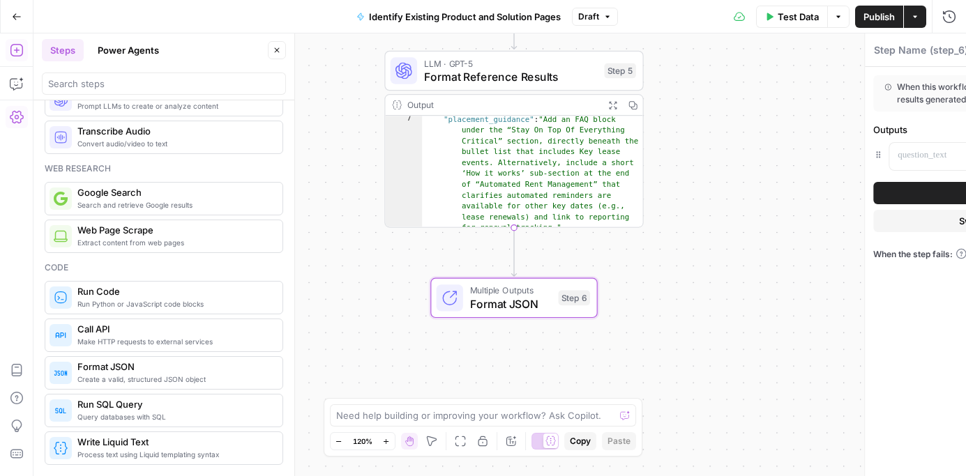
type textarea "Format JSON"
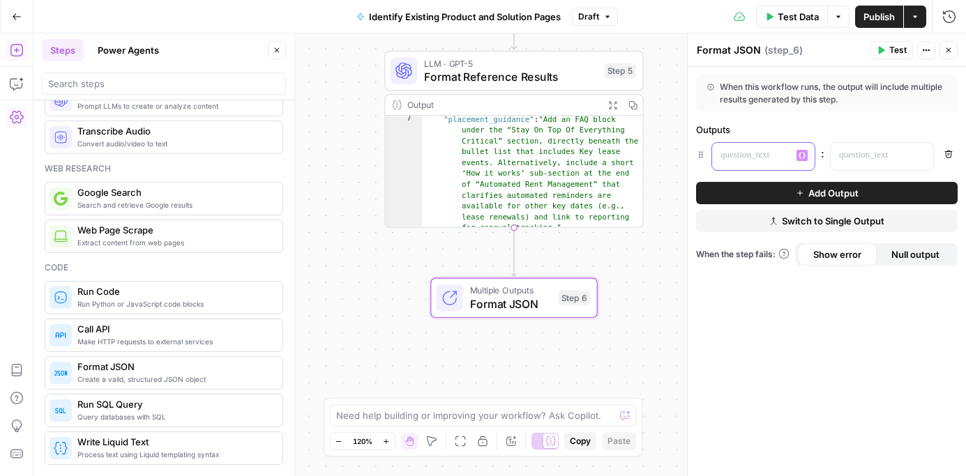
click at [748, 160] on p at bounding box center [751, 156] width 63 height 14
click at [854, 154] on p at bounding box center [870, 156] width 63 height 14
click at [719, 158] on div "***" at bounding box center [752, 156] width 80 height 27
click at [878, 158] on p at bounding box center [870, 156] width 63 height 14
click at [923, 156] on icon "button" at bounding box center [920, 156] width 7 height 6
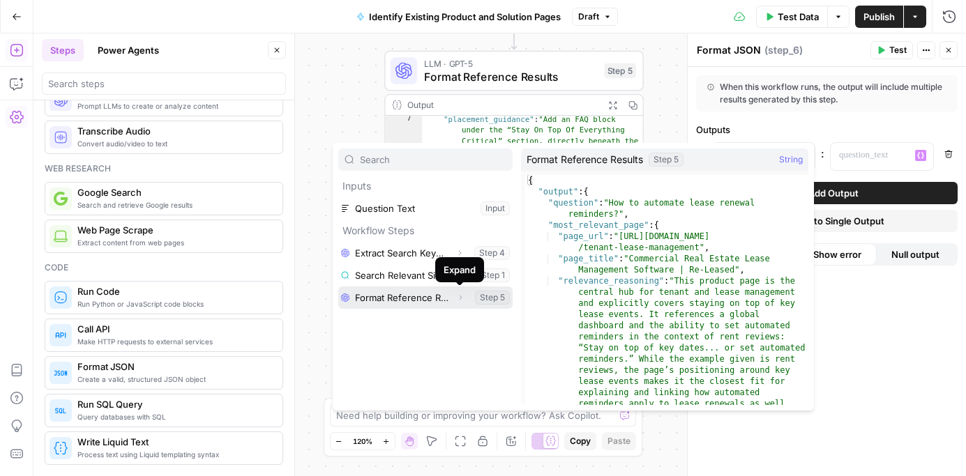
click at [461, 301] on icon "button" at bounding box center [460, 298] width 8 height 8
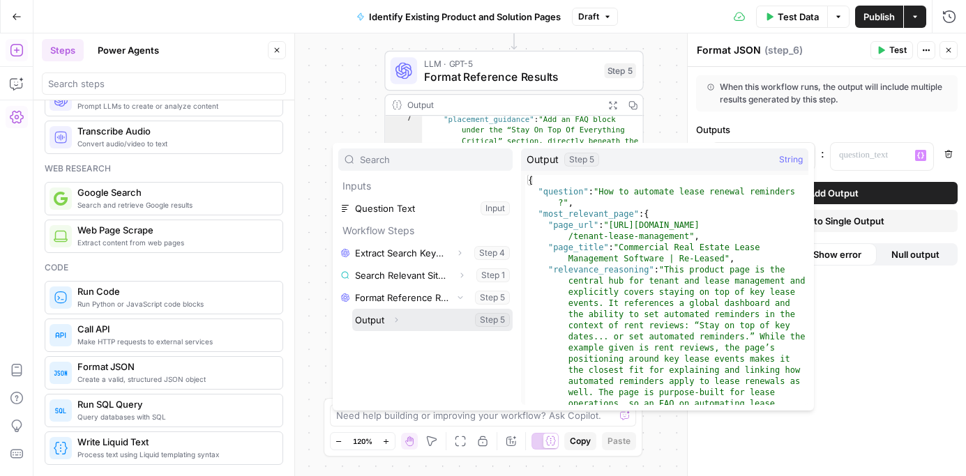
click at [395, 322] on icon "button" at bounding box center [396, 320] width 8 height 8
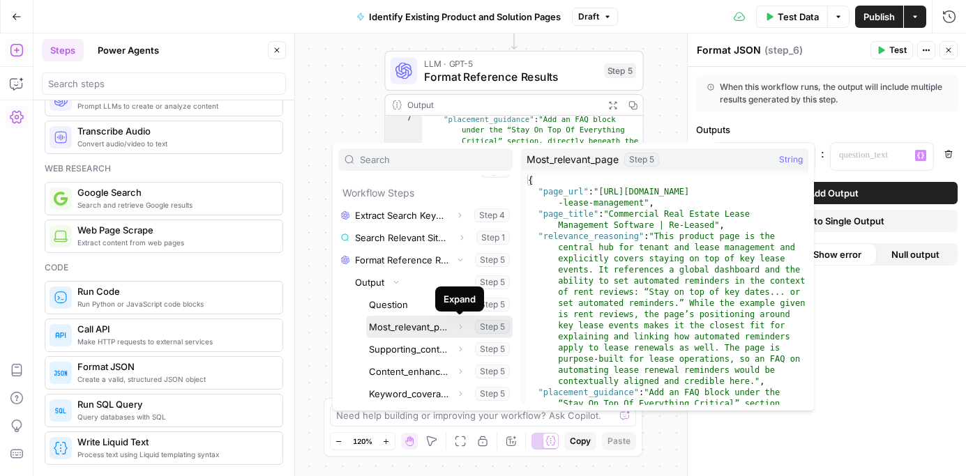
click at [462, 326] on icon "button" at bounding box center [460, 327] width 8 height 8
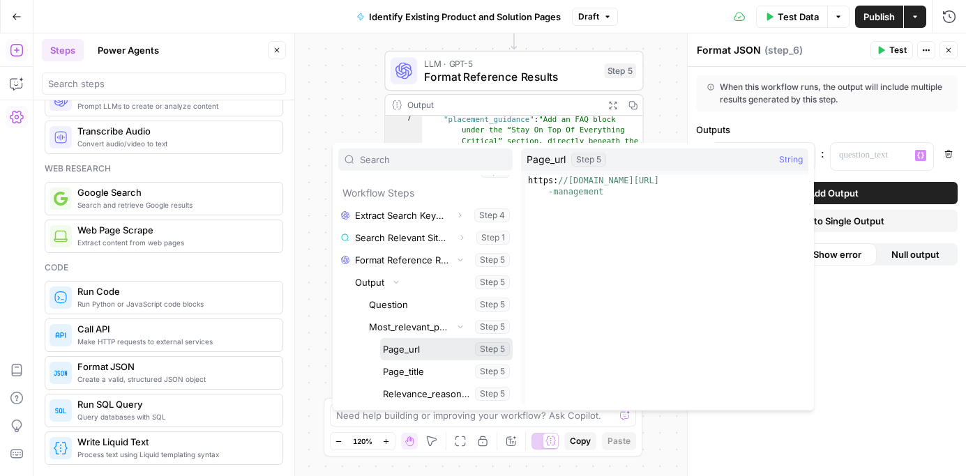
click at [419, 352] on button "Select variable Page_url" at bounding box center [446, 349] width 132 height 22
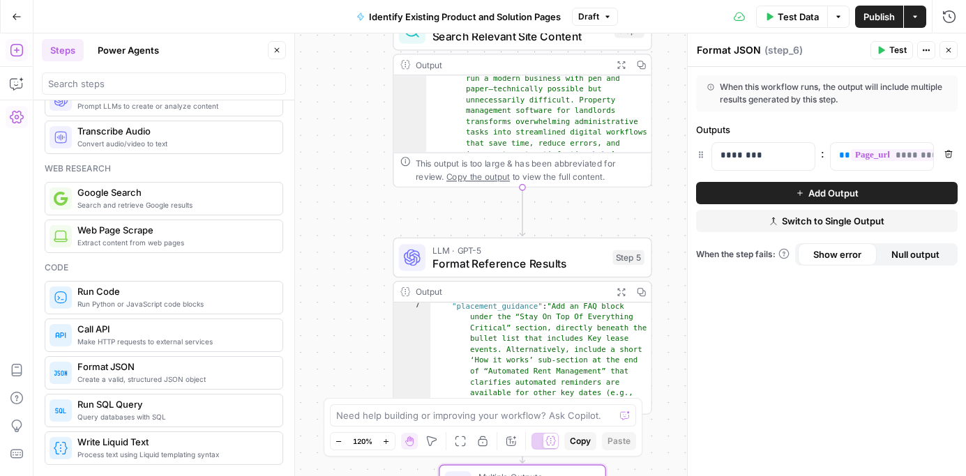
drag, startPoint x: 654, startPoint y: 262, endPoint x: 662, endPoint y: 448, distance: 187.1
click at [662, 448] on div "**********" at bounding box center [499, 254] width 932 height 443
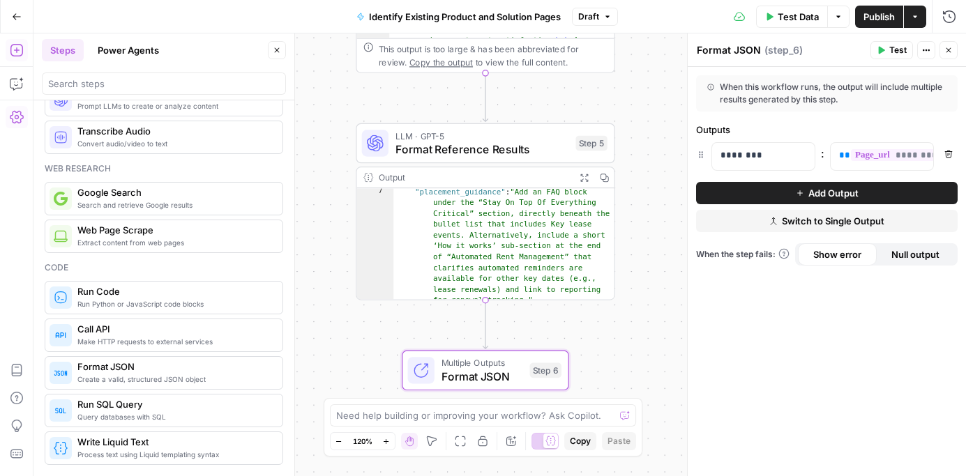
drag, startPoint x: 674, startPoint y: 232, endPoint x: 637, endPoint y: 118, distance: 120.2
click at [637, 118] on div "**********" at bounding box center [499, 254] width 932 height 443
click at [791, 194] on button "Add Output" at bounding box center [827, 193] width 262 height 22
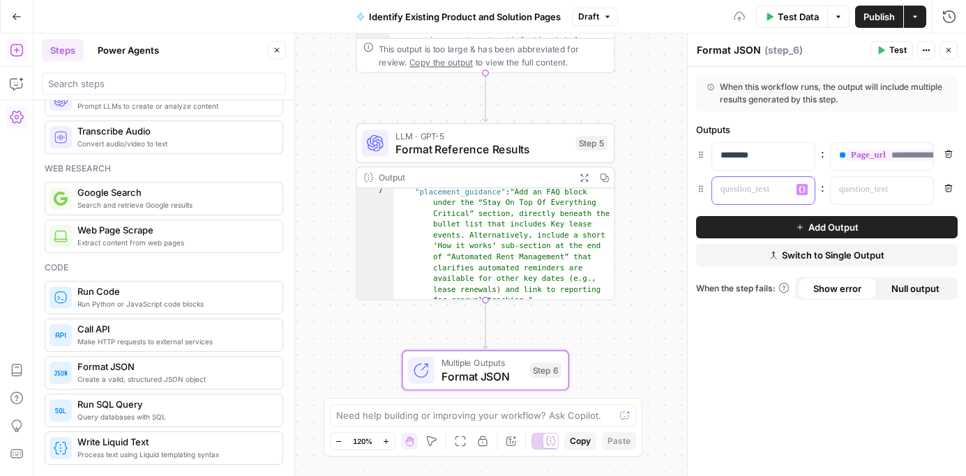
click at [740, 190] on p at bounding box center [751, 190] width 63 height 14
click at [851, 194] on p at bounding box center [870, 190] width 63 height 14
click at [921, 187] on icon "button" at bounding box center [920, 189] width 7 height 6
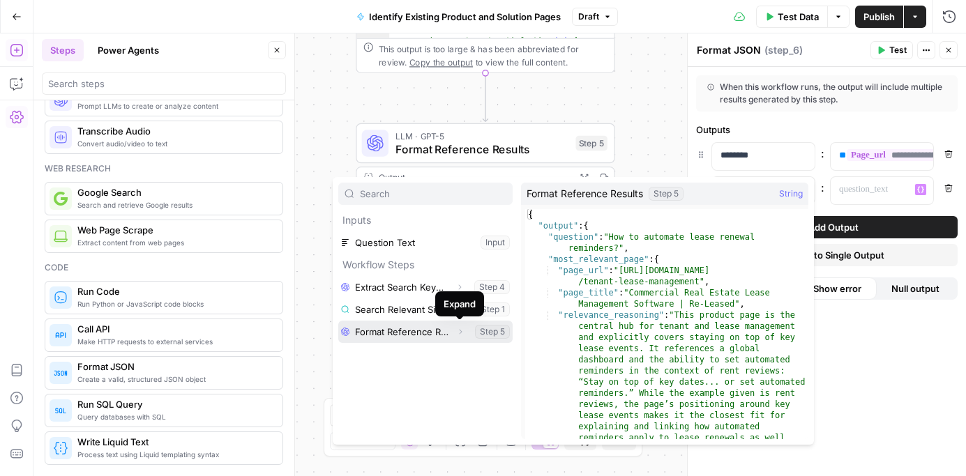
click at [461, 332] on icon "button" at bounding box center [460, 331] width 3 height 5
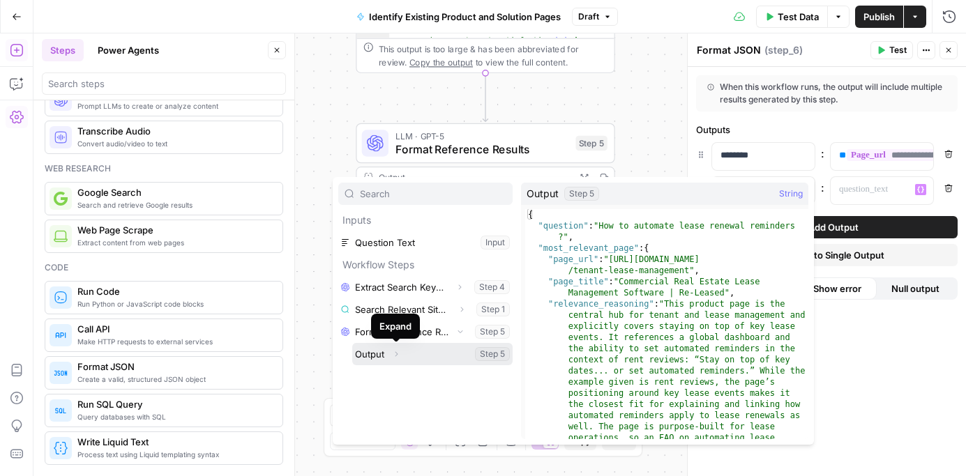
click at [395, 352] on icon "button" at bounding box center [396, 353] width 3 height 5
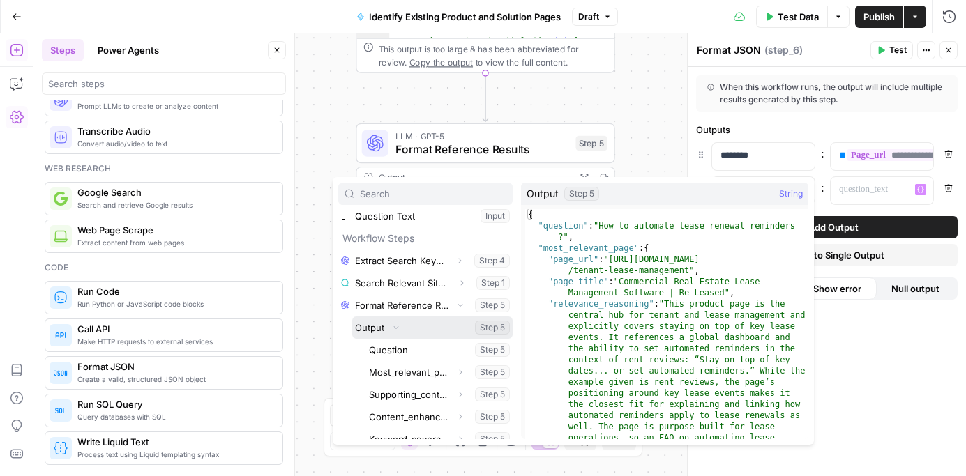
scroll to position [38, 0]
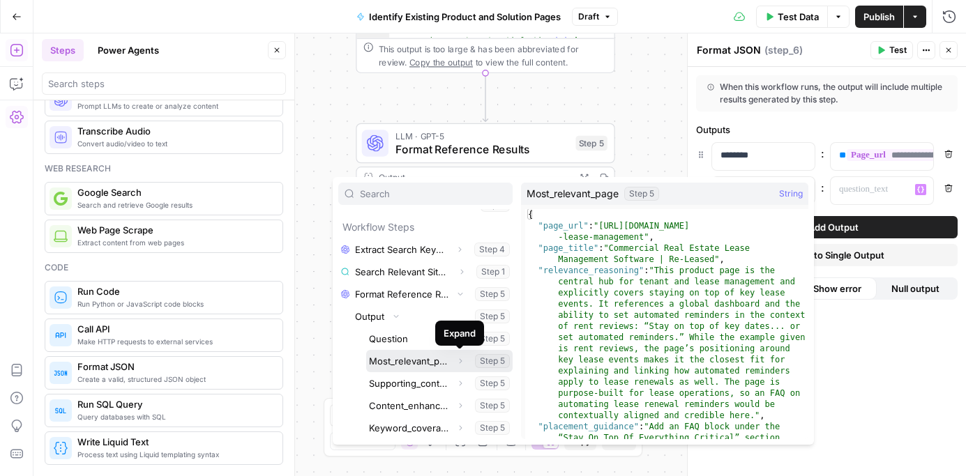
click at [461, 362] on icon "button" at bounding box center [460, 361] width 8 height 8
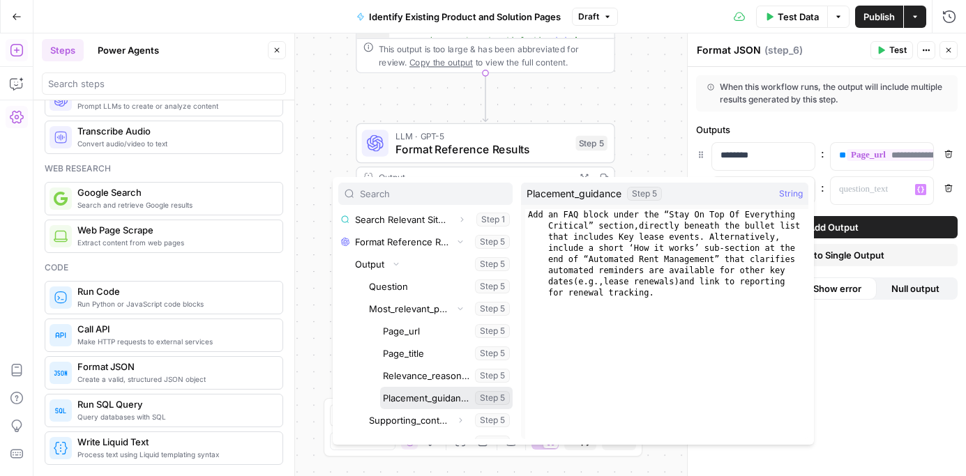
click at [423, 397] on button "Select variable Placement_guidance" at bounding box center [446, 398] width 132 height 22
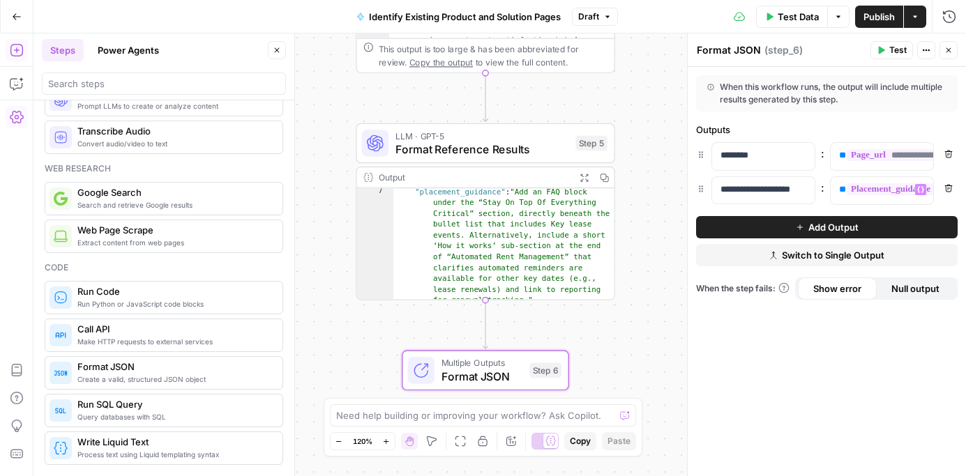
click at [875, 15] on span "Publish" at bounding box center [878, 17] width 31 height 14
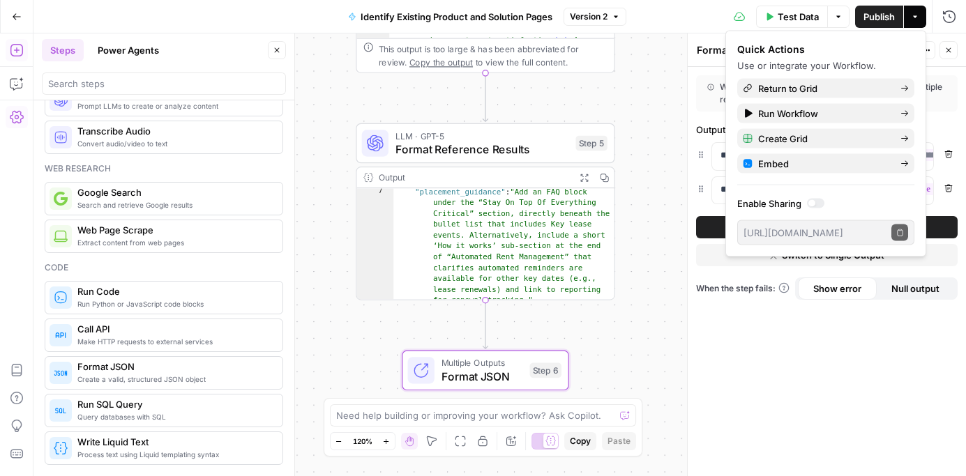
click at [16, 9] on button "Go Back" at bounding box center [16, 16] width 25 height 25
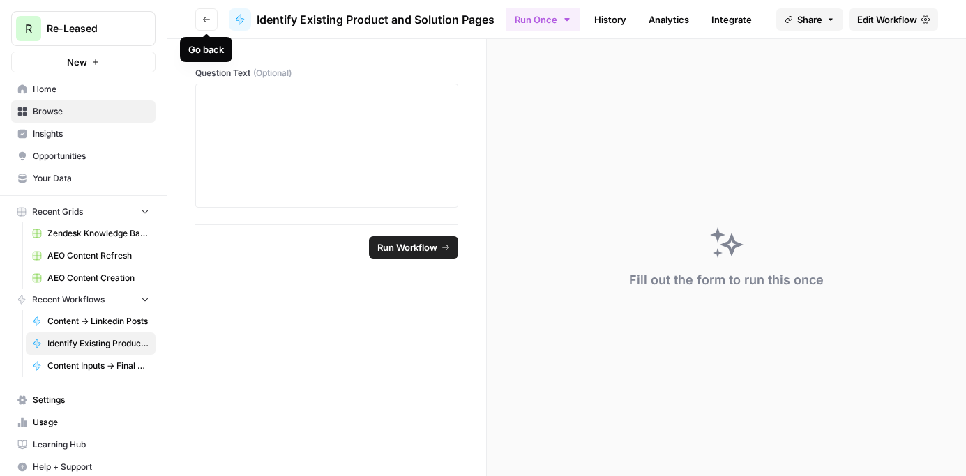
click at [207, 17] on icon "button" at bounding box center [206, 19] width 8 height 8
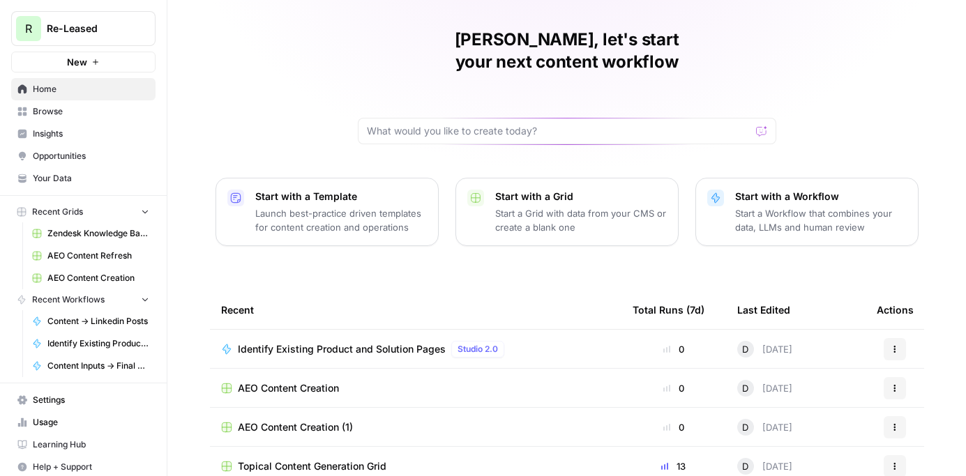
scroll to position [42, 0]
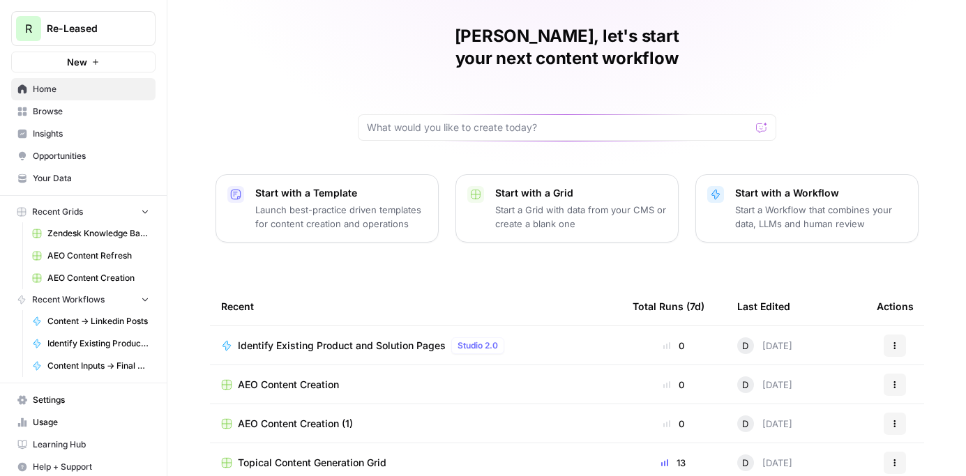
click at [310, 378] on span "AEO Content Creation" at bounding box center [288, 385] width 101 height 14
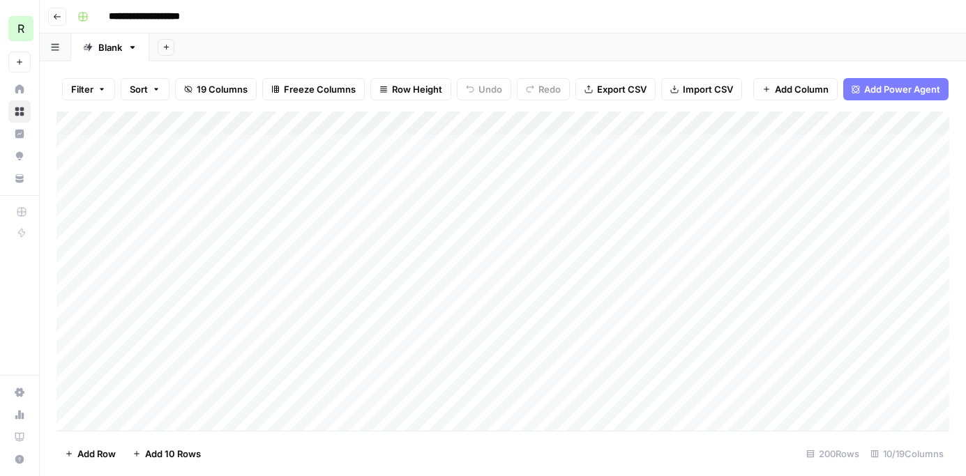
click at [455, 121] on div "Add Column" at bounding box center [502, 271] width 893 height 319
click at [897, 122] on span "Add Column" at bounding box center [917, 123] width 49 height 13
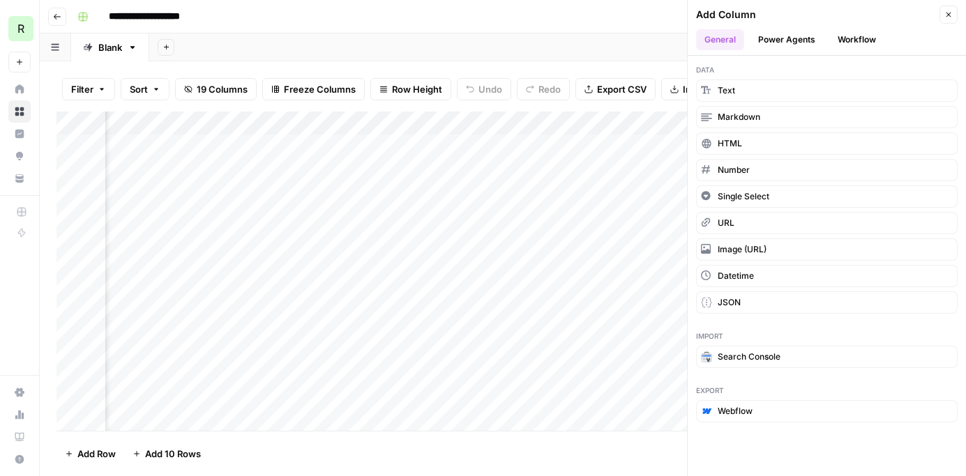
click at [855, 32] on button "Workflow" at bounding box center [856, 39] width 55 height 21
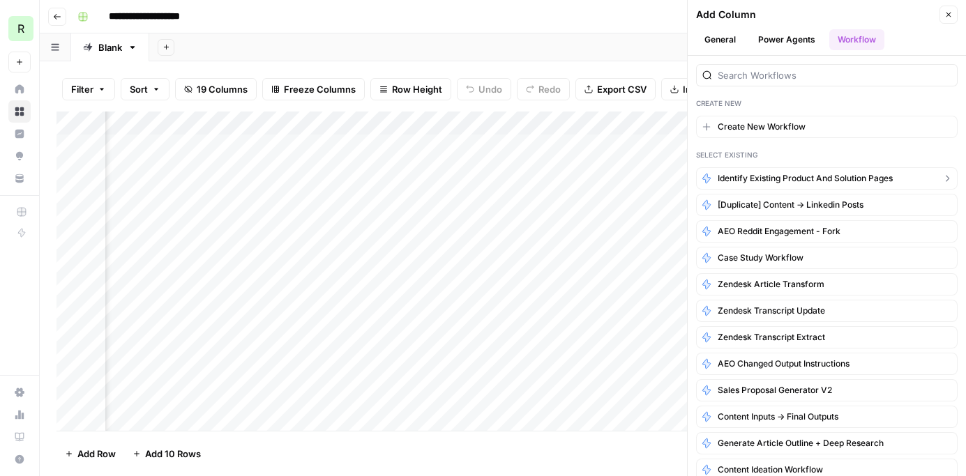
click at [785, 176] on span "Identify Existing Product and Solution Pages" at bounding box center [805, 178] width 175 height 13
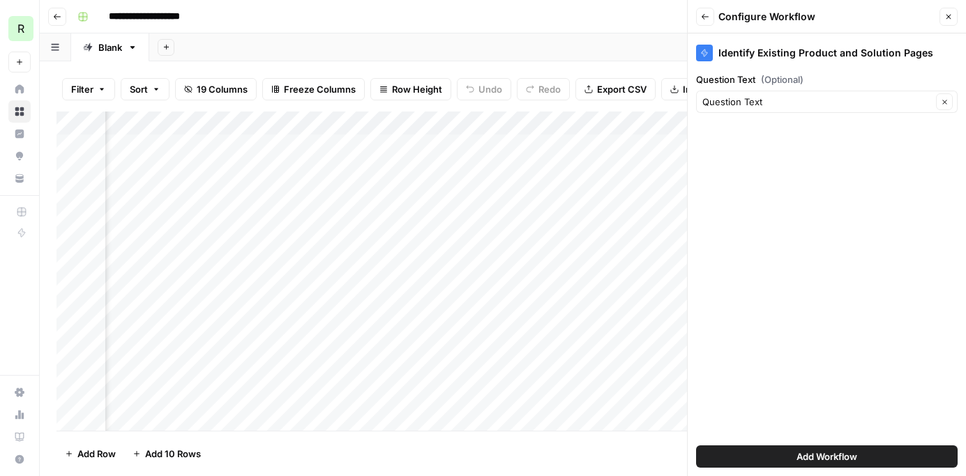
click at [796, 457] on span "Add Workflow" at bounding box center [826, 457] width 61 height 14
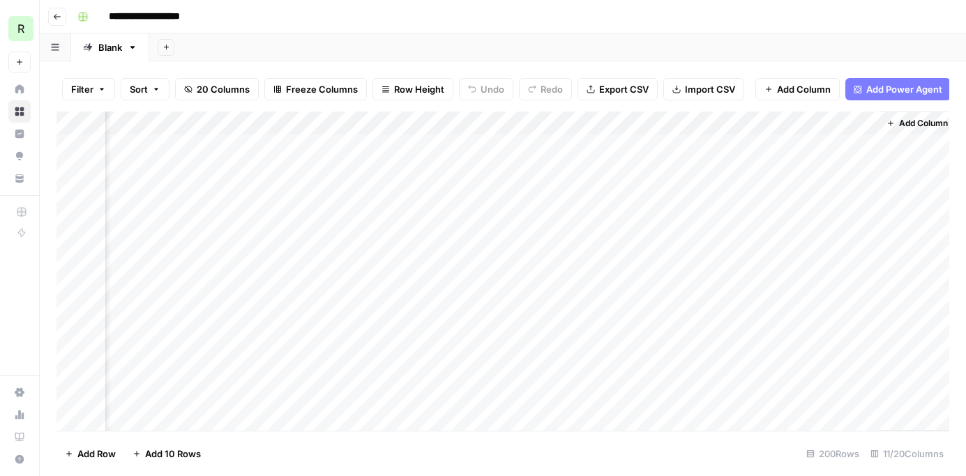
scroll to position [0, 1158]
drag, startPoint x: 705, startPoint y: 122, endPoint x: 634, endPoint y: 123, distance: 71.1
click at [634, 123] on div "Add Column" at bounding box center [502, 271] width 893 height 319
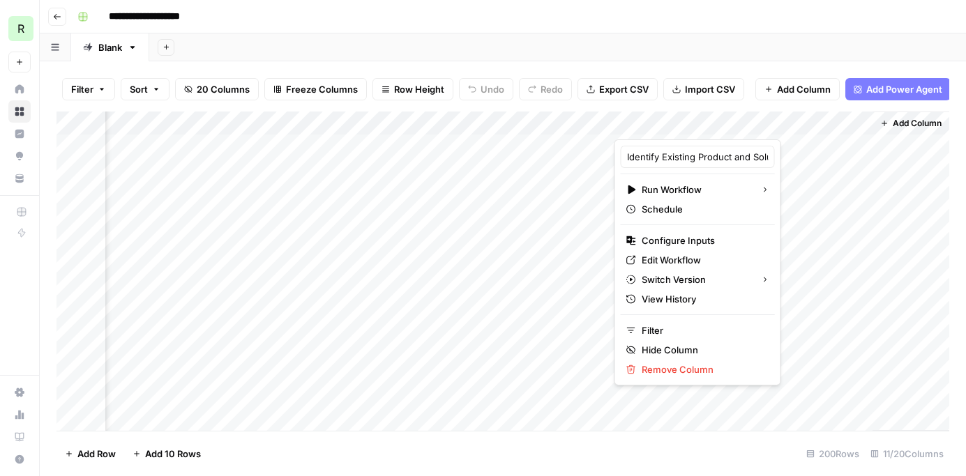
click at [841, 123] on div at bounding box center [742, 126] width 257 height 28
click at [843, 126] on div at bounding box center [742, 126] width 257 height 28
click at [625, 125] on div at bounding box center [742, 126] width 257 height 28
click at [676, 34] on div "Add Sheet" at bounding box center [557, 47] width 817 height 28
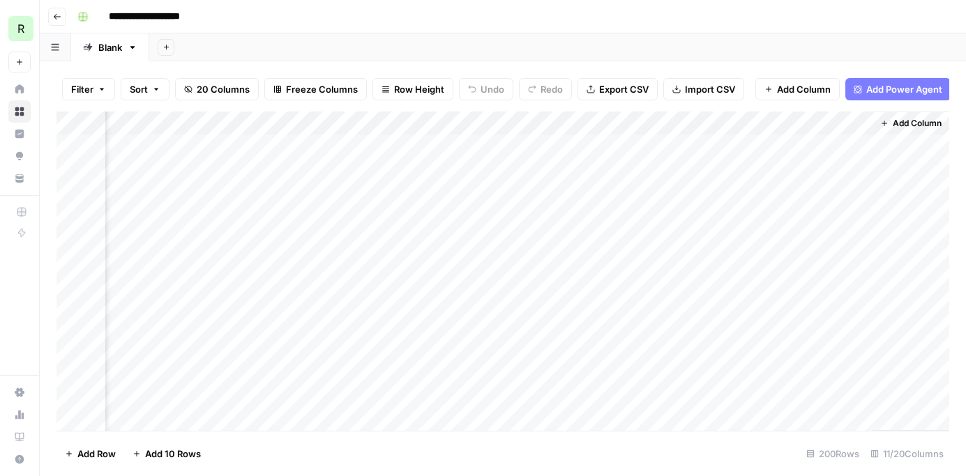
drag, startPoint x: 683, startPoint y: 126, endPoint x: 85, endPoint y: 126, distance: 597.6
click at [85, 126] on div "Add Column" at bounding box center [502, 271] width 893 height 319
drag, startPoint x: 814, startPoint y: 122, endPoint x: 488, endPoint y: 119, distance: 325.7
click at [488, 119] on div "Add Column" at bounding box center [502, 271] width 893 height 319
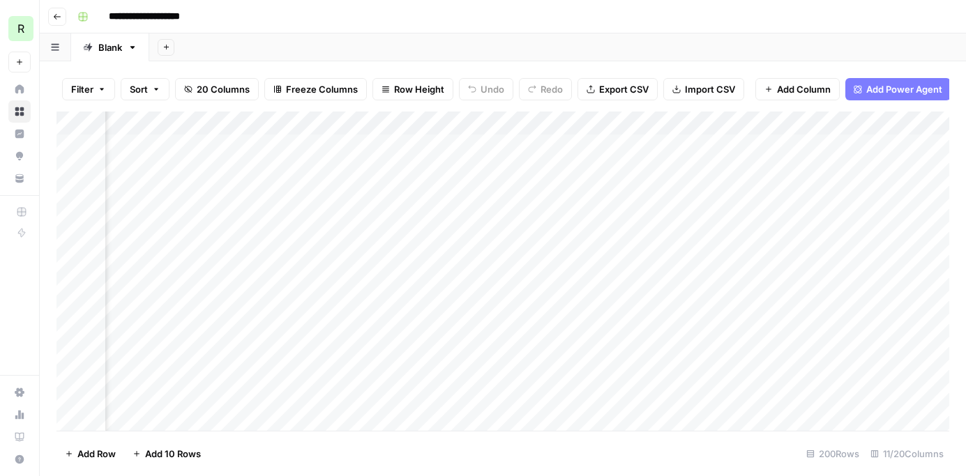
scroll to position [0, 218]
drag, startPoint x: 760, startPoint y: 121, endPoint x: 498, endPoint y: 126, distance: 262.3
click at [498, 126] on div "Add Column" at bounding box center [502, 271] width 893 height 319
drag, startPoint x: 702, startPoint y: 120, endPoint x: 566, endPoint y: 123, distance: 136.7
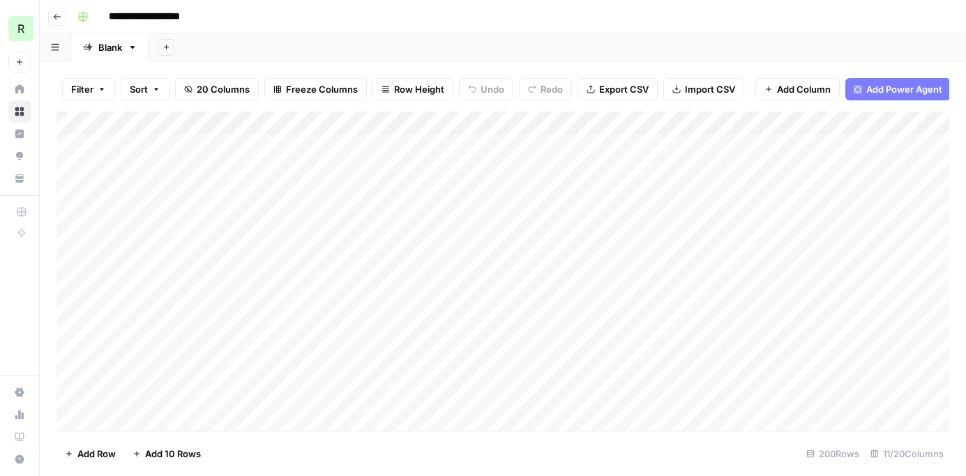
click at [566, 123] on div "Add Column" at bounding box center [502, 271] width 893 height 319
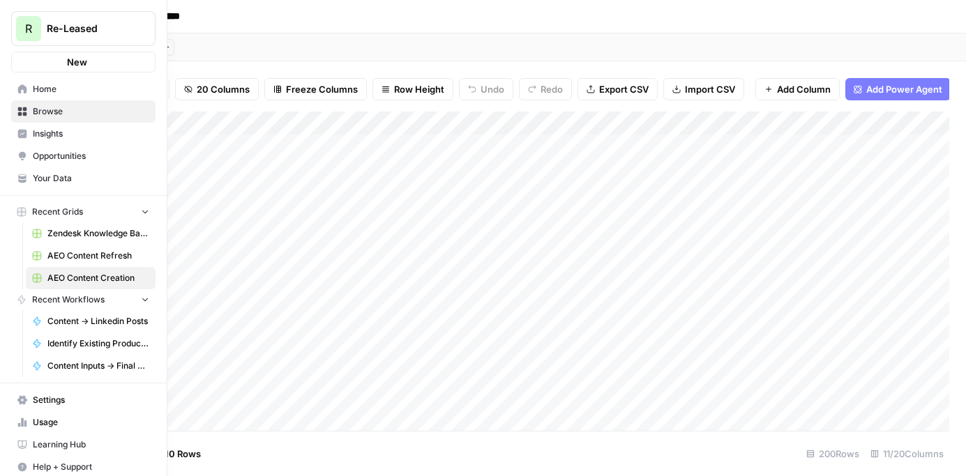
click at [13, 88] on link "Home" at bounding box center [83, 89] width 144 height 22
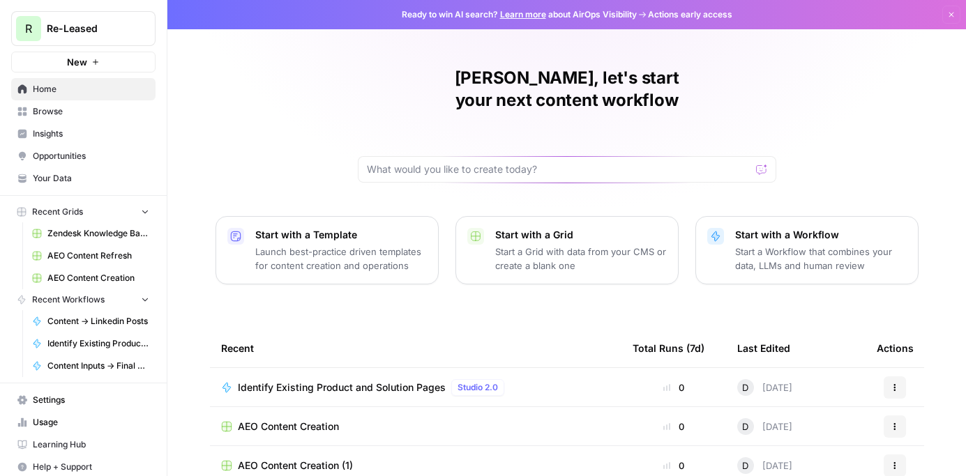
click at [888, 377] on button "Actions" at bounding box center [895, 388] width 22 height 22
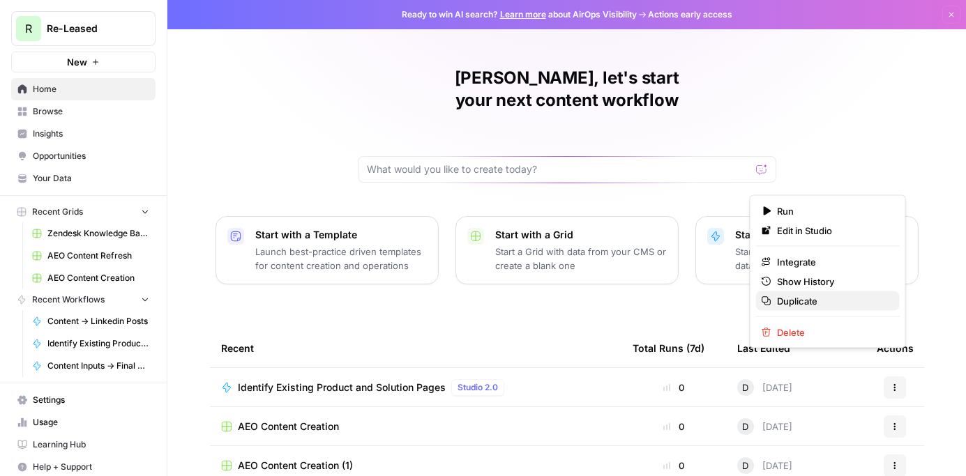
click at [809, 303] on span "Duplicate" at bounding box center [833, 301] width 112 height 14
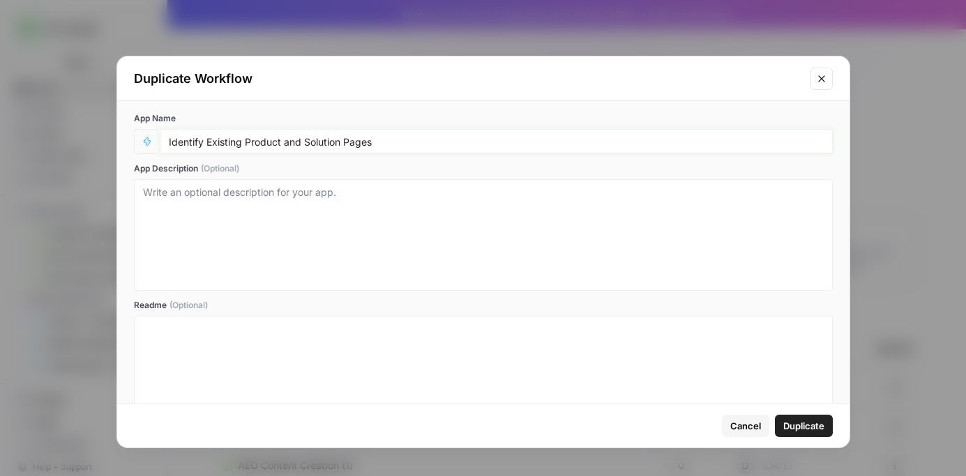
drag, startPoint x: 340, startPoint y: 142, endPoint x: 245, endPoint y: 138, distance: 95.6
click at [245, 138] on input "Identify Existing Product and Solution Pages" at bounding box center [496, 141] width 655 height 13
type input "Identify Existing Pillar/Cluster Pages"
click at [799, 427] on span "Duplicate" at bounding box center [803, 426] width 41 height 14
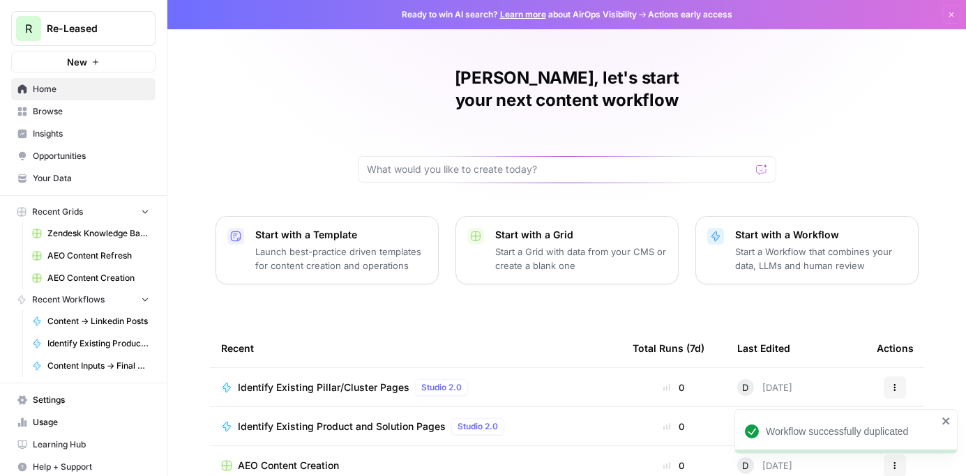
click at [358, 381] on span "Identify Existing Pillar/Cluster Pages" at bounding box center [324, 388] width 172 height 14
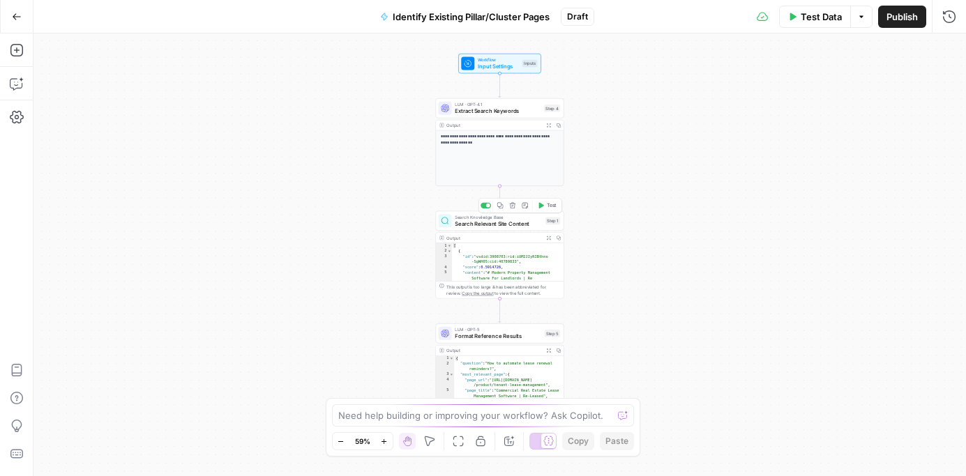
click at [483, 222] on span "Search Relevant Site Content" at bounding box center [498, 224] width 87 height 8
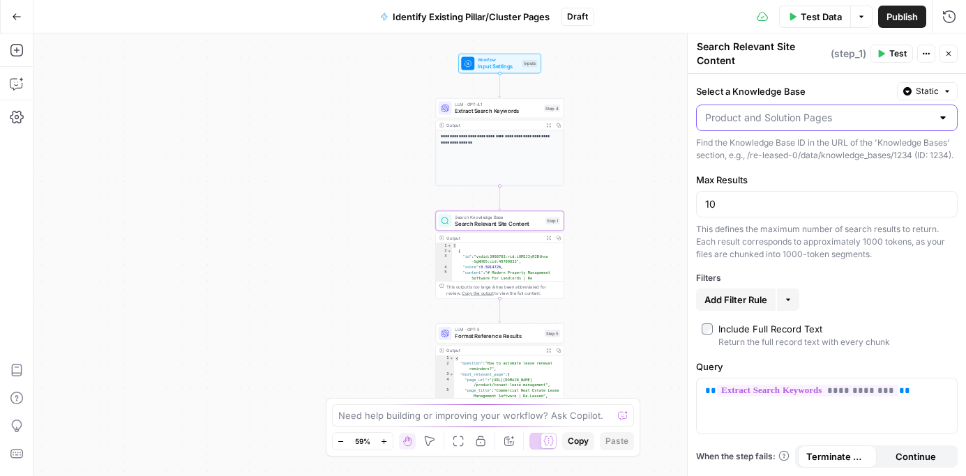
click at [907, 121] on input "Select a Knowledge Base" at bounding box center [818, 118] width 227 height 14
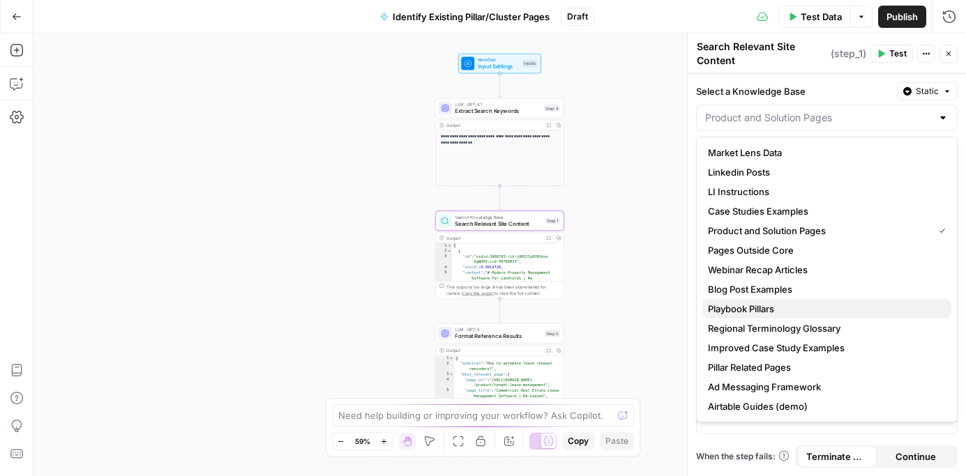
click at [775, 308] on span "Playbook Pillars" at bounding box center [824, 309] width 232 height 14
type input "Playbook Pillars"
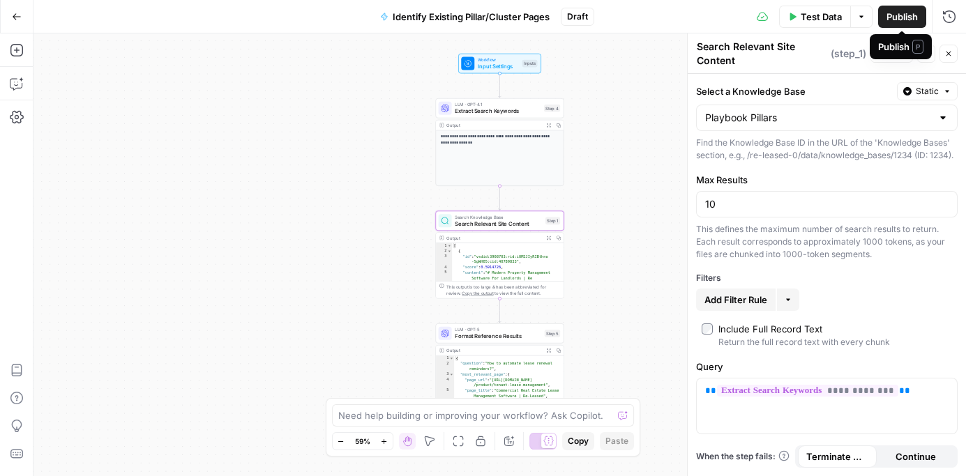
click at [898, 18] on span "Publish" at bounding box center [901, 17] width 31 height 14
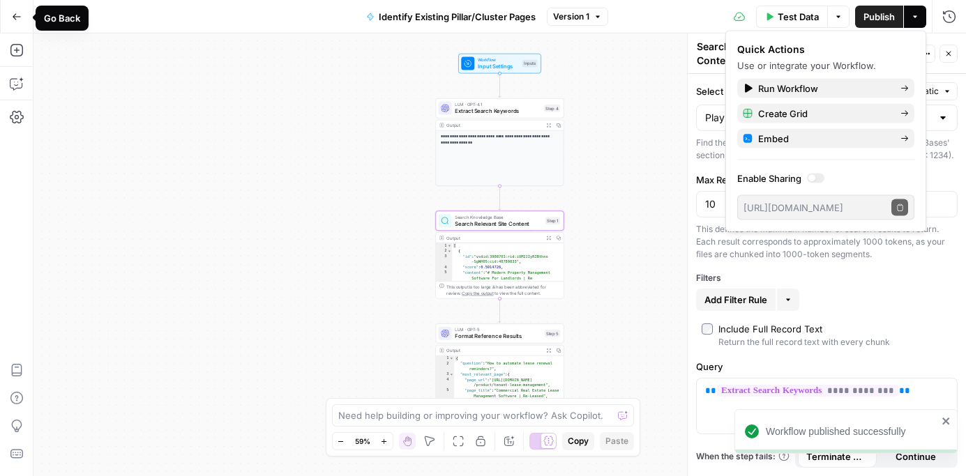
click at [10, 16] on button "Go Back" at bounding box center [16, 16] width 25 height 25
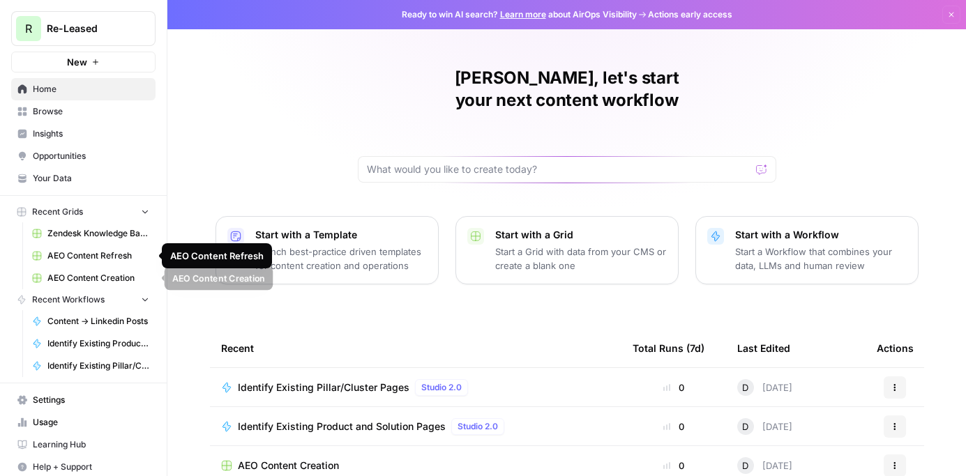
click at [96, 275] on span "AEO Content Creation" at bounding box center [98, 278] width 102 height 13
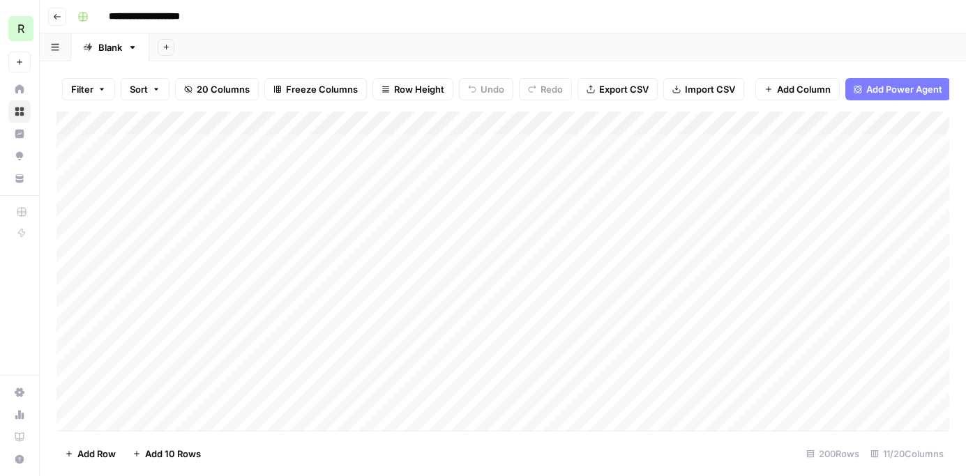
click at [211, 20] on input "**********" at bounding box center [161, 17] width 116 height 22
click at [210, 17] on input "**********" at bounding box center [174, 17] width 143 height 22
type input "**********"
click at [917, 126] on span "Add Column" at bounding box center [917, 123] width 49 height 13
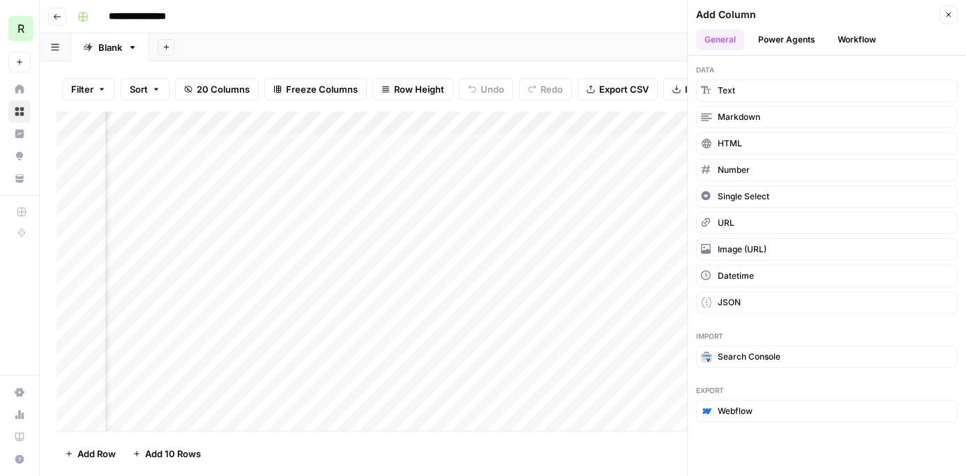
click at [843, 40] on button "Workflow" at bounding box center [856, 39] width 55 height 21
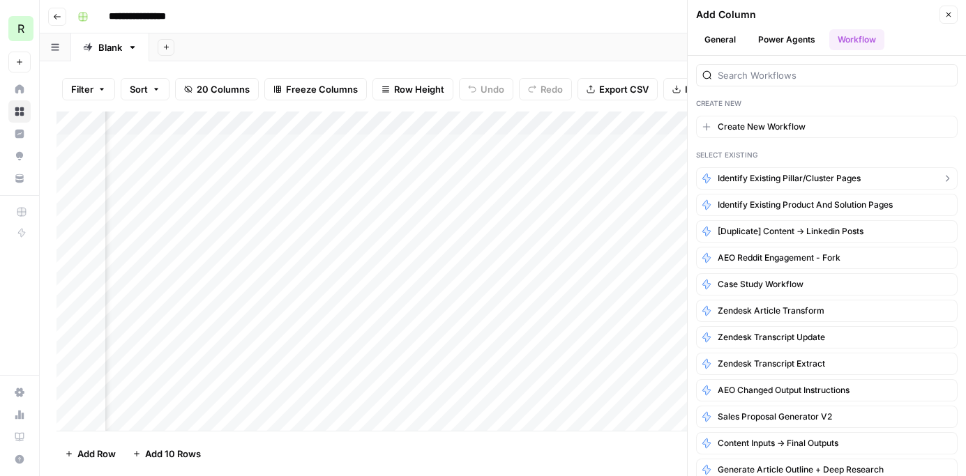
click at [753, 184] on span "Identify Existing Pillar/Cluster Pages" at bounding box center [789, 178] width 143 height 13
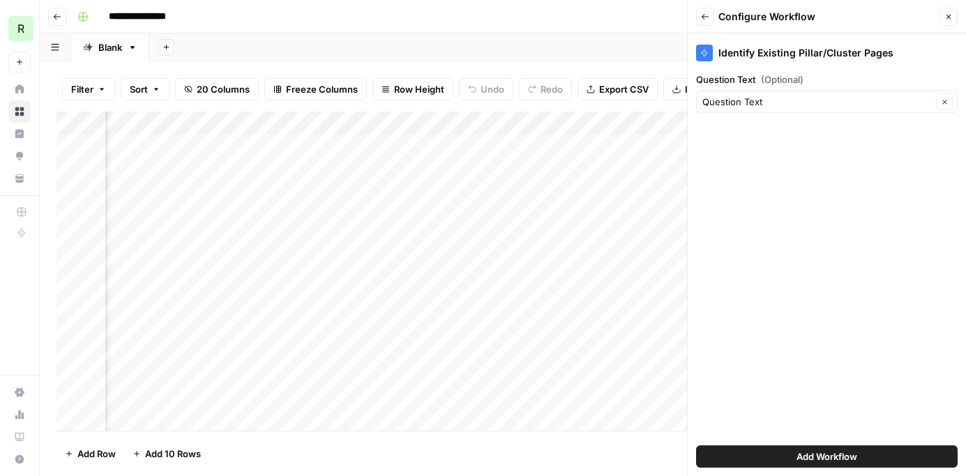
click at [841, 455] on span "Add Workflow" at bounding box center [826, 457] width 61 height 14
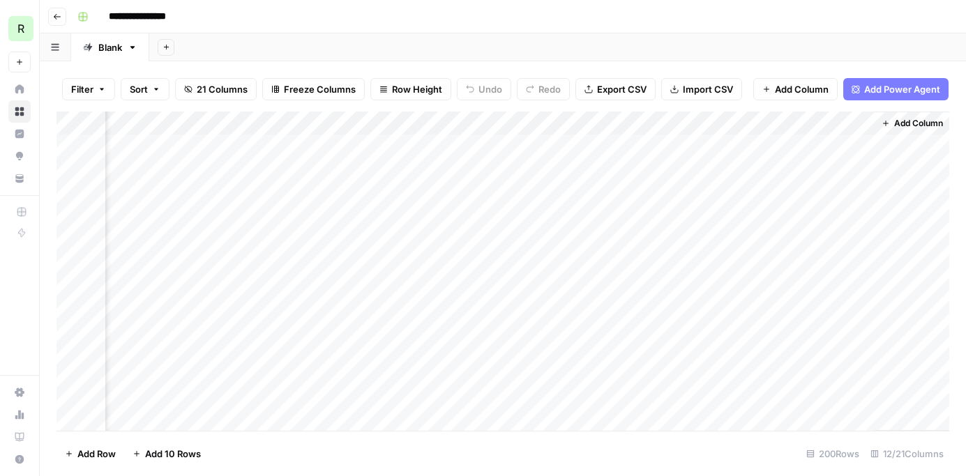
scroll to position [0, 1379]
drag, startPoint x: 740, startPoint y: 120, endPoint x: 420, endPoint y: 123, distance: 320.1
click at [420, 123] on div "Add Column" at bounding box center [502, 271] width 893 height 319
drag, startPoint x: 830, startPoint y: 116, endPoint x: 427, endPoint y: 128, distance: 403.3
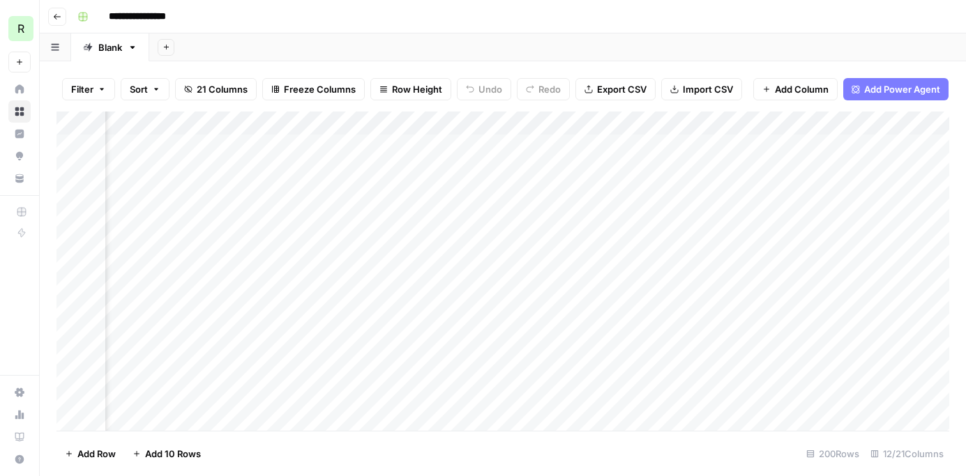
click at [427, 128] on div "Add Column" at bounding box center [502, 271] width 893 height 319
drag, startPoint x: 715, startPoint y: 123, endPoint x: 306, endPoint y: 112, distance: 409.5
click at [303, 114] on div "Add Column" at bounding box center [502, 271] width 893 height 319
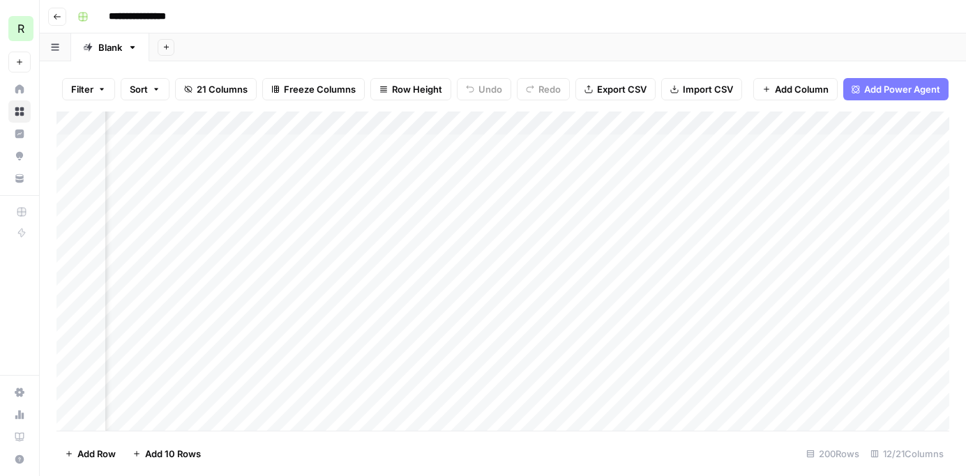
drag, startPoint x: 558, startPoint y: 120, endPoint x: 426, endPoint y: 119, distance: 131.8
click at [426, 119] on div "Add Column" at bounding box center [502, 271] width 893 height 319
click at [678, 125] on div "Add Column" at bounding box center [502, 271] width 893 height 319
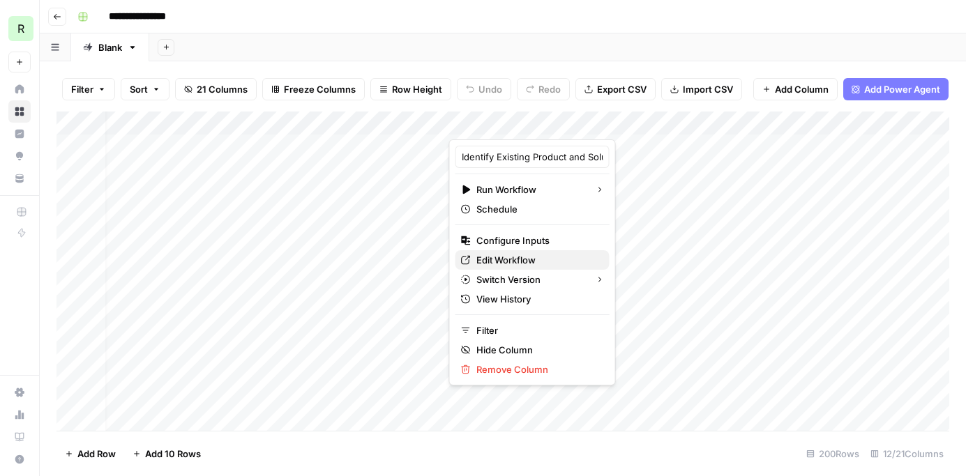
click at [505, 262] on span "Edit Workflow" at bounding box center [537, 260] width 122 height 14
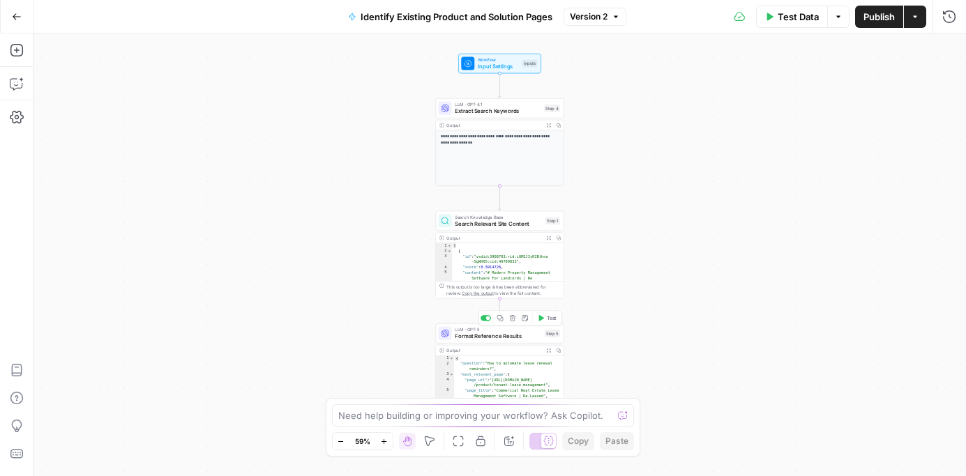
click at [503, 340] on span "Format Reference Results" at bounding box center [498, 337] width 86 height 8
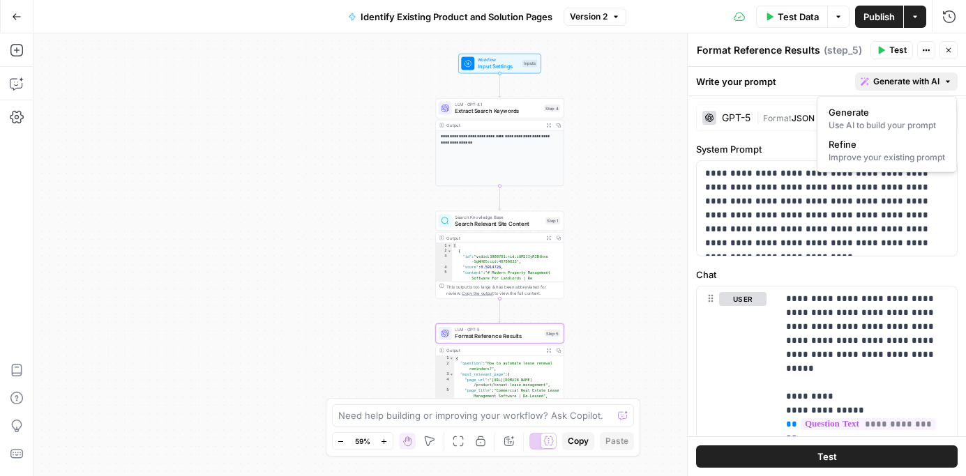
click at [916, 78] on span "Generate with AI" at bounding box center [906, 81] width 66 height 13
click at [873, 150] on span "Refine" at bounding box center [883, 144] width 111 height 14
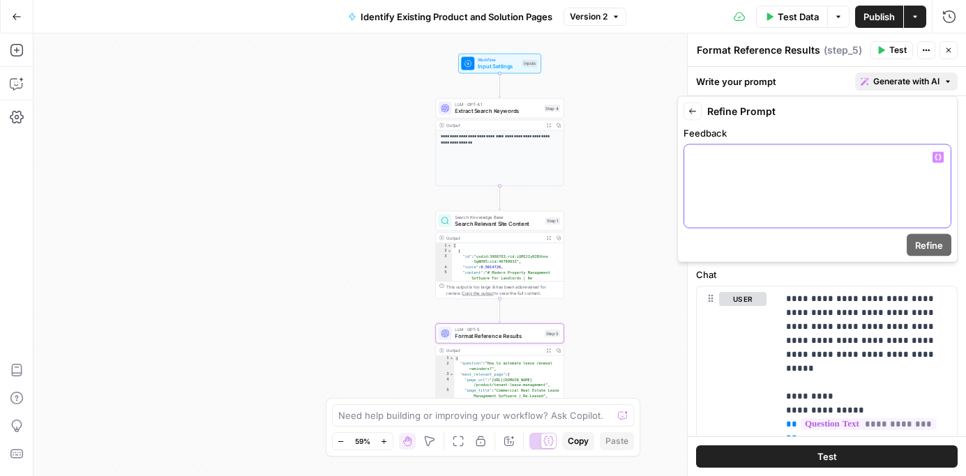
click at [729, 165] on div at bounding box center [817, 186] width 266 height 83
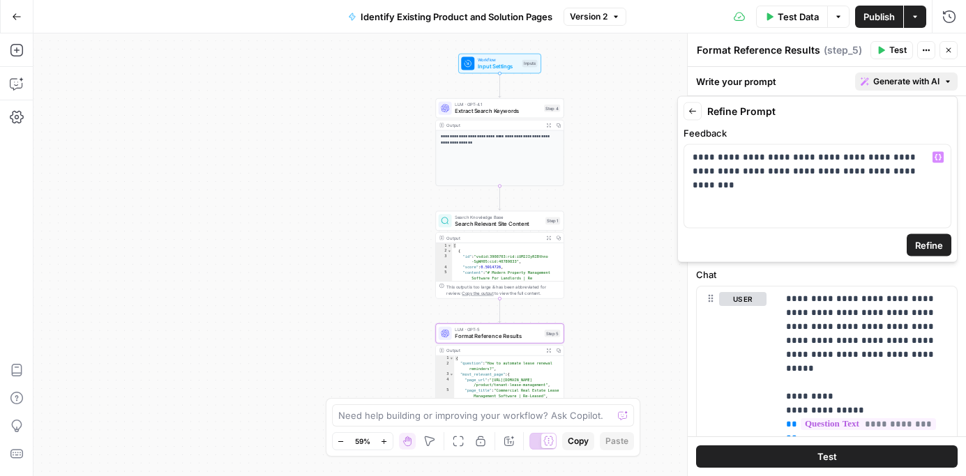
click at [929, 243] on span "Refine" at bounding box center [929, 245] width 28 height 14
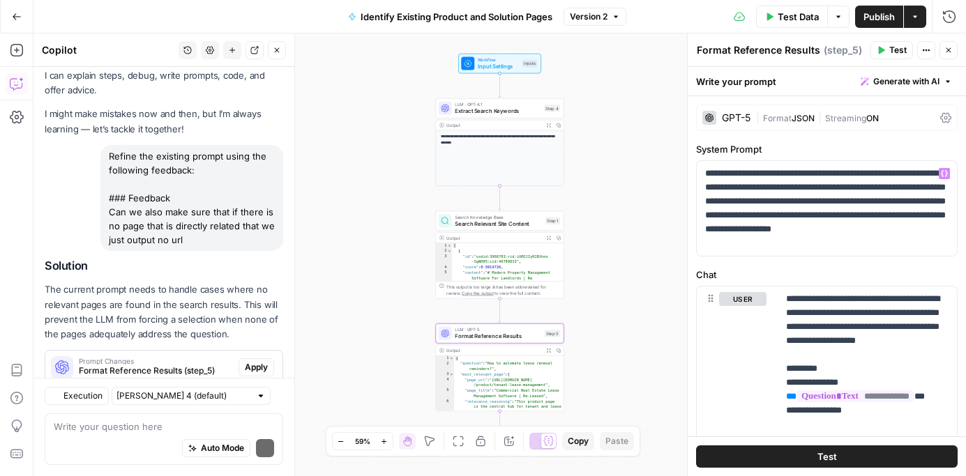
scroll to position [74, 0]
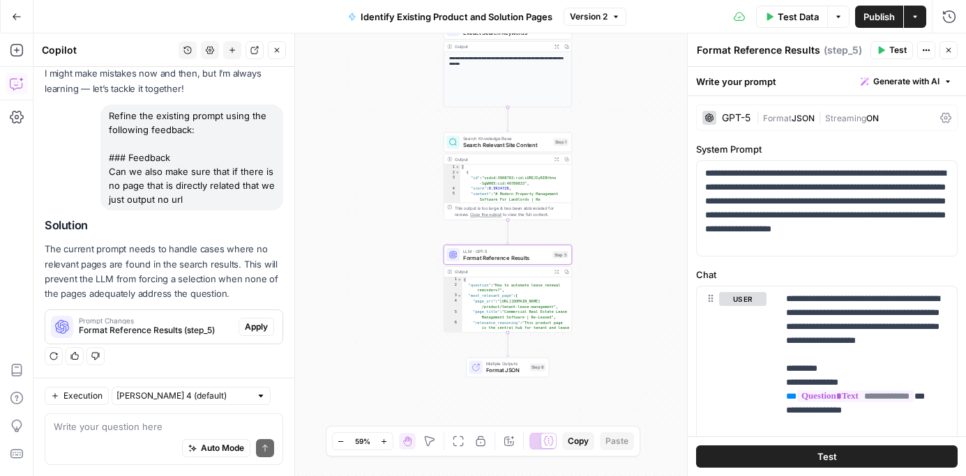
click at [192, 335] on span "Format Reference Results (step_5)" at bounding box center [156, 330] width 154 height 13
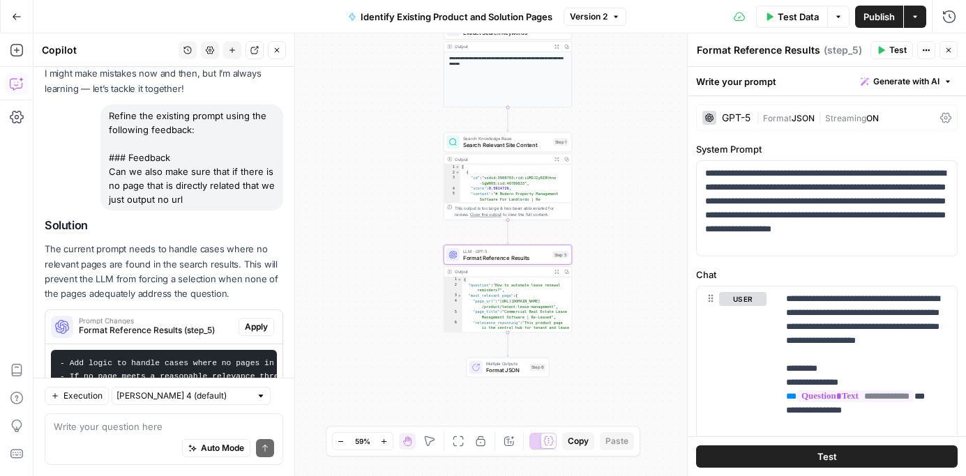
scroll to position [167, 0]
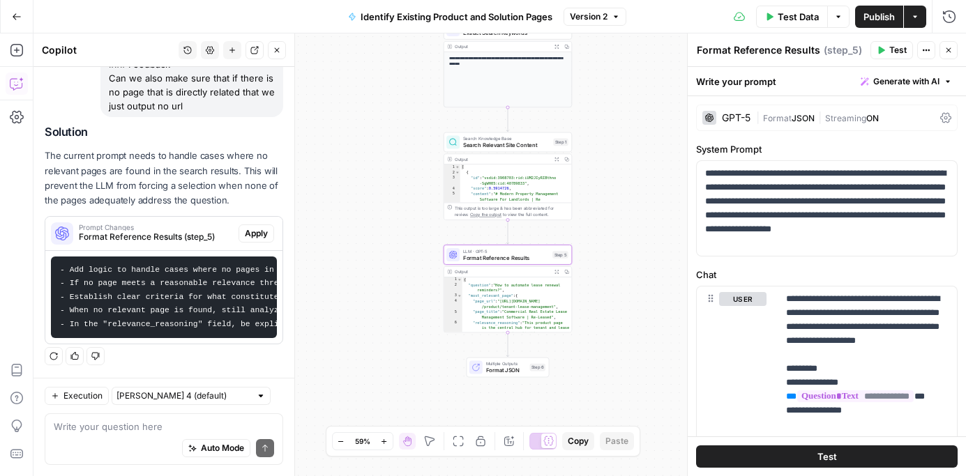
click at [264, 233] on span "Apply" at bounding box center [256, 233] width 23 height 13
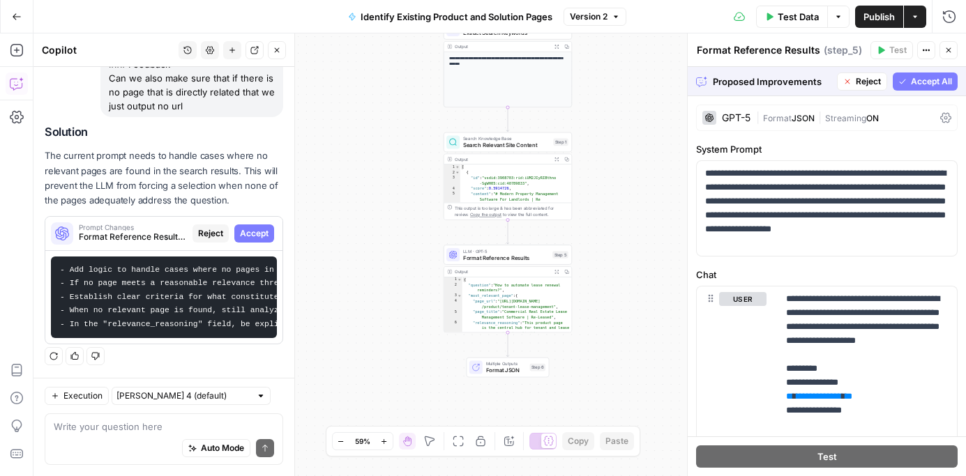
click at [938, 81] on span "Accept All" at bounding box center [931, 81] width 41 height 13
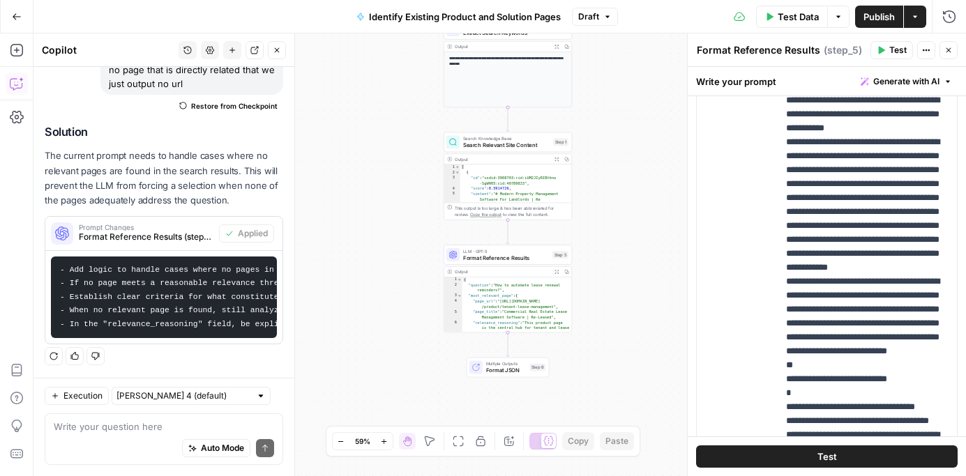
scroll to position [1142, 0]
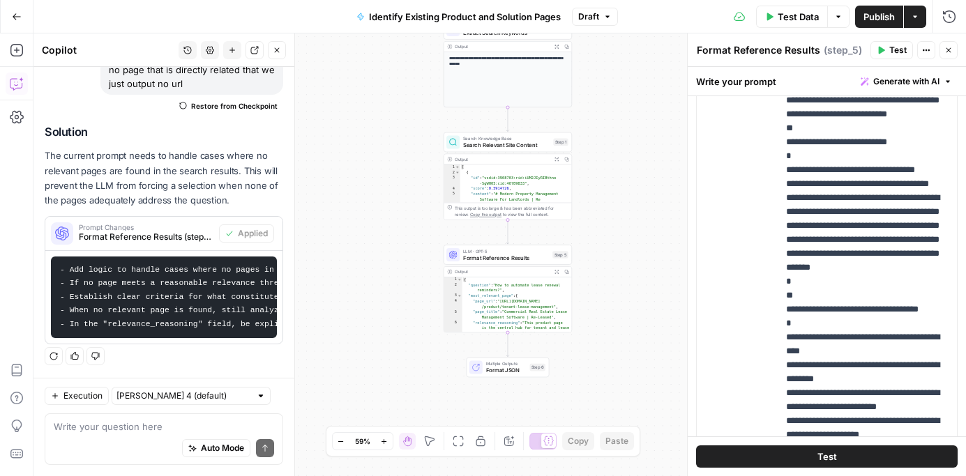
click at [884, 16] on span "Publish" at bounding box center [878, 17] width 31 height 14
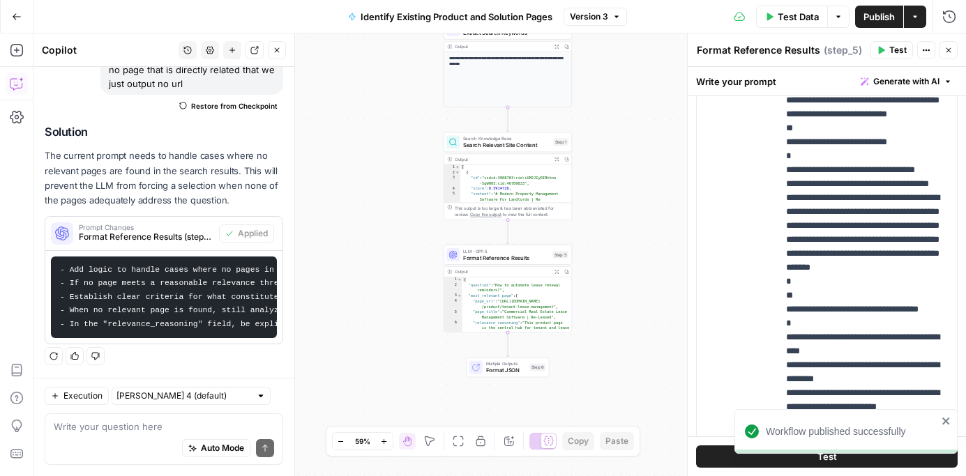
click at [13, 14] on icon "button" at bounding box center [17, 17] width 10 height 10
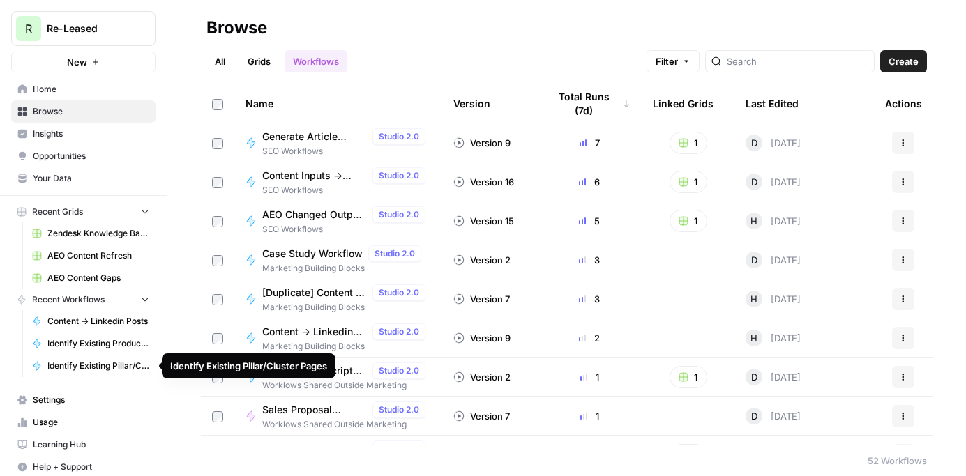
click at [87, 367] on span "Identify Existing Pillar/Cluster Pages" at bounding box center [98, 366] width 102 height 13
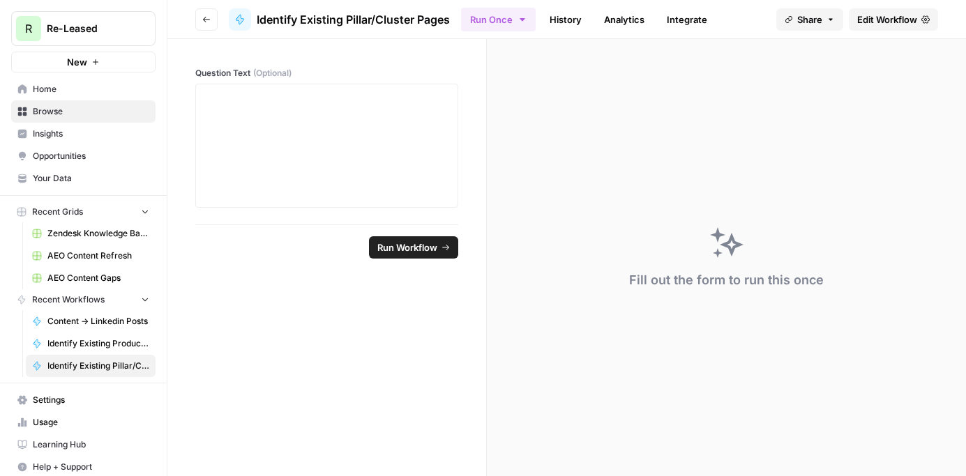
click at [881, 26] on link "Edit Workflow" at bounding box center [893, 19] width 89 height 22
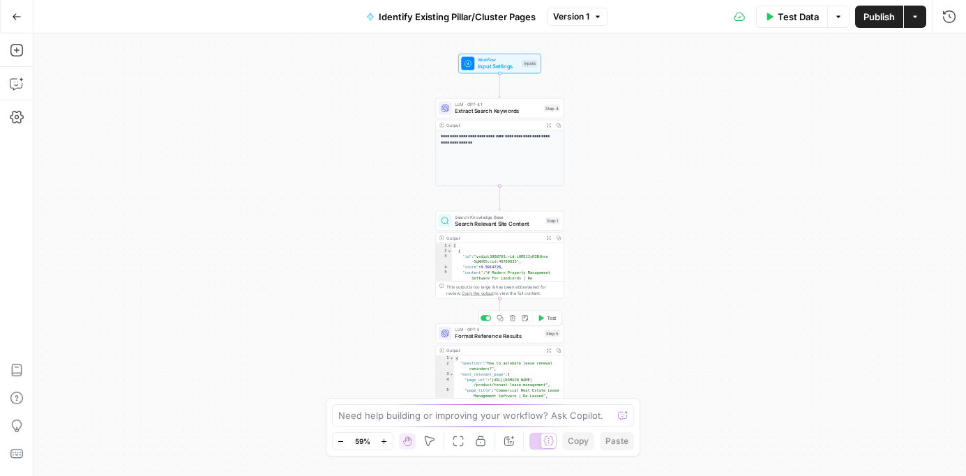
click at [484, 338] on span "Format Reference Results" at bounding box center [498, 337] width 86 height 8
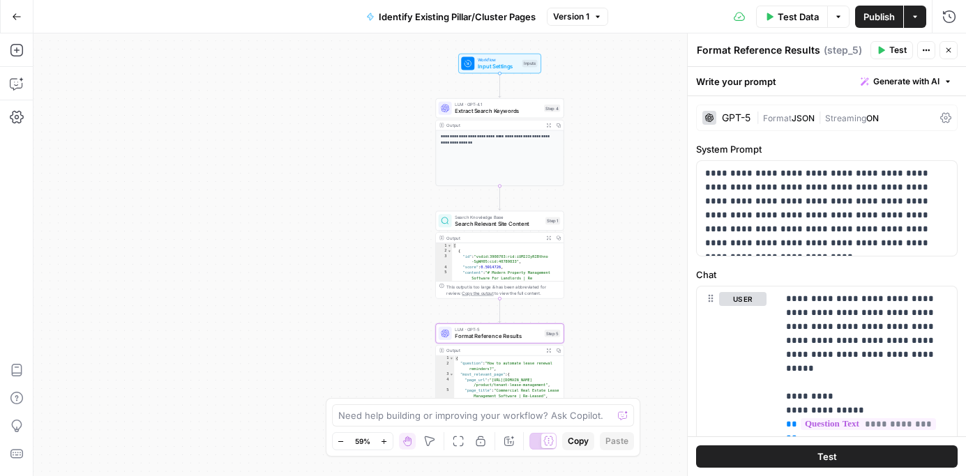
click at [937, 81] on span "Generate with AI" at bounding box center [906, 81] width 66 height 13
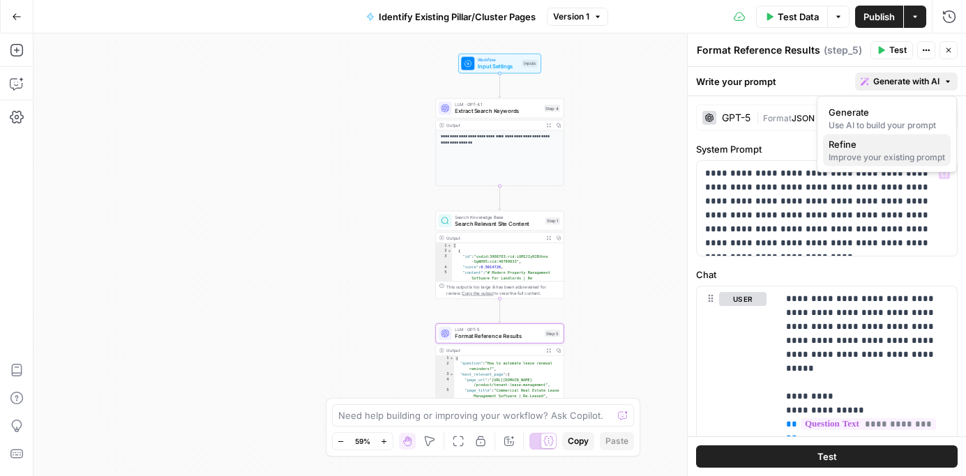
click at [854, 154] on div "Improve your existing prompt" at bounding box center [886, 157] width 116 height 13
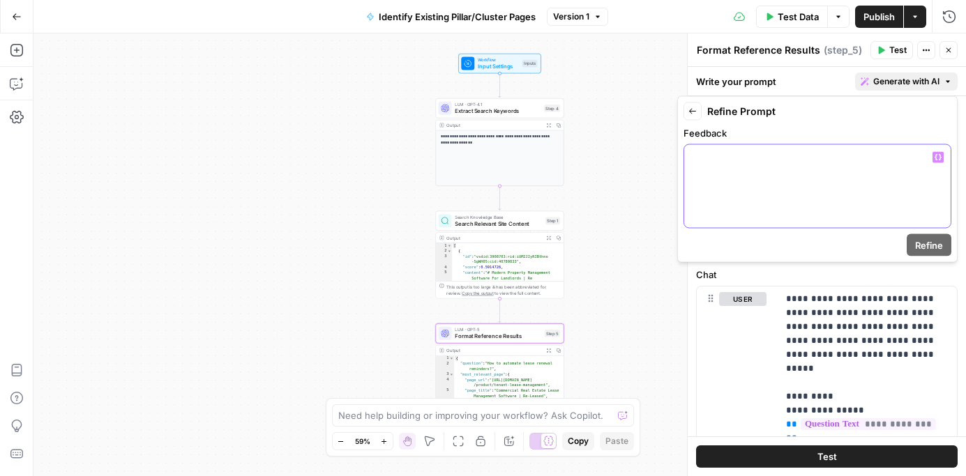
click at [845, 160] on p at bounding box center [817, 158] width 250 height 14
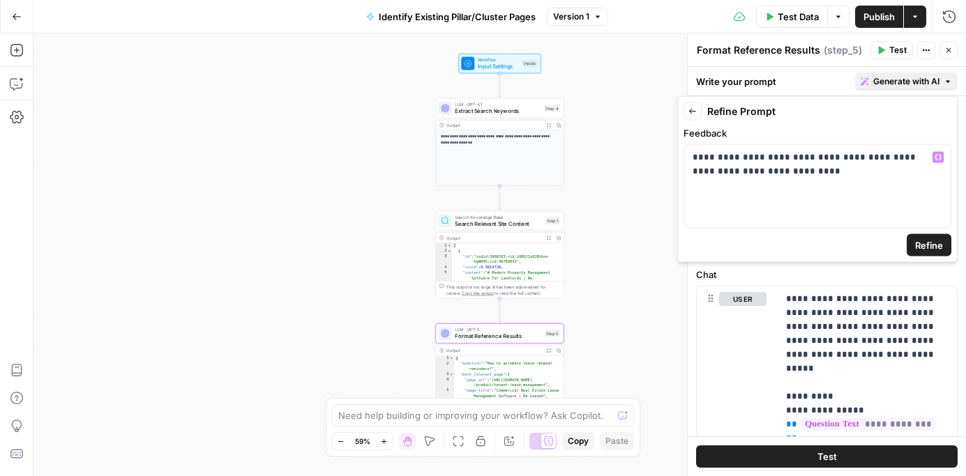
click at [930, 244] on span "Refine" at bounding box center [929, 245] width 28 height 14
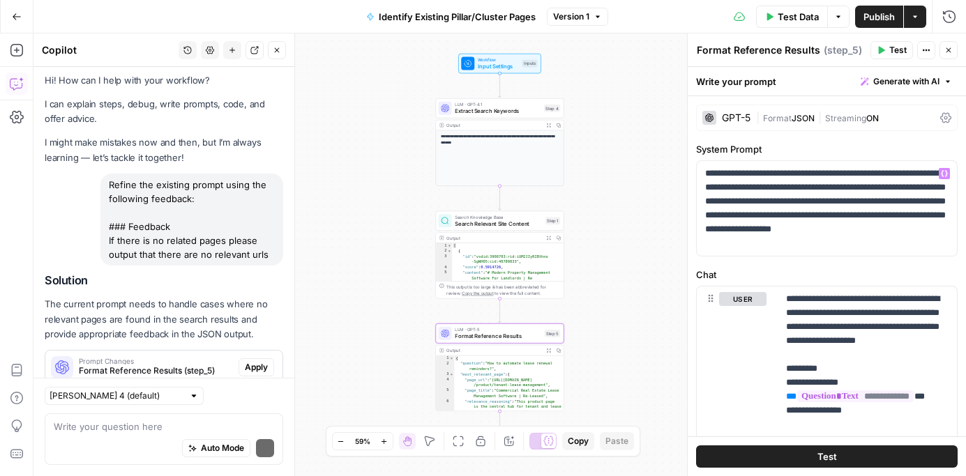
scroll to position [45, 0]
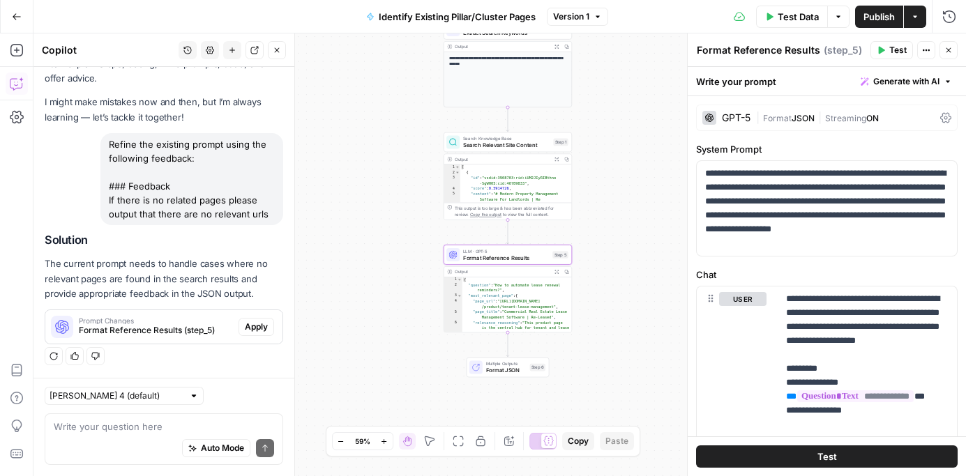
click at [256, 331] on span "Apply" at bounding box center [256, 327] width 23 height 13
